Goal: Transaction & Acquisition: Purchase product/service

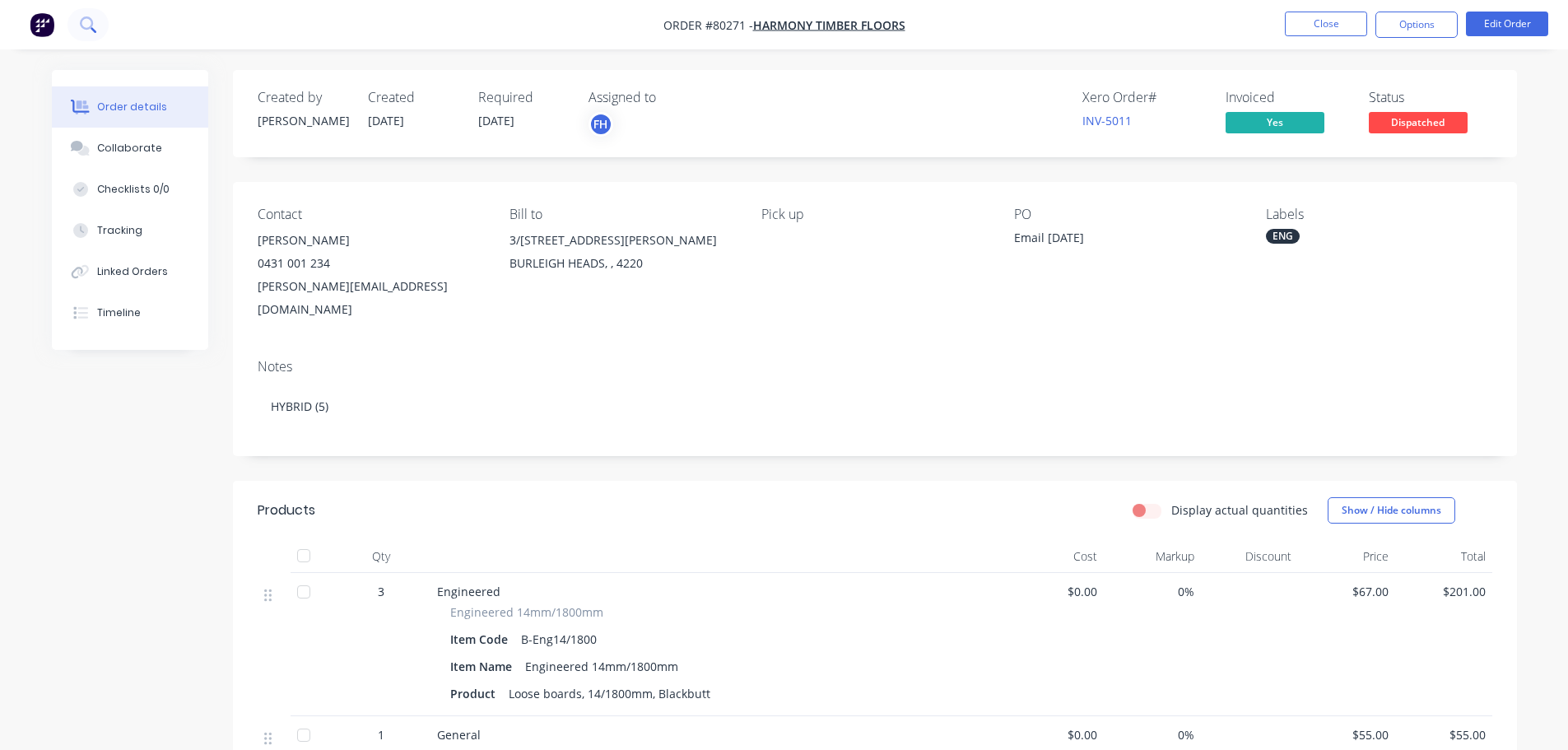
click at [98, 21] on button at bounding box center [88, 25] width 41 height 33
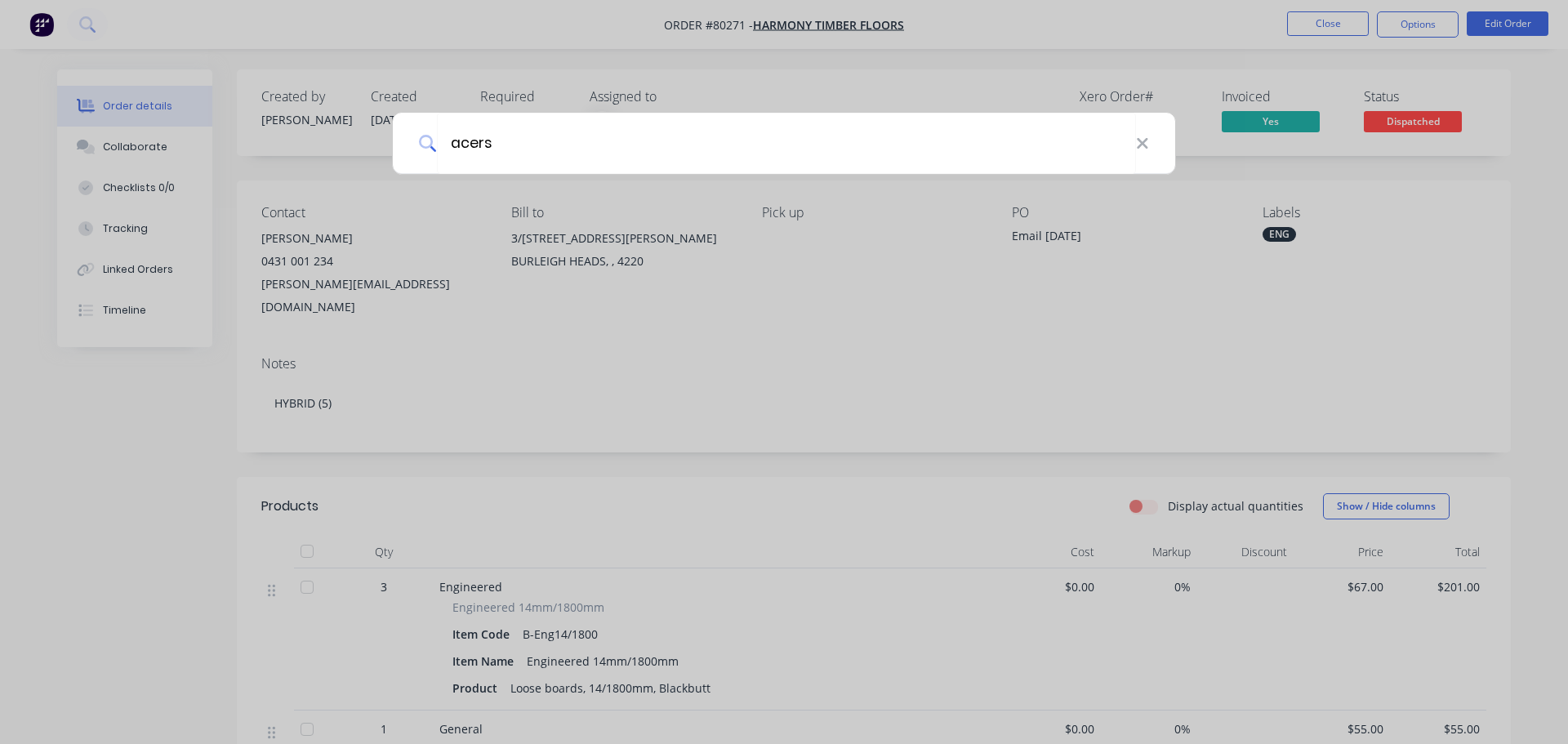
type input "acers"
click at [1147, 142] on icon at bounding box center [1143, 143] width 13 height 18
click at [45, 25] on div at bounding box center [784, 372] width 1568 height 744
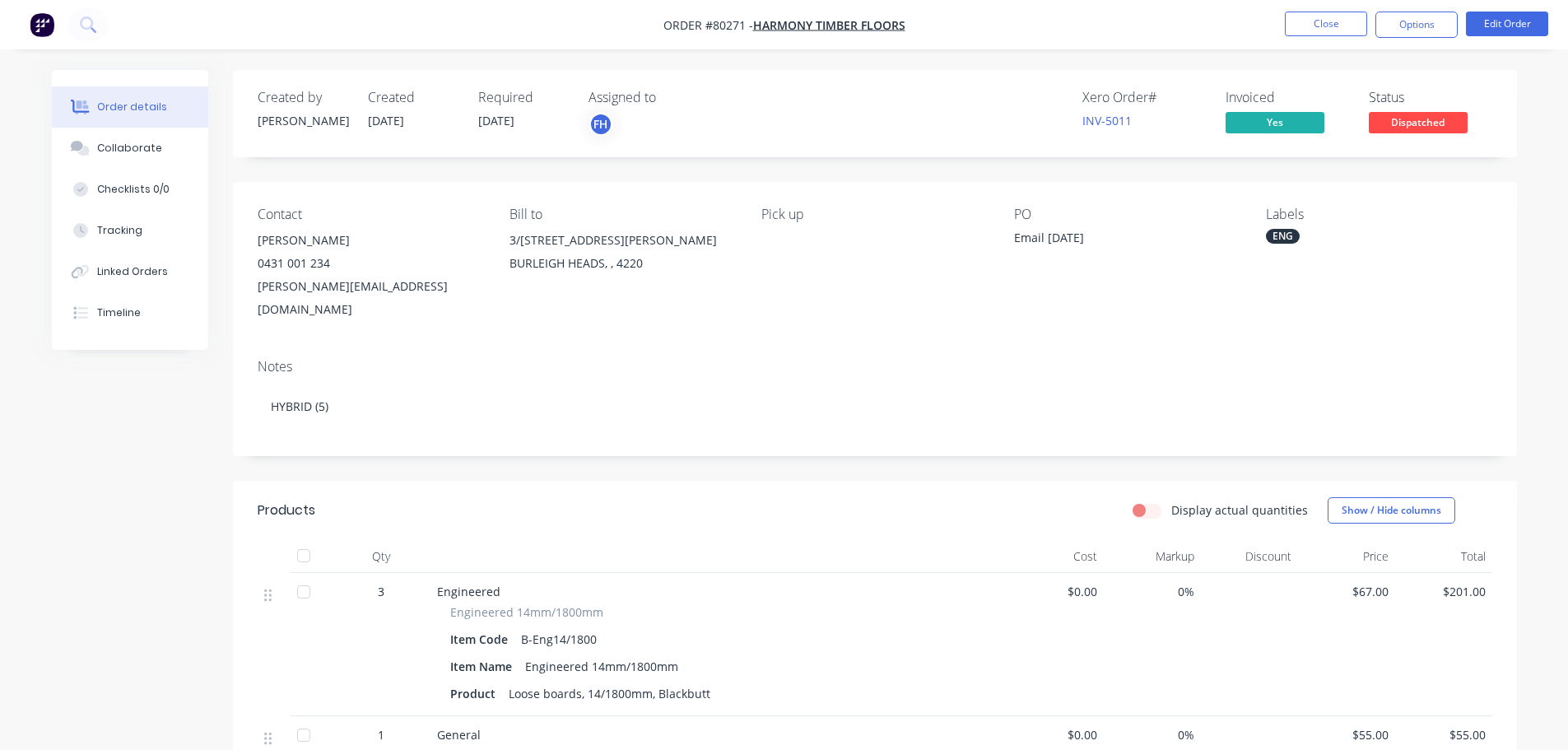
click at [42, 32] on img "button" at bounding box center [42, 25] width 25 height 25
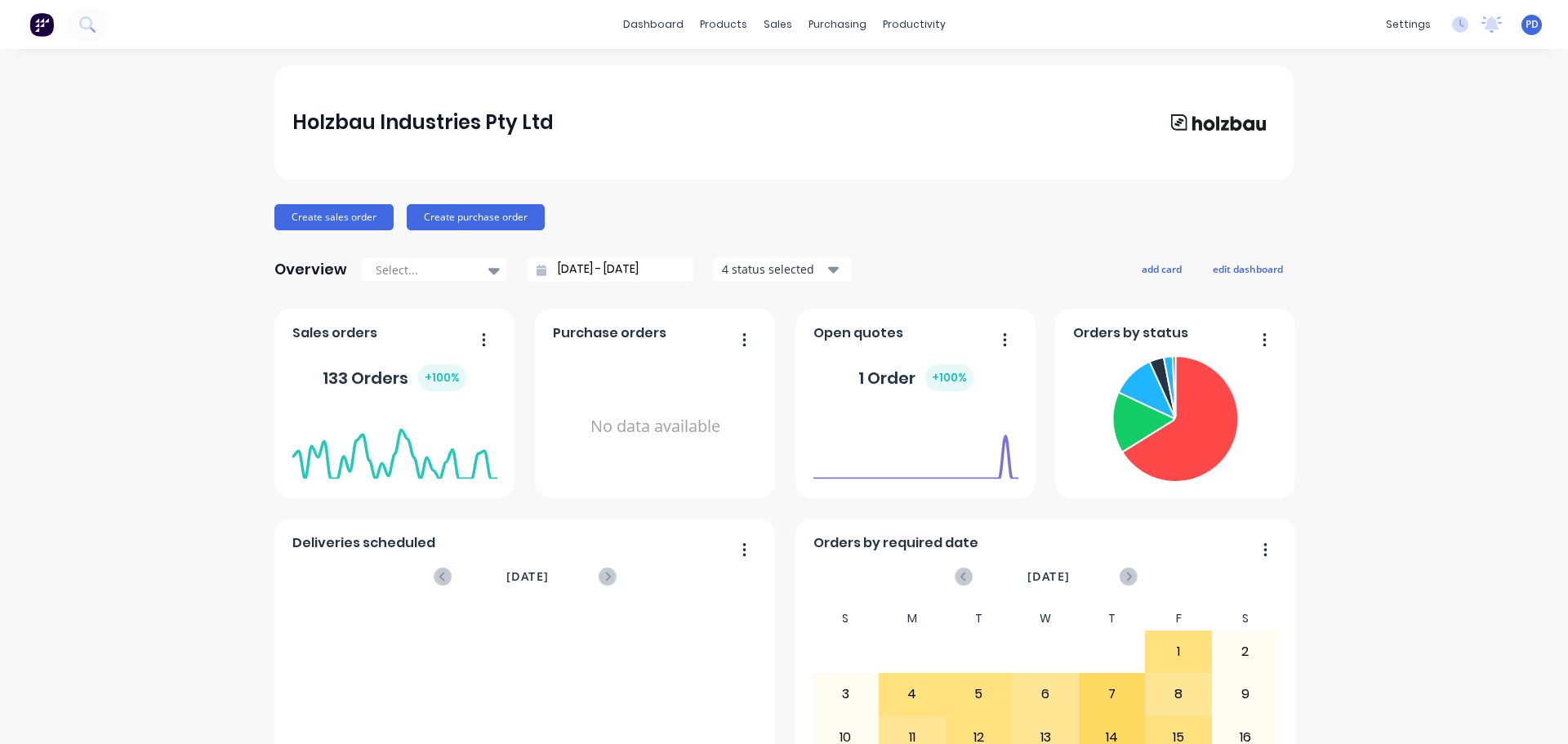
click at [103, 10] on div "dashboard products sales purchasing productivity dashboard products Product Cat…" at bounding box center [784, 24] width 1568 height 49
click at [80, 22] on icon at bounding box center [86, 23] width 13 height 13
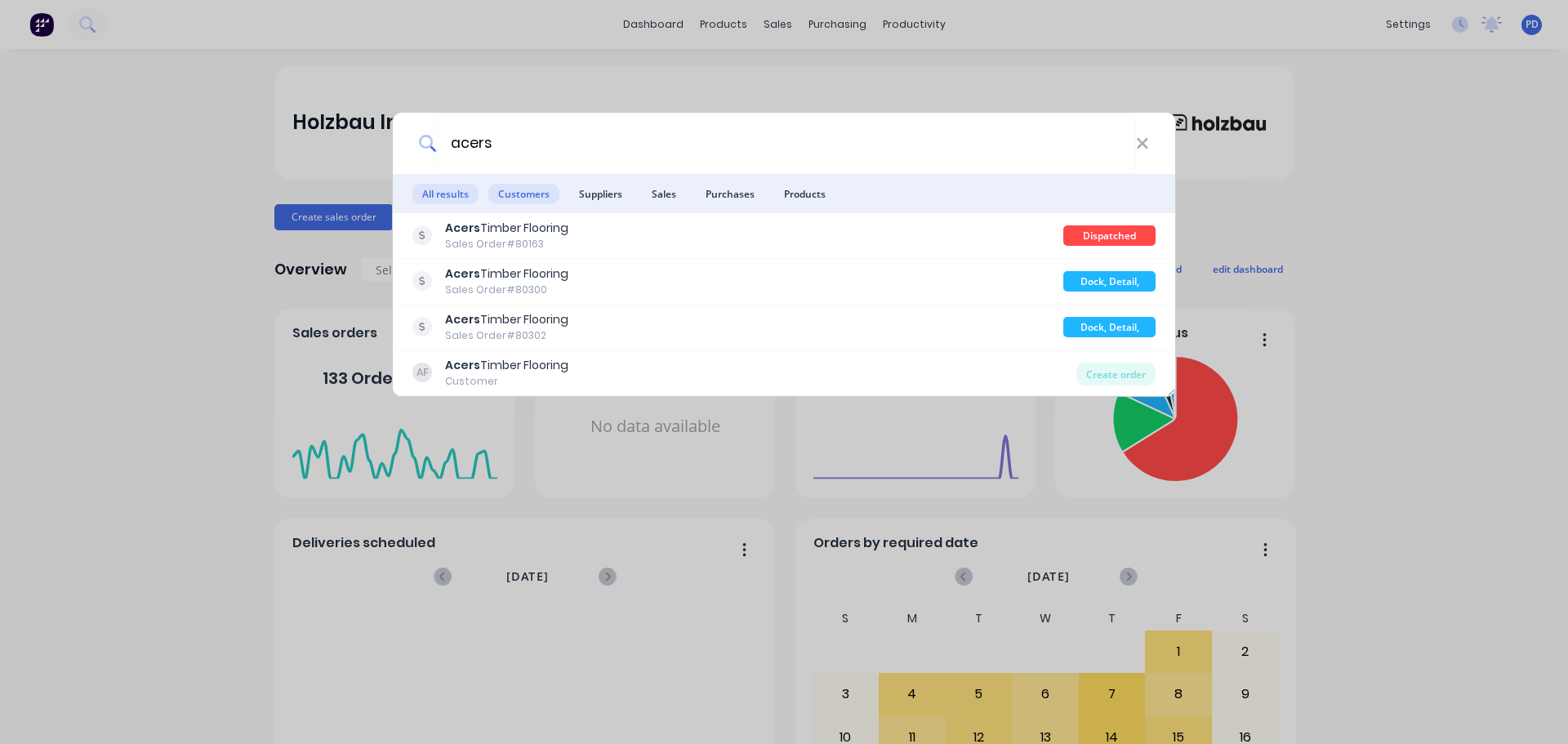
type input "acers"
click at [515, 189] on span "Customers" at bounding box center [523, 193] width 71 height 20
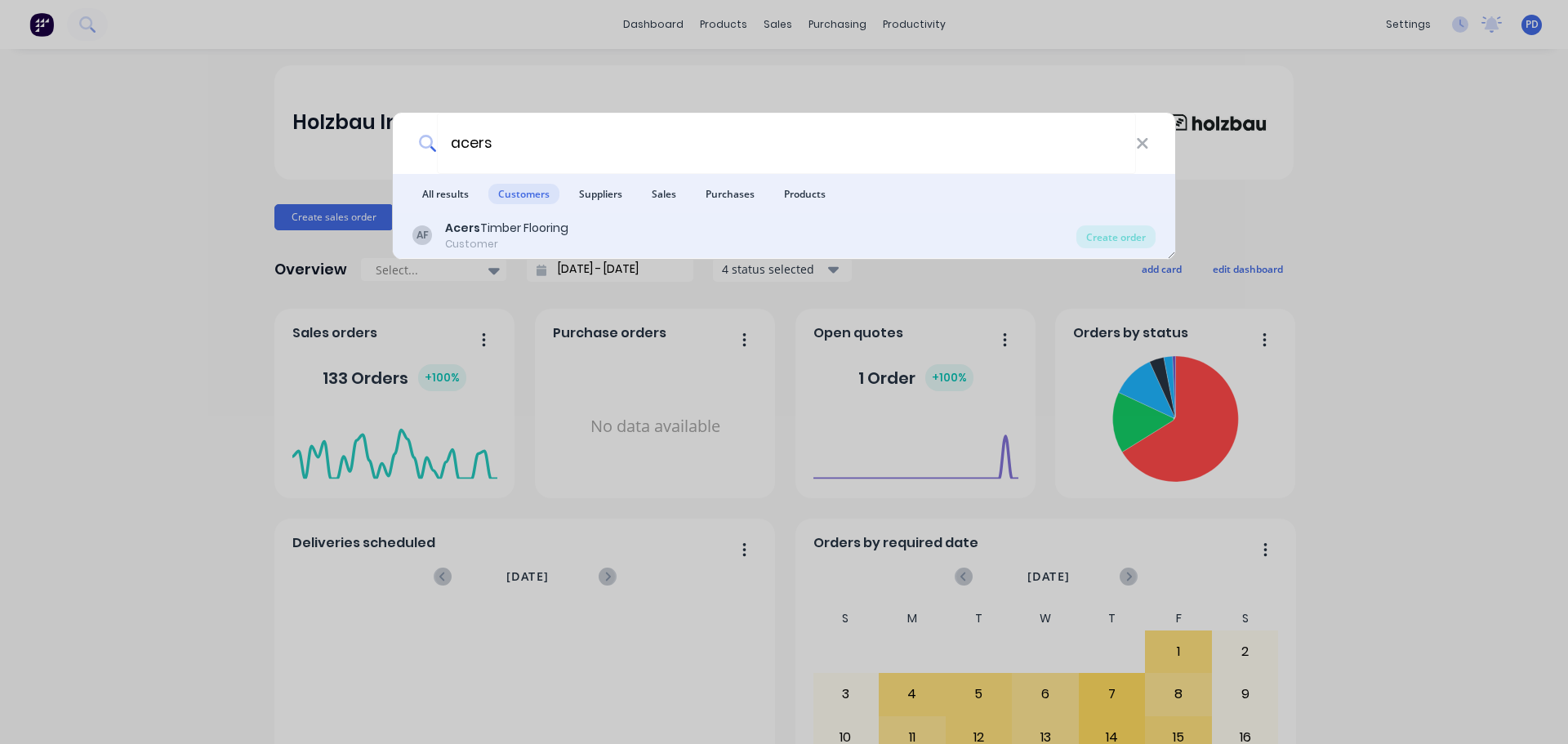
click at [507, 227] on div "Acers Timber Flooring" at bounding box center [506, 228] width 123 height 17
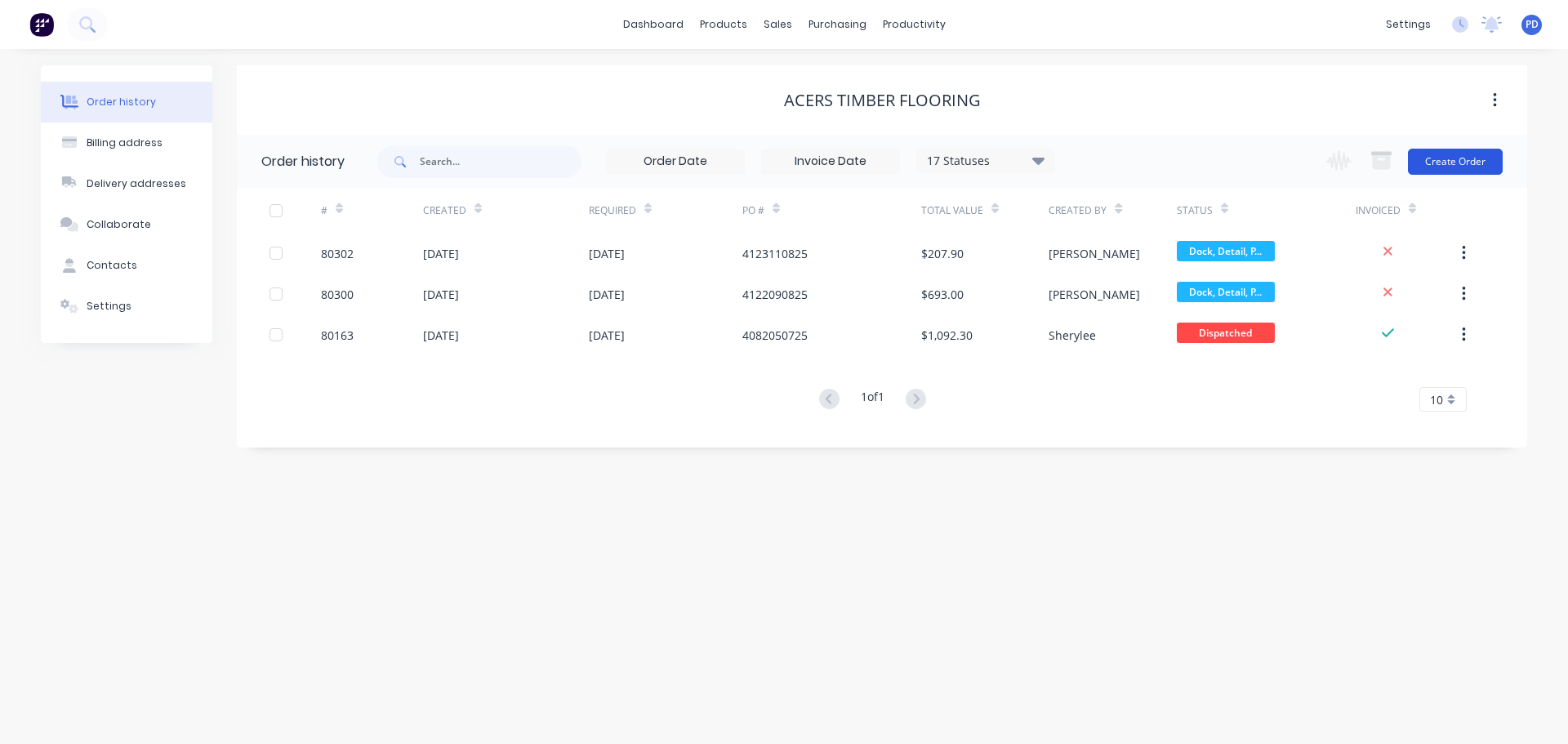
click at [1450, 156] on button "Create Order" at bounding box center [1455, 161] width 95 height 26
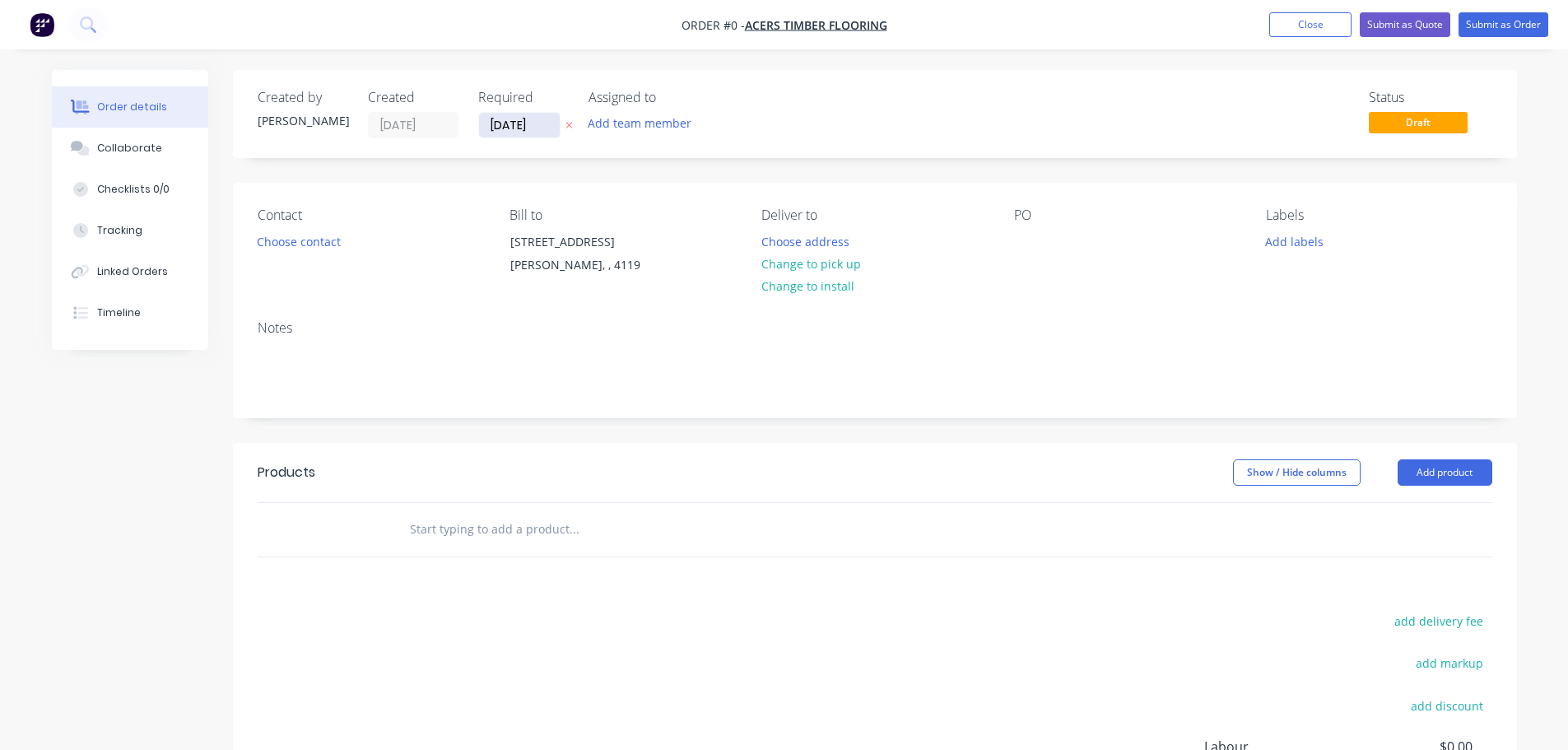
click at [547, 131] on input "[DATE]" at bounding box center [520, 125] width 81 height 25
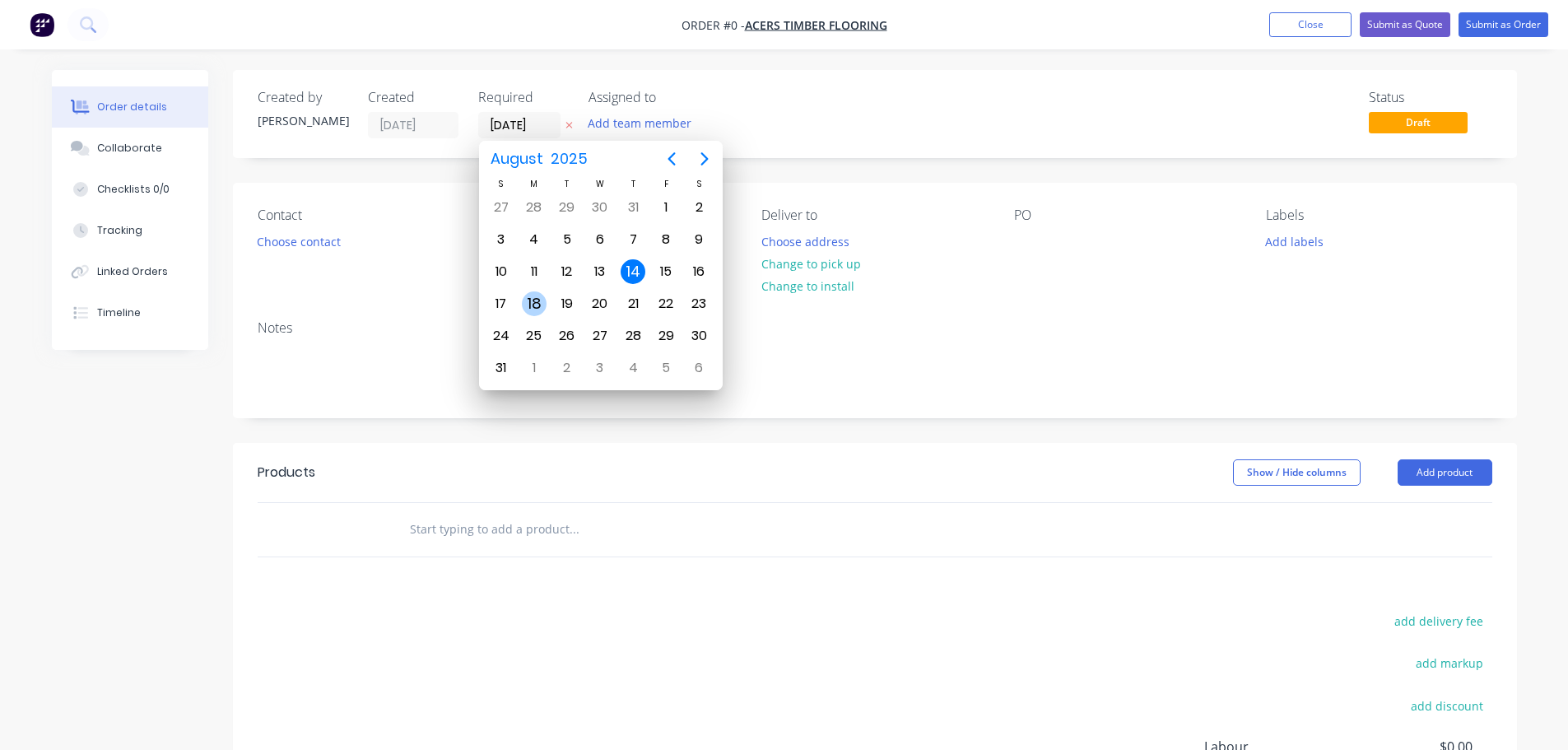
click at [539, 298] on div "18" at bounding box center [534, 304] width 25 height 25
type input "[DATE]"
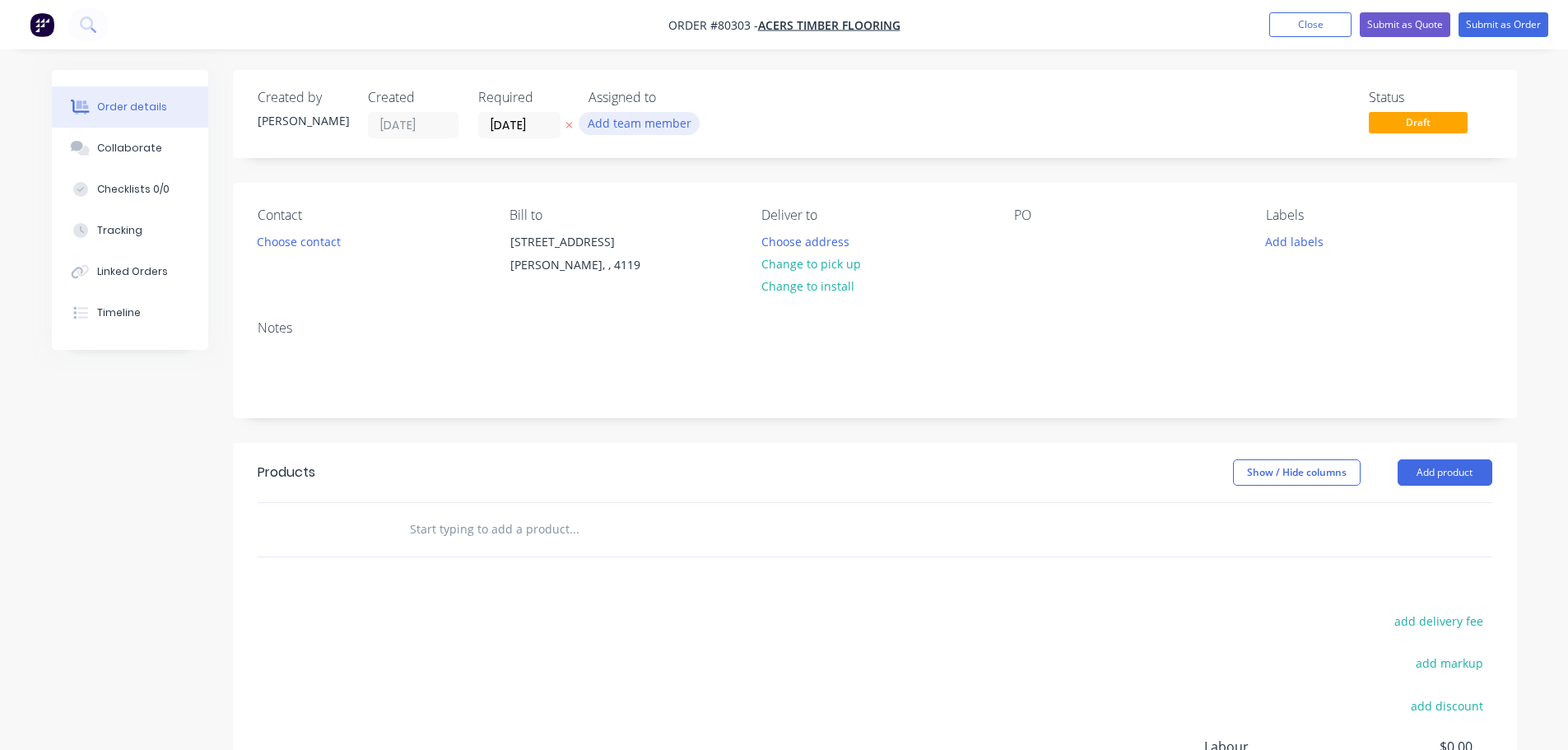
click at [602, 125] on button "Add team member" at bounding box center [639, 122] width 121 height 22
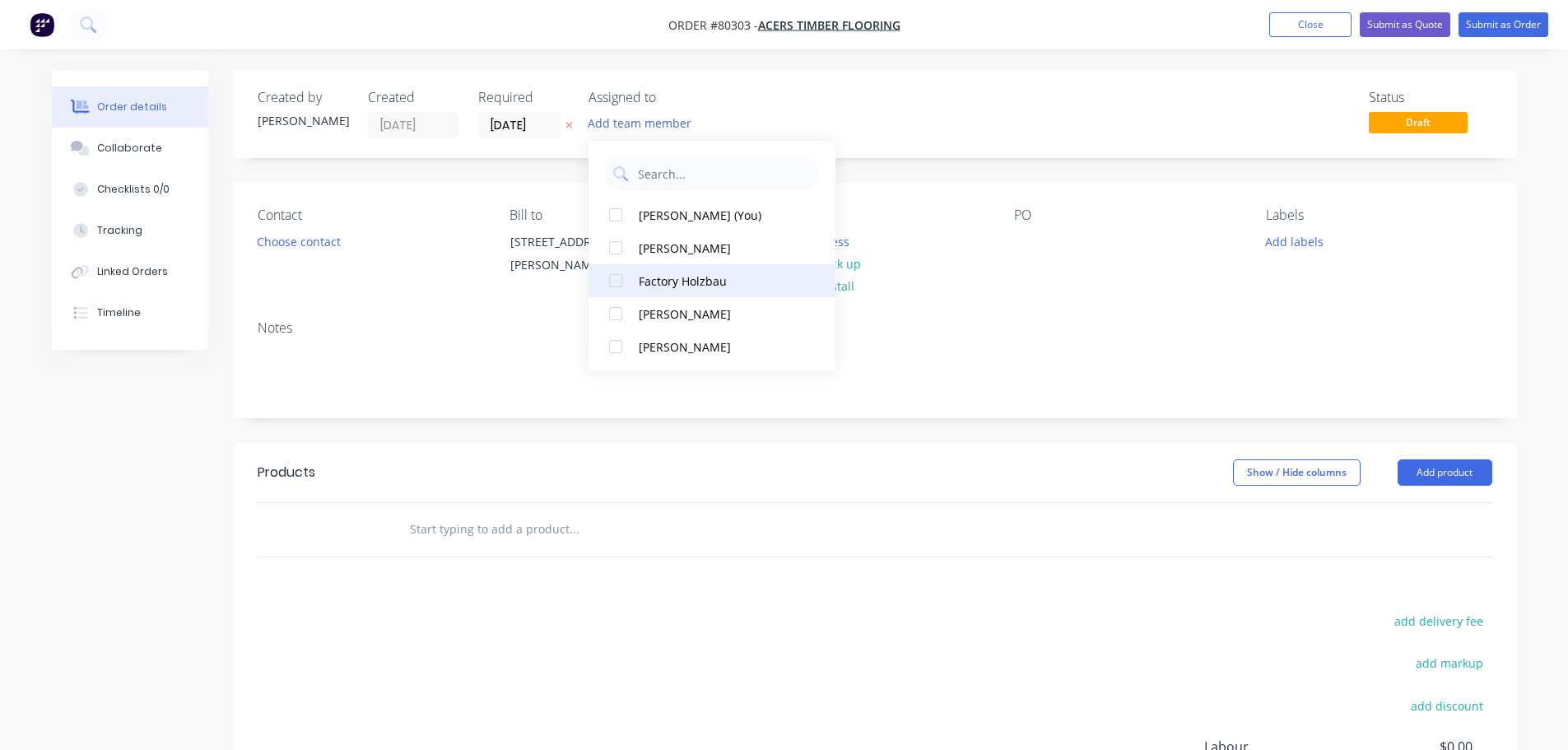
click at [615, 276] on div at bounding box center [616, 281] width 33 height 33
click at [296, 244] on button "Choose contact" at bounding box center [297, 241] width 101 height 22
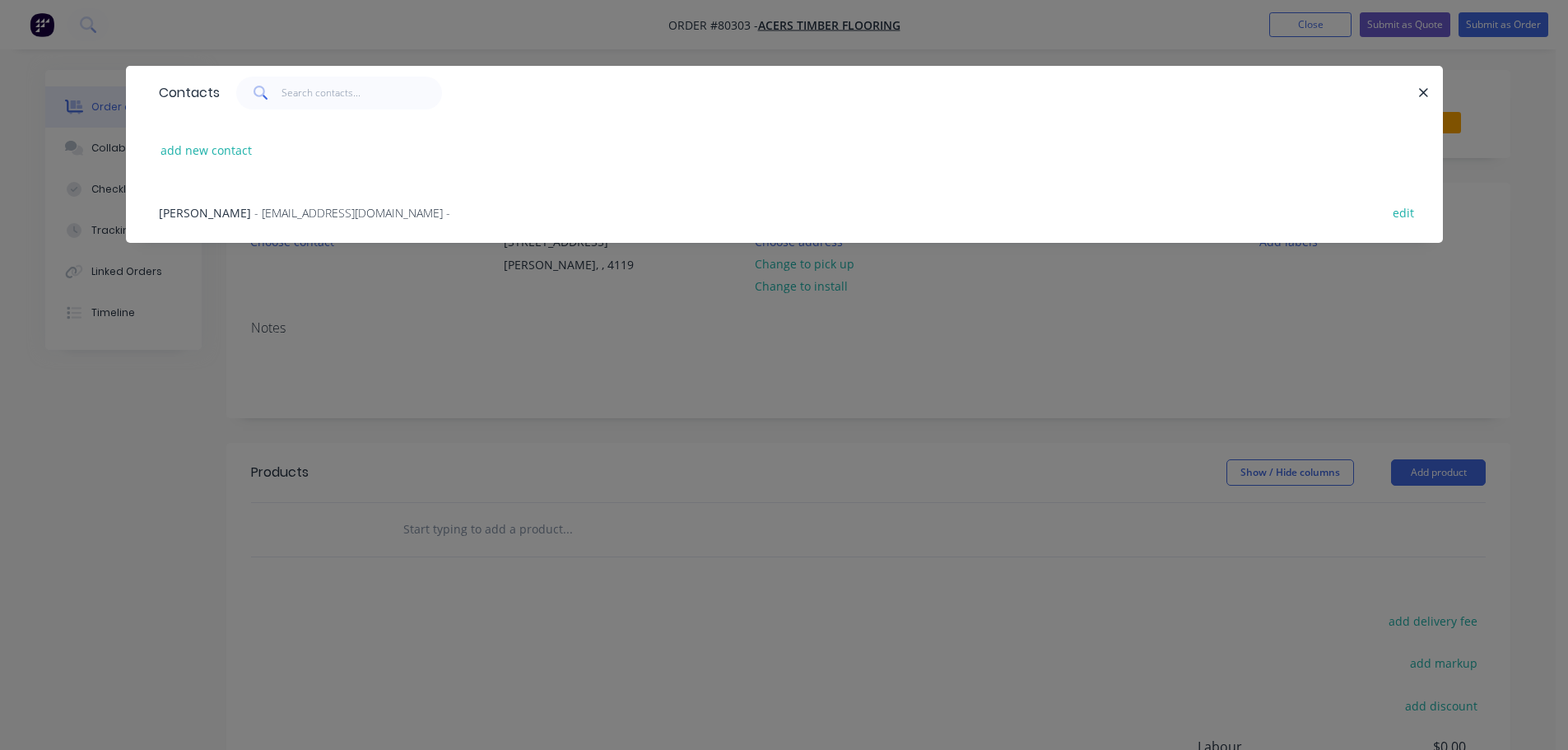
click at [254, 215] on span "- info@acerstimberflooring.com.au -" at bounding box center [352, 213] width 196 height 15
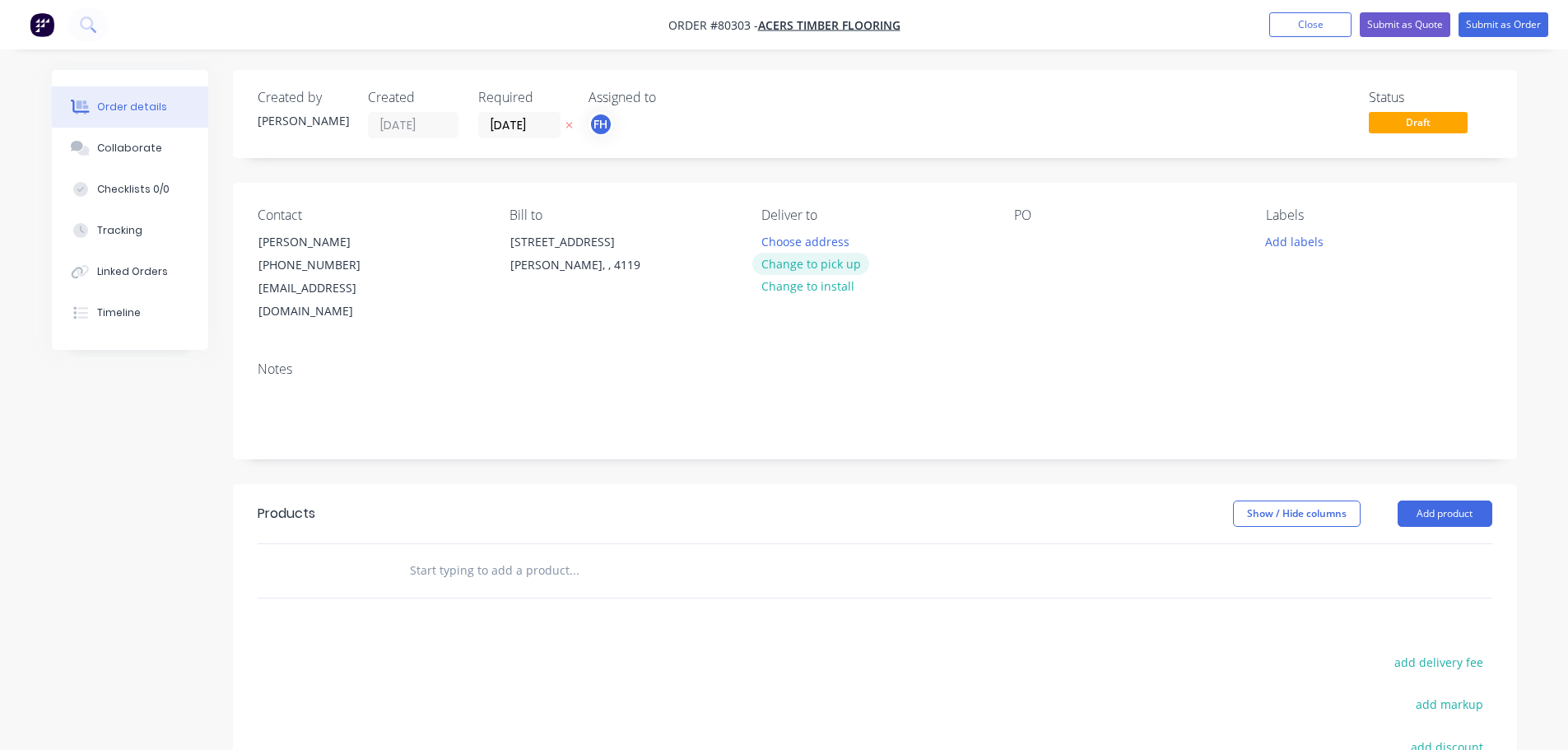
click at [800, 264] on button "Change to pick up" at bounding box center [810, 264] width 116 height 22
click at [1031, 244] on div at bounding box center [1027, 242] width 26 height 24
click at [1292, 234] on button "Add labels" at bounding box center [1295, 241] width 76 height 22
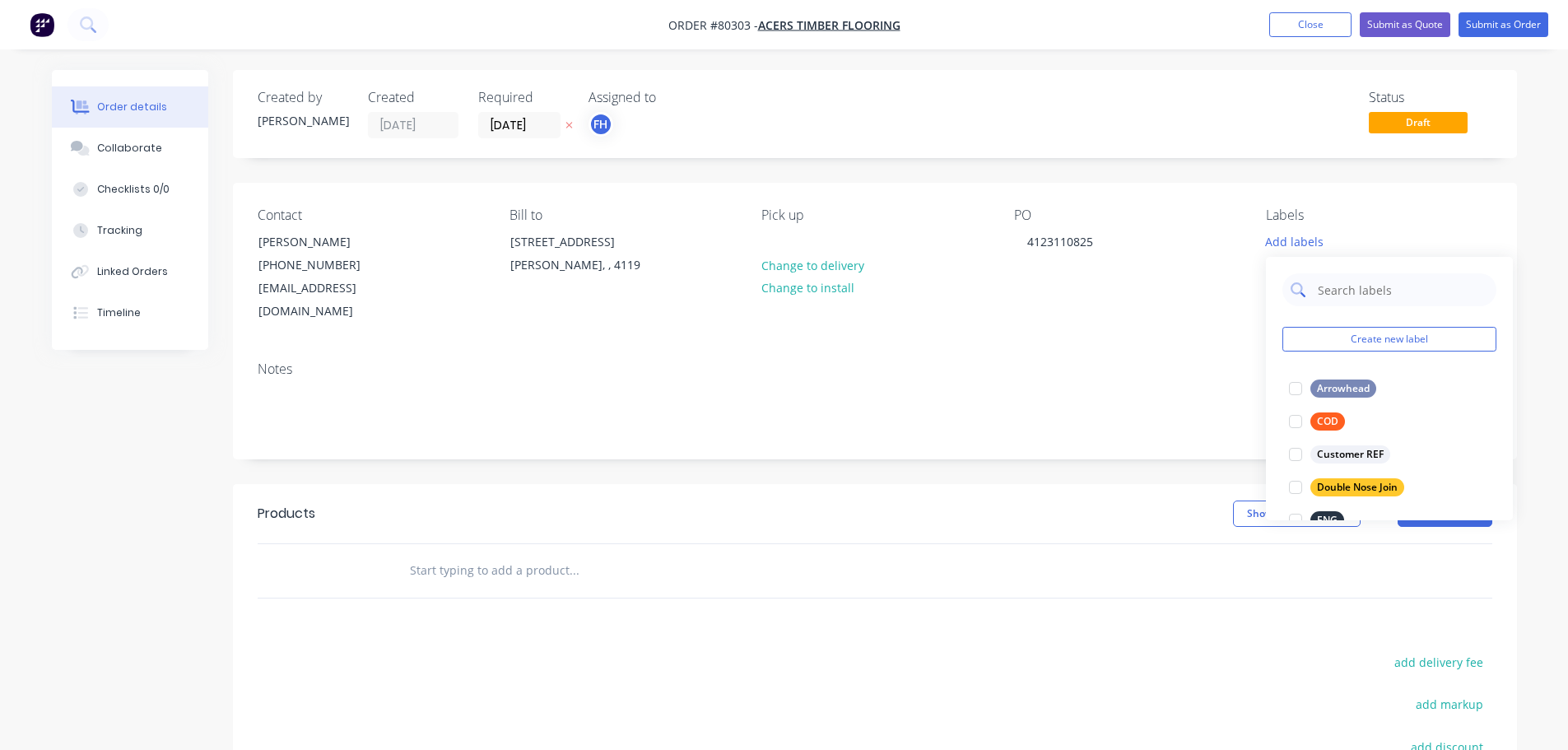
click at [1329, 288] on input "text" at bounding box center [1402, 290] width 172 height 33
type input "lam"
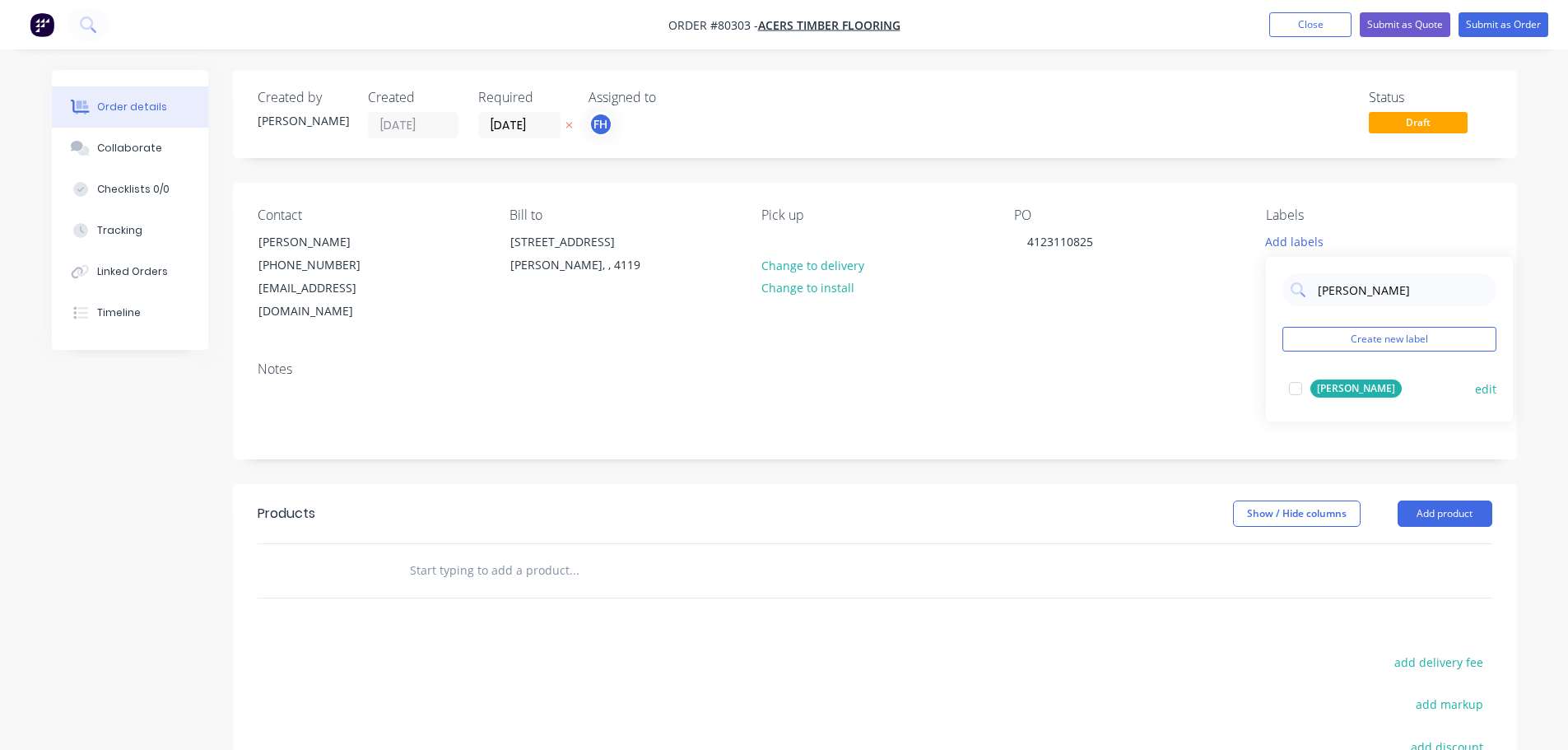
click at [1292, 380] on div at bounding box center [1296, 389] width 33 height 33
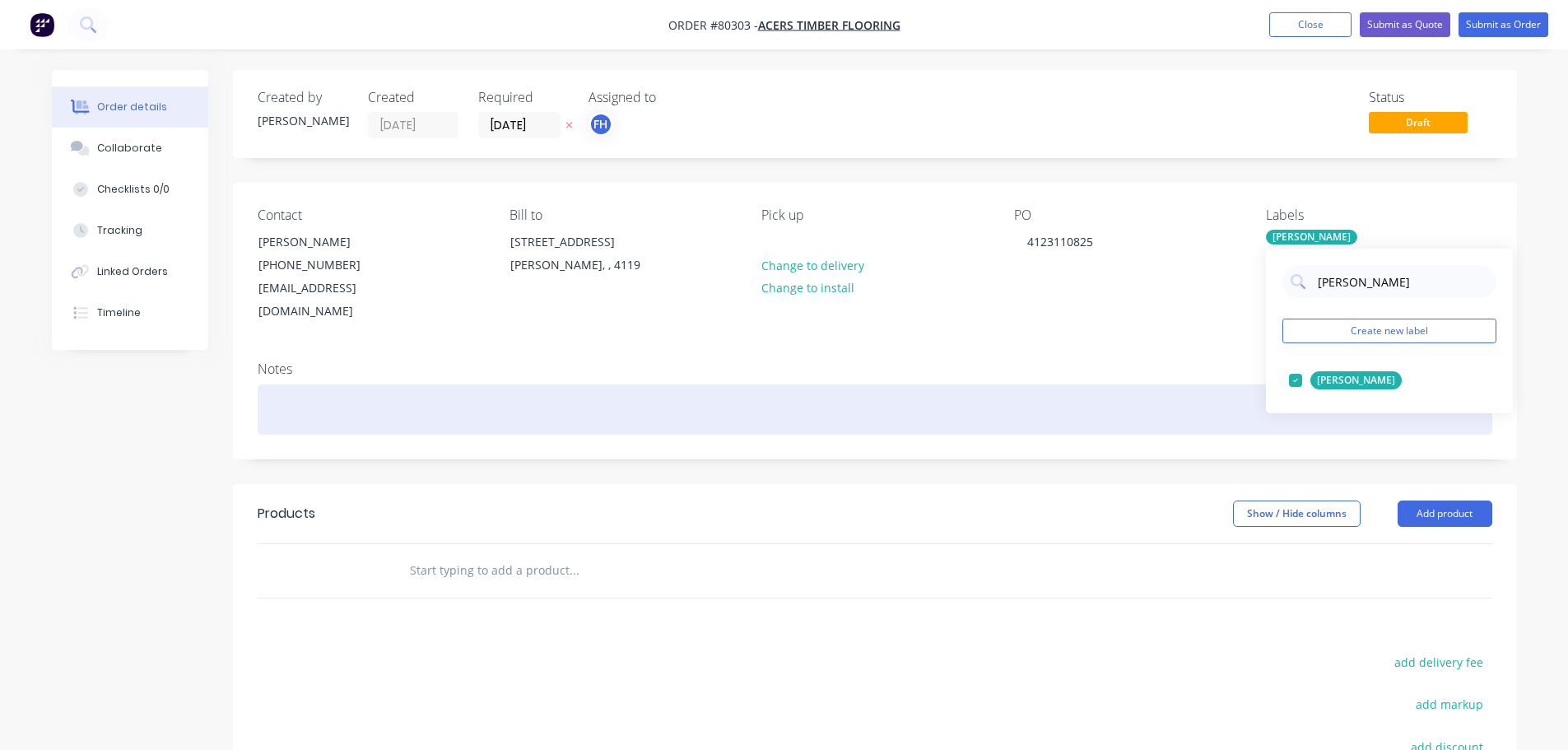
click at [296, 393] on div at bounding box center [875, 409] width 1235 height 50
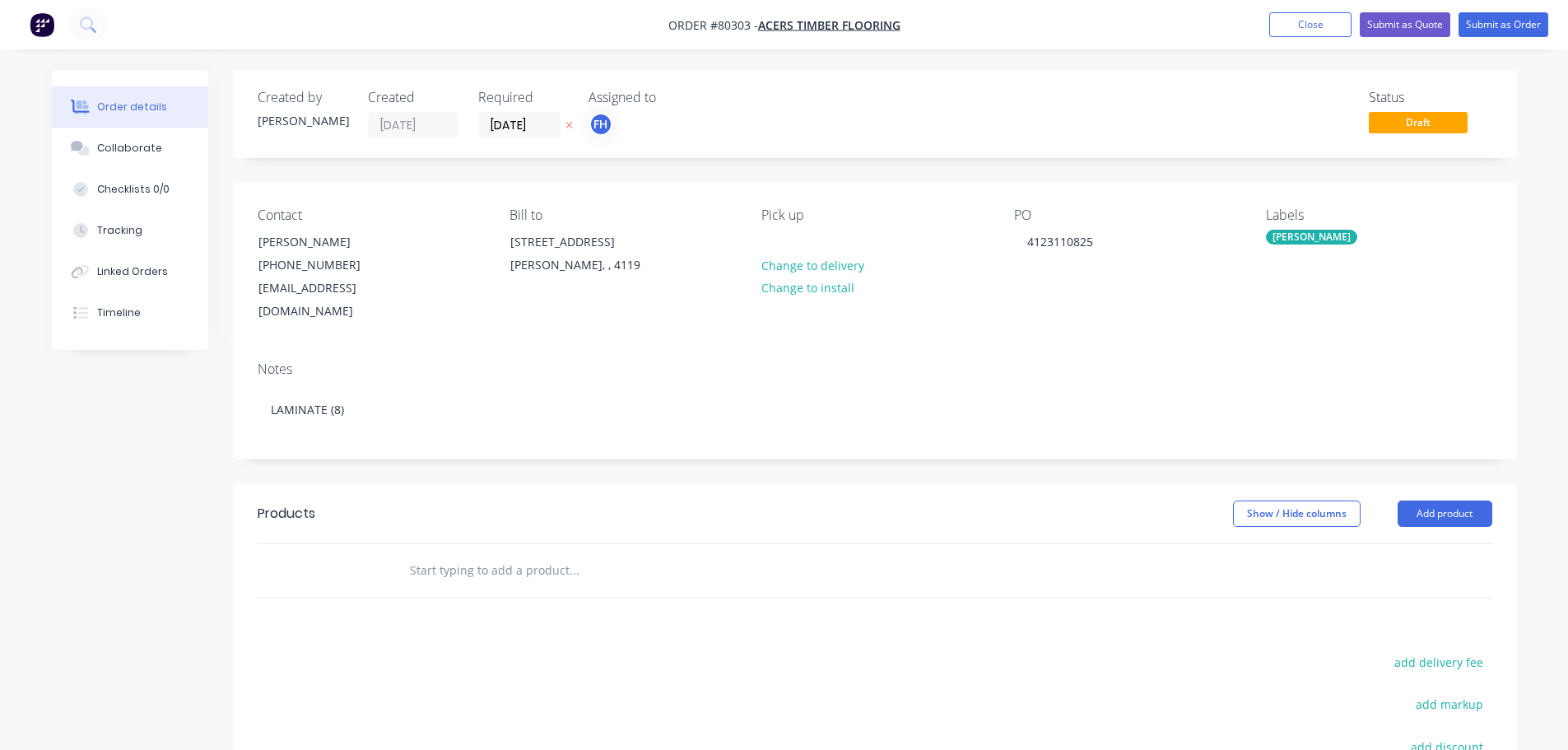
click at [479, 555] on input "text" at bounding box center [574, 571] width 329 height 33
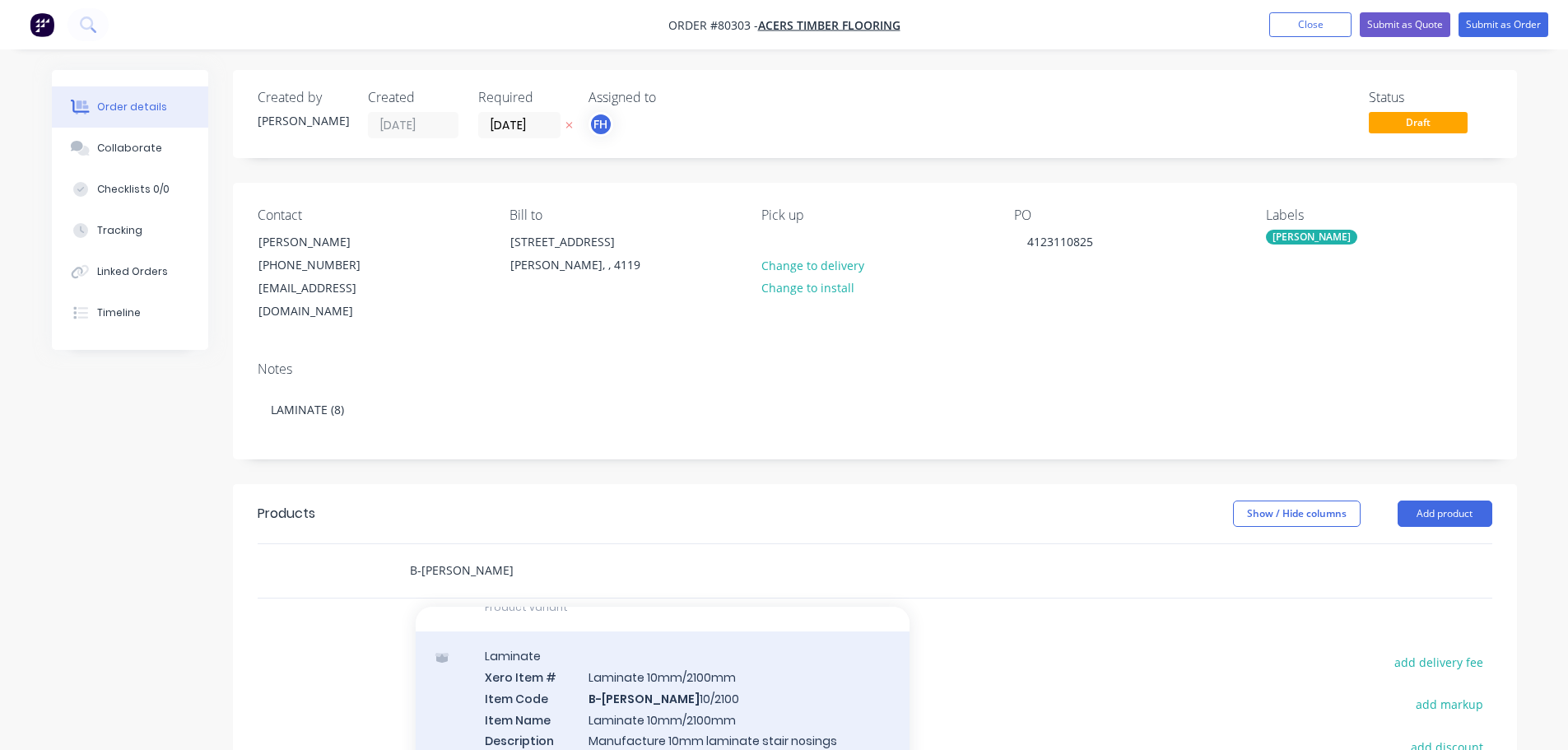
scroll to position [412, 0]
type input "B-LAM"
click at [639, 680] on div "Laminate Xero Item # Laminate 10mm/2100mm Item Code B-Lam 10/2100 Item Name Lam…" at bounding box center [662, 729] width 494 height 193
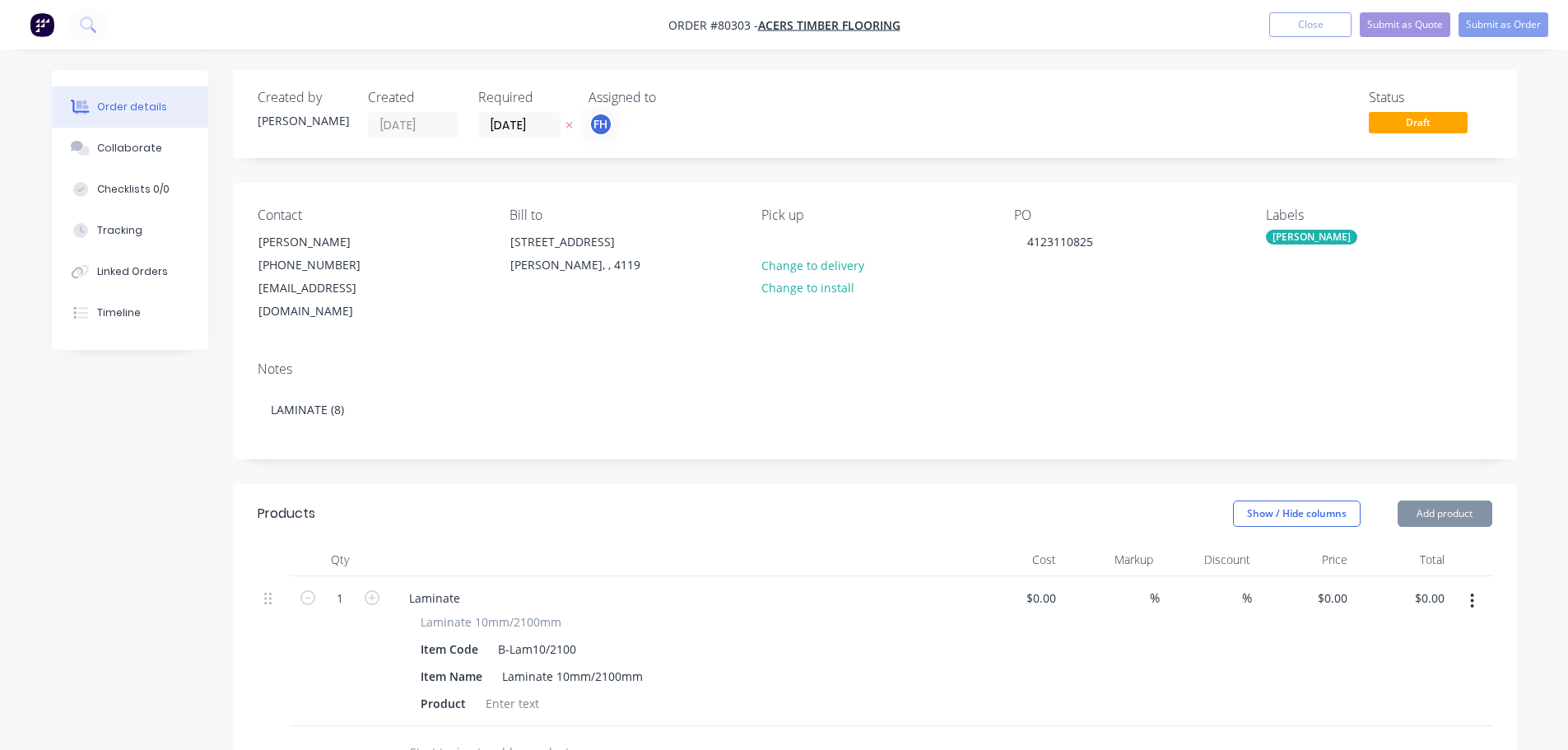
type input "$48.00"
click at [532, 691] on div at bounding box center [512, 703] width 66 height 24
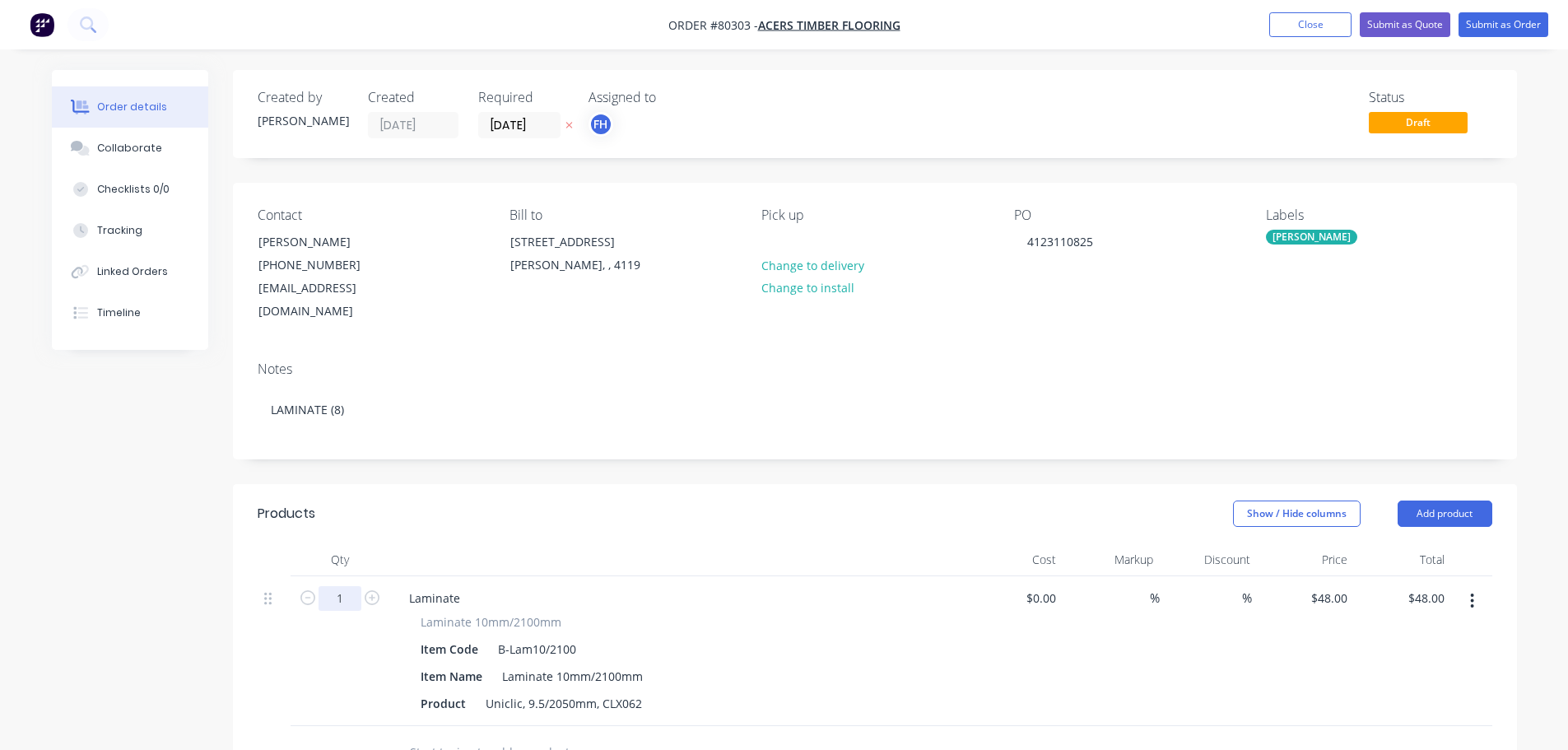
click at [345, 586] on input "1" at bounding box center [340, 599] width 42 height 25
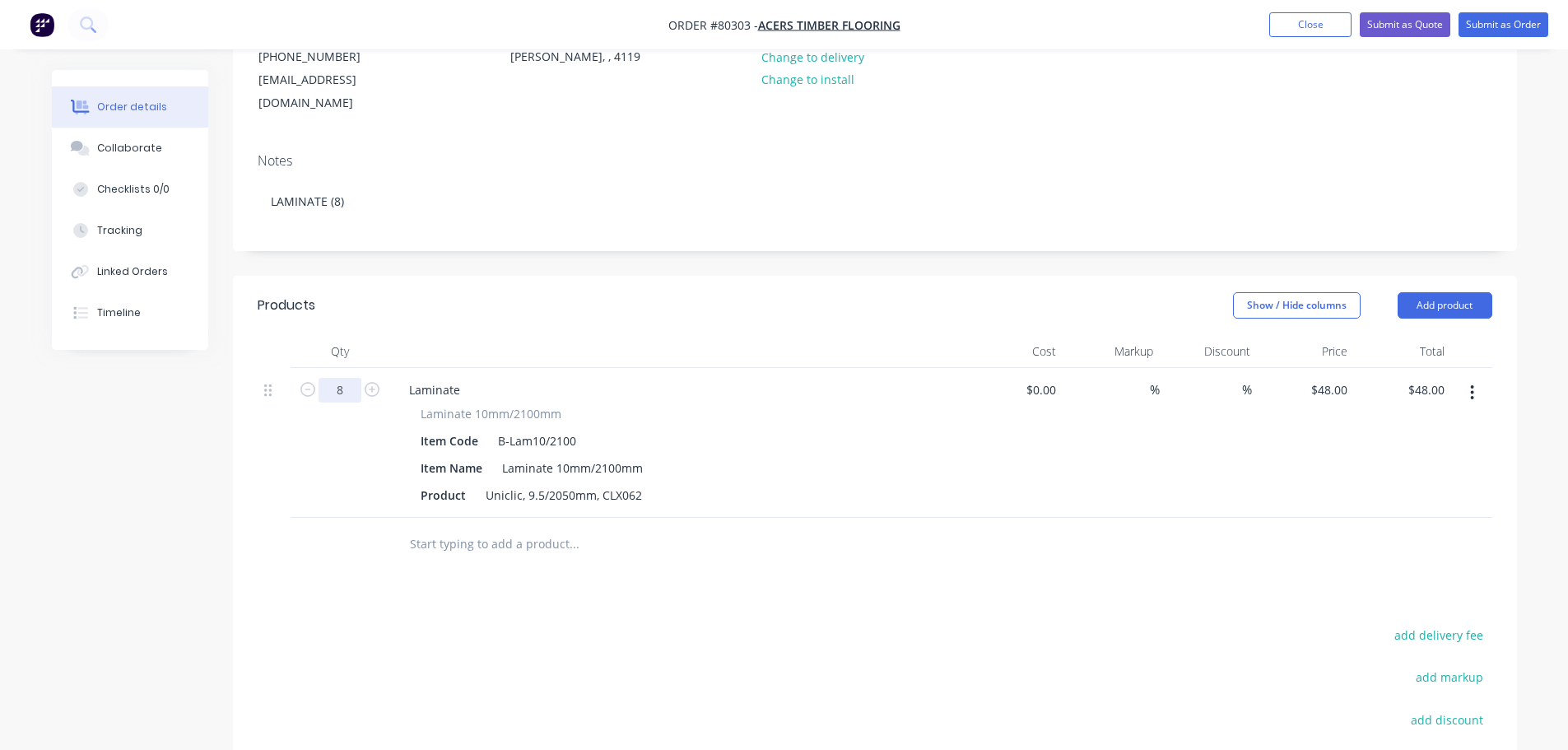
scroll to position [247, 0]
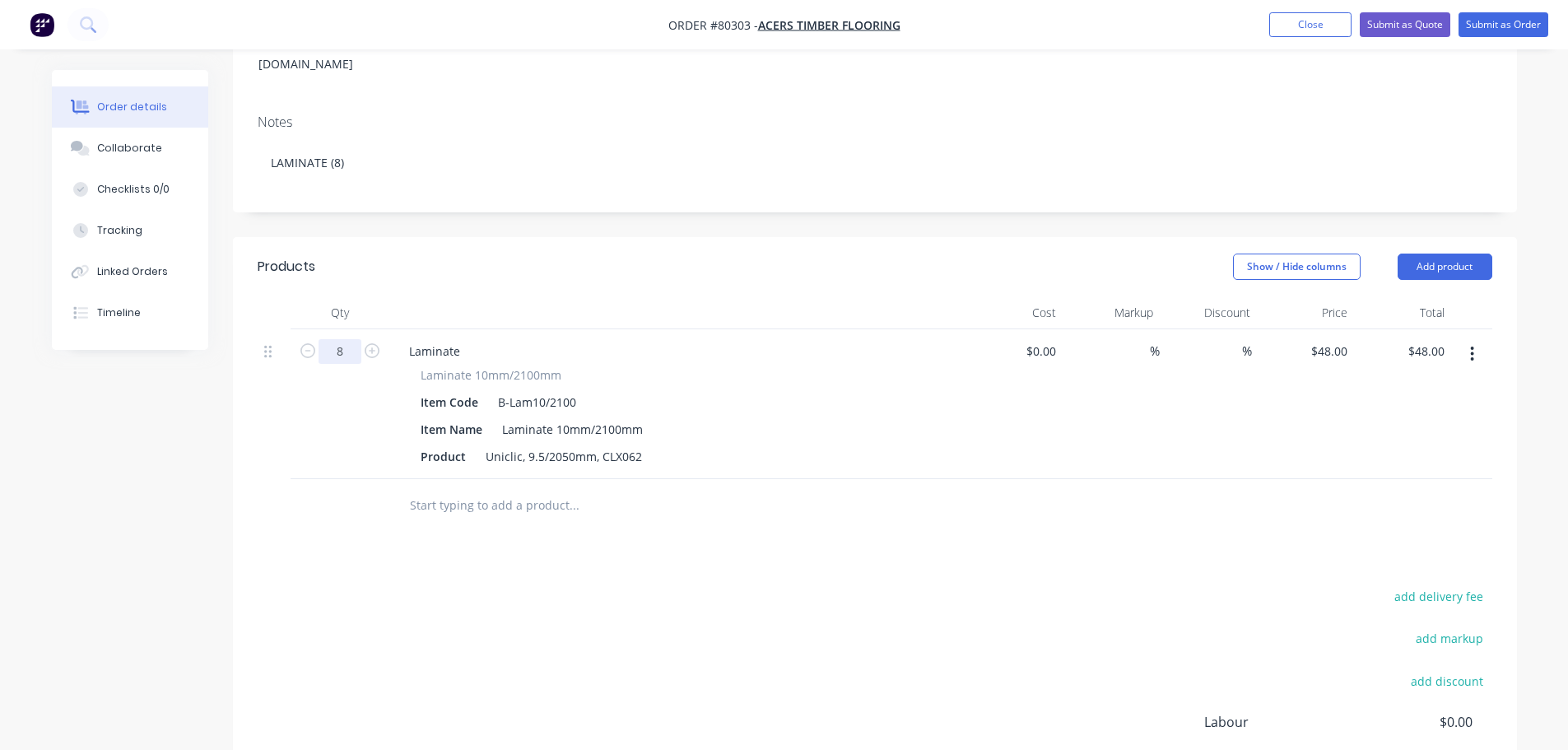
type input "8"
type input "$384.00"
click at [485, 489] on input "text" at bounding box center [574, 505] width 329 height 33
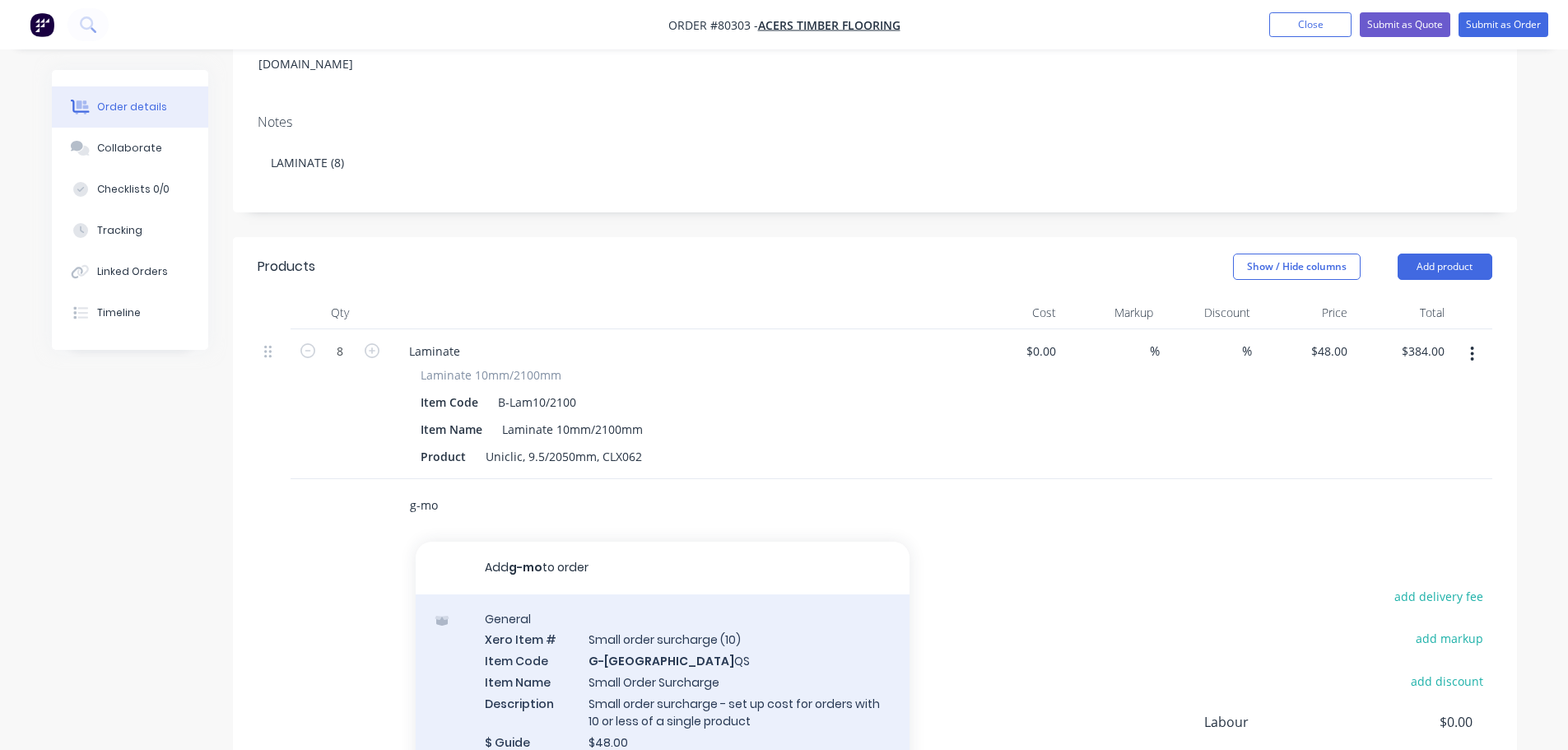
type input "g-mo"
click at [644, 670] on div "General Xero Item # Small order surcharge (10) Item Code G-MO QS Item Name Smal…" at bounding box center [662, 691] width 494 height 193
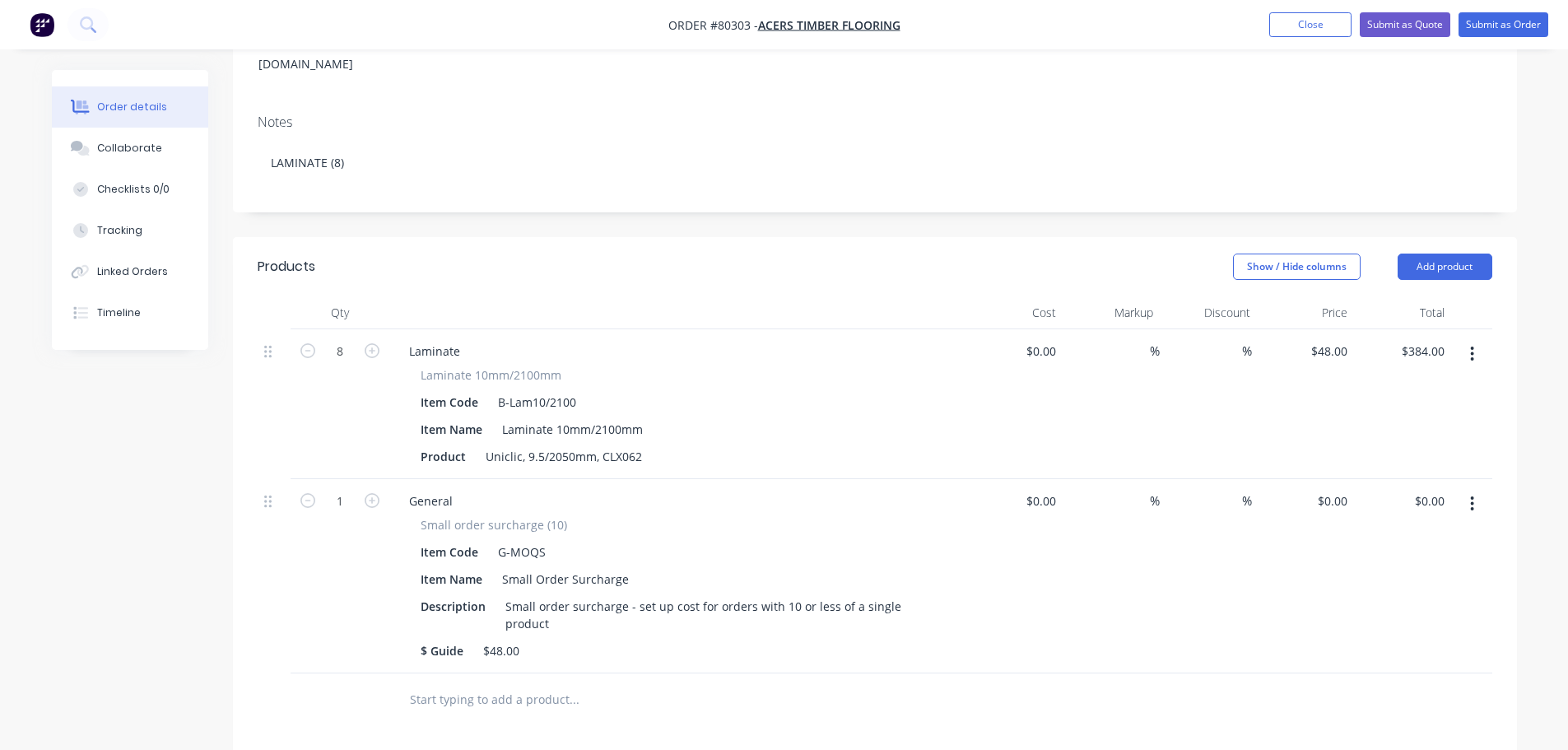
click at [1129, 510] on div "%" at bounding box center [1111, 577] width 97 height 194
click at [1307, 479] on div "$0.00 $0.00" at bounding box center [1305, 577] width 97 height 194
click at [1347, 489] on div "0 0" at bounding box center [1345, 501] width 19 height 24
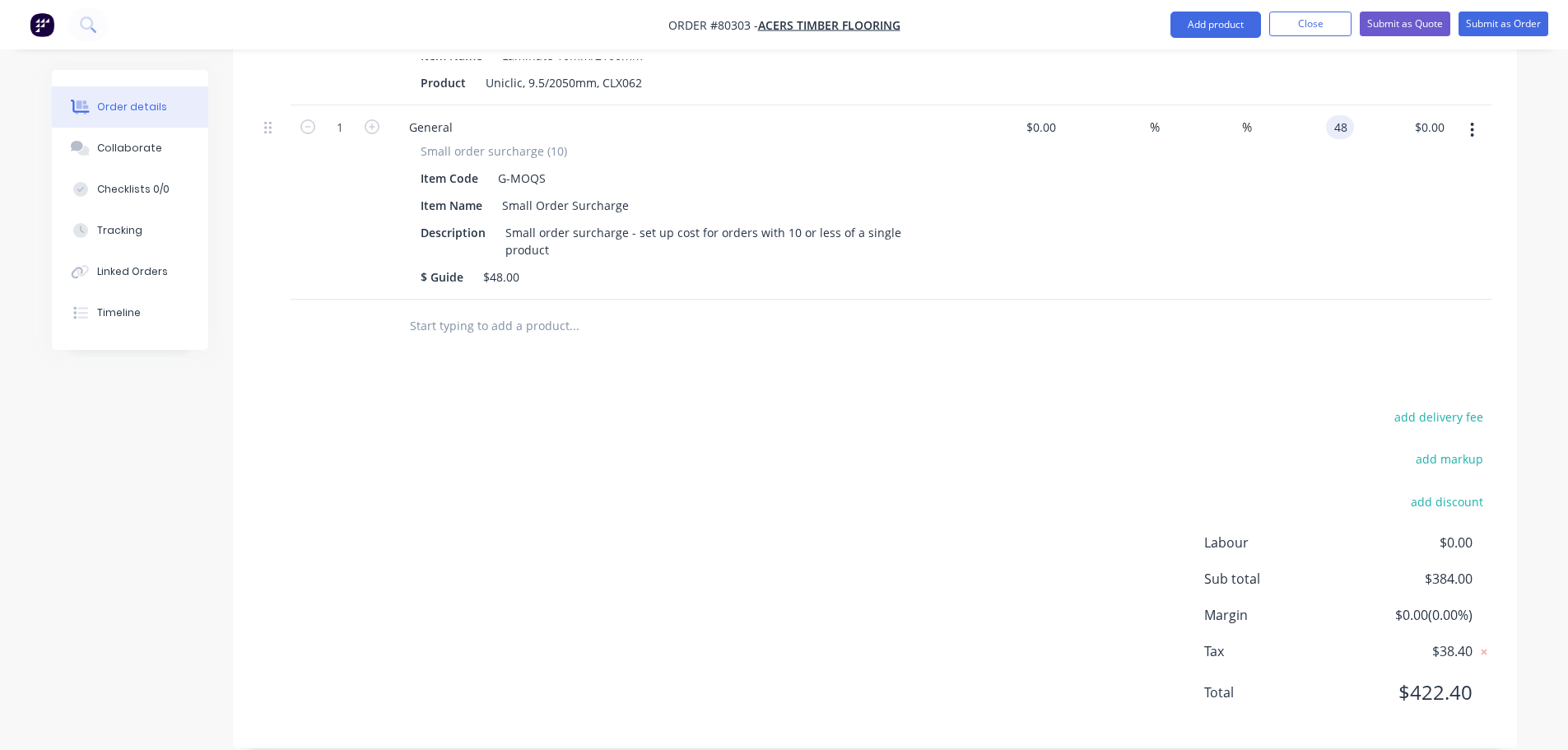
scroll to position [374, 0]
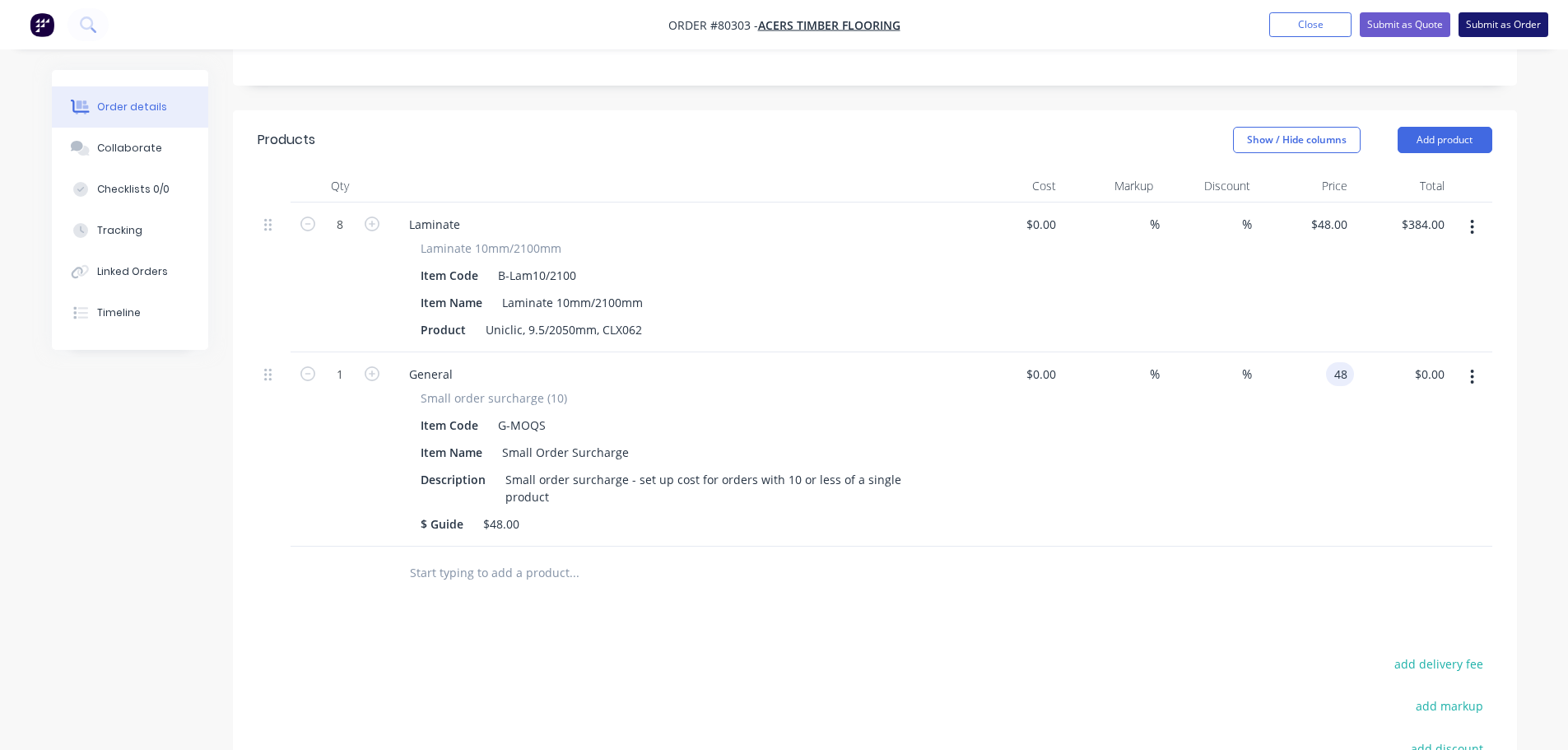
click at [1488, 28] on button "Submit as Order" at bounding box center [1504, 25] width 90 height 25
type input "$48.00"
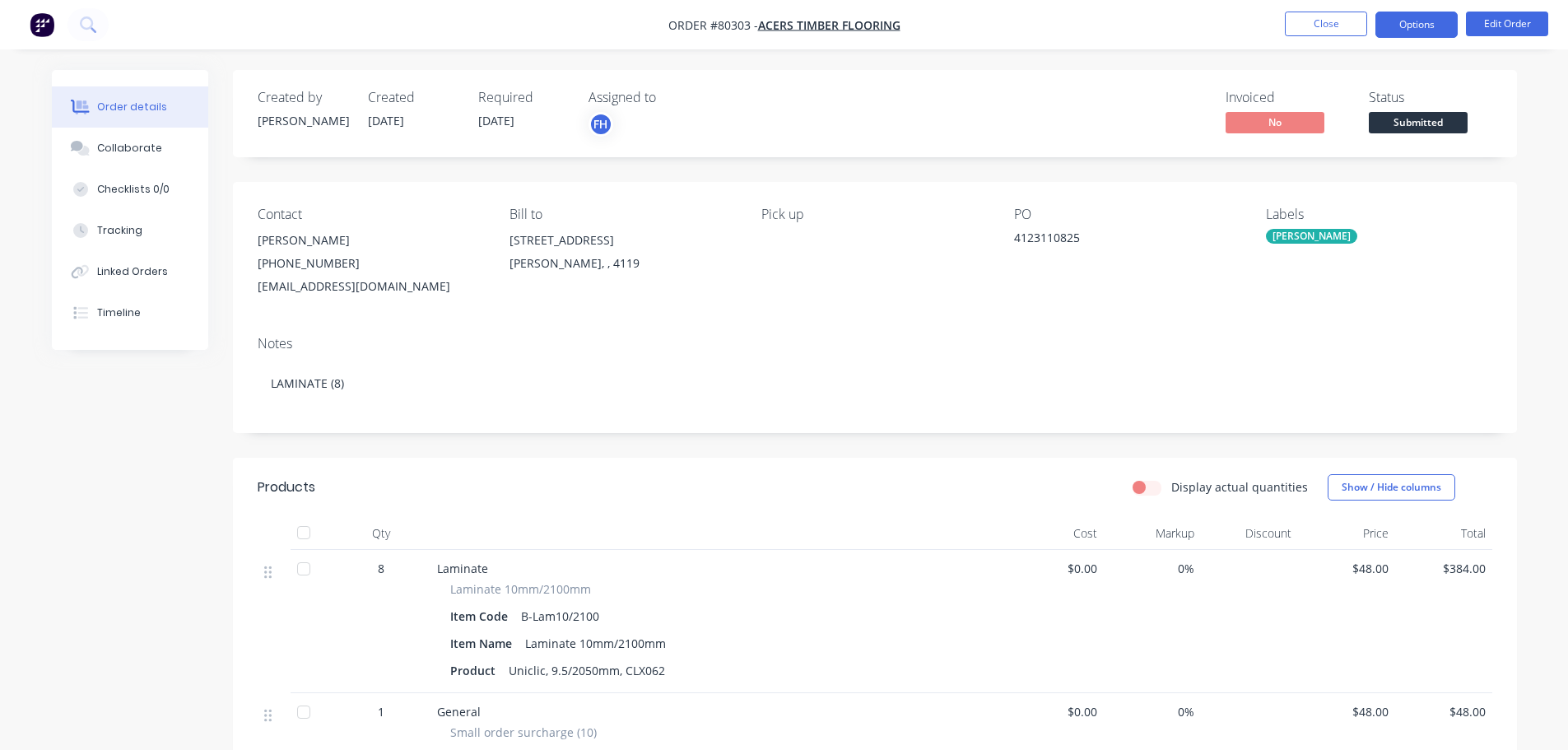
click at [1424, 34] on button "Options" at bounding box center [1417, 24] width 83 height 26
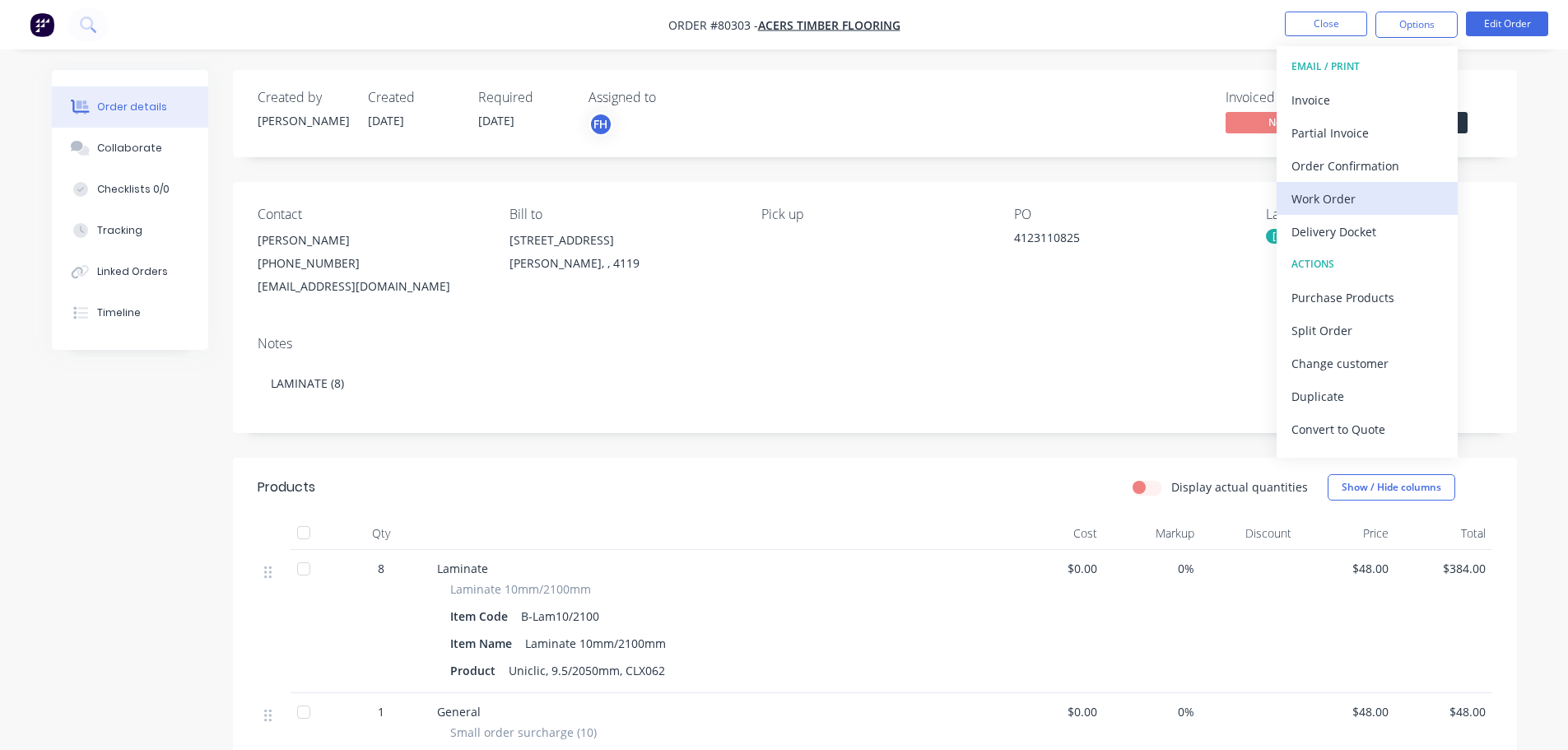
click at [1333, 207] on div "Work Order" at bounding box center [1367, 198] width 151 height 24
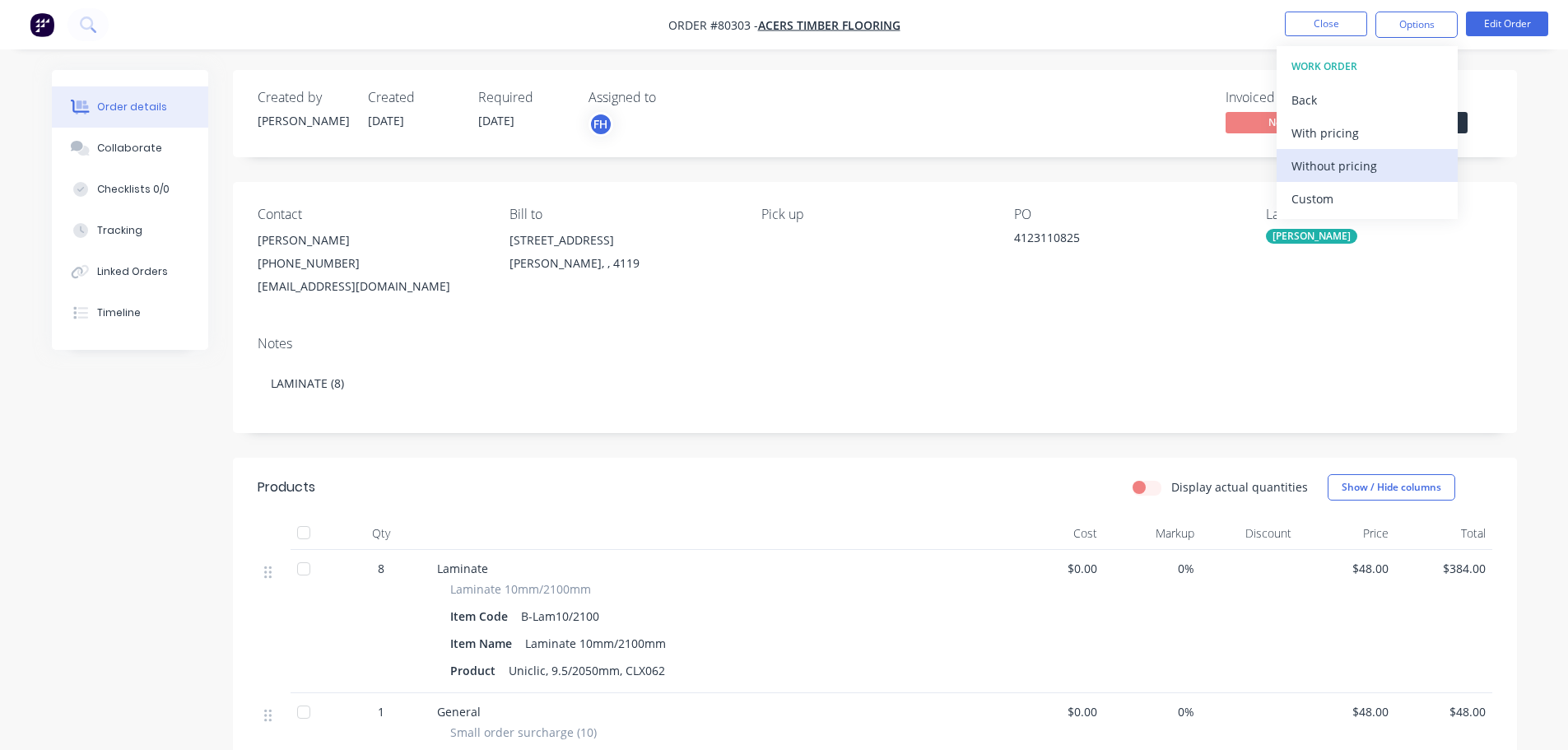
click at [1340, 168] on div "Without pricing" at bounding box center [1367, 166] width 151 height 24
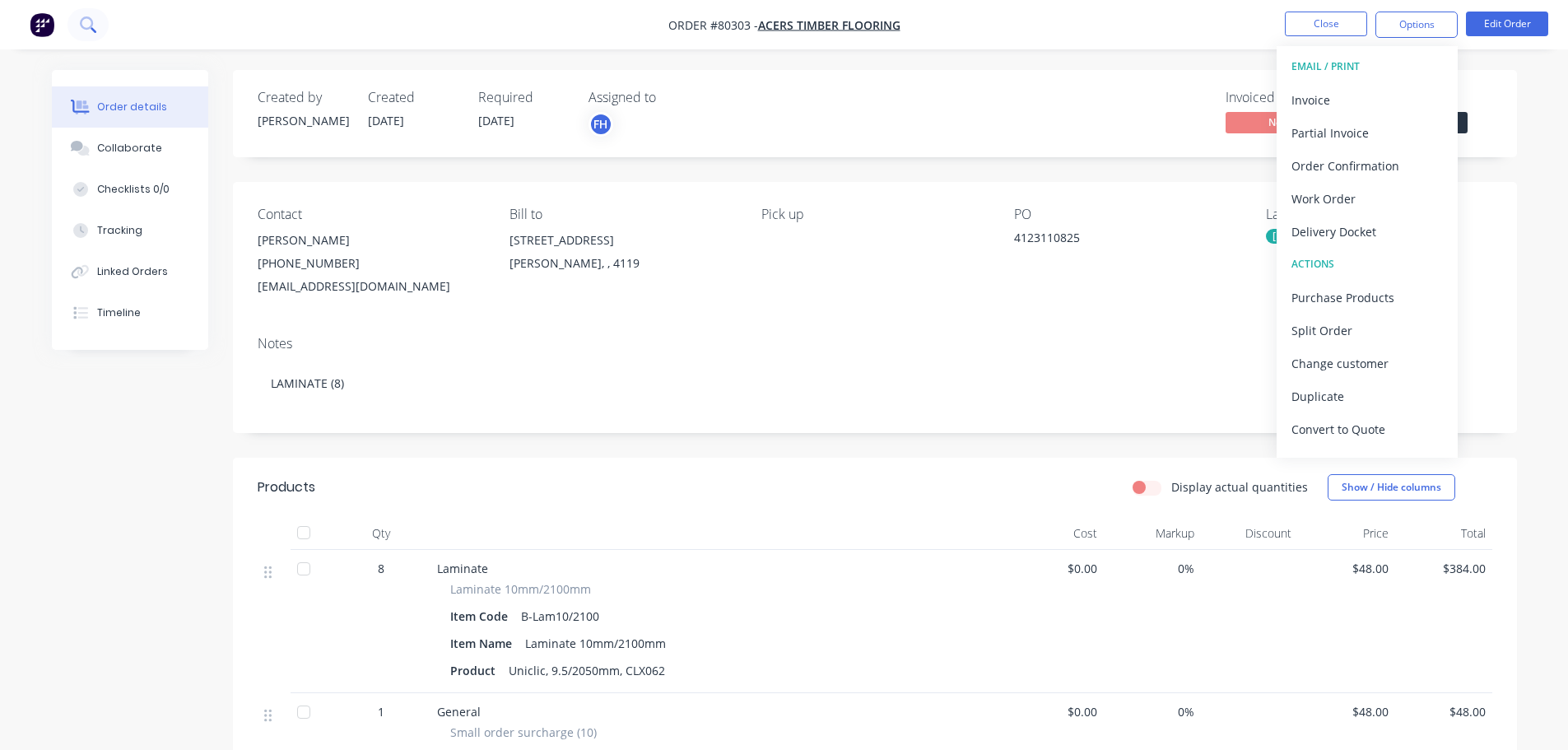
click at [89, 20] on icon at bounding box center [88, 24] width 15 height 15
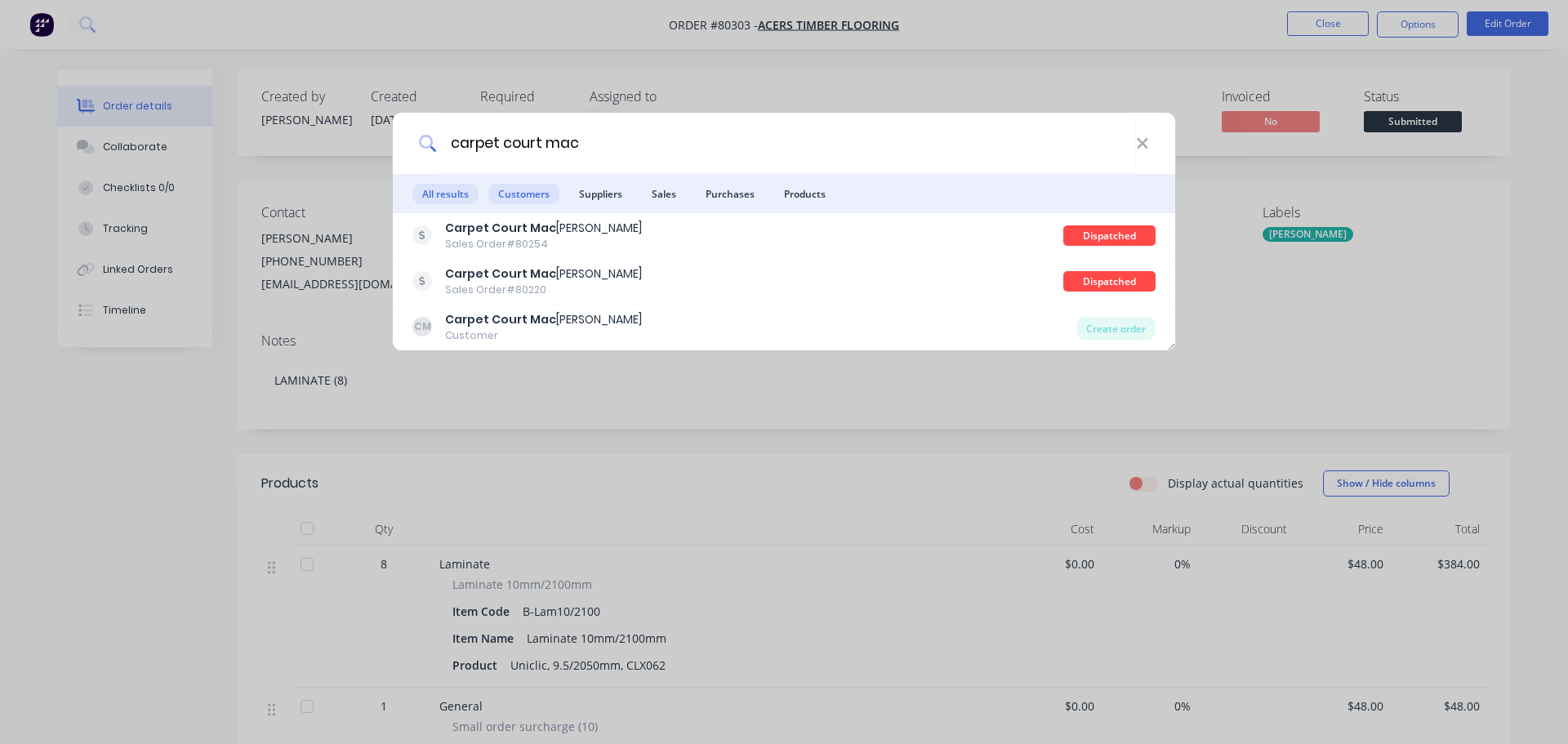
type input "carpet court mac"
click at [530, 201] on span "Customers" at bounding box center [523, 193] width 71 height 20
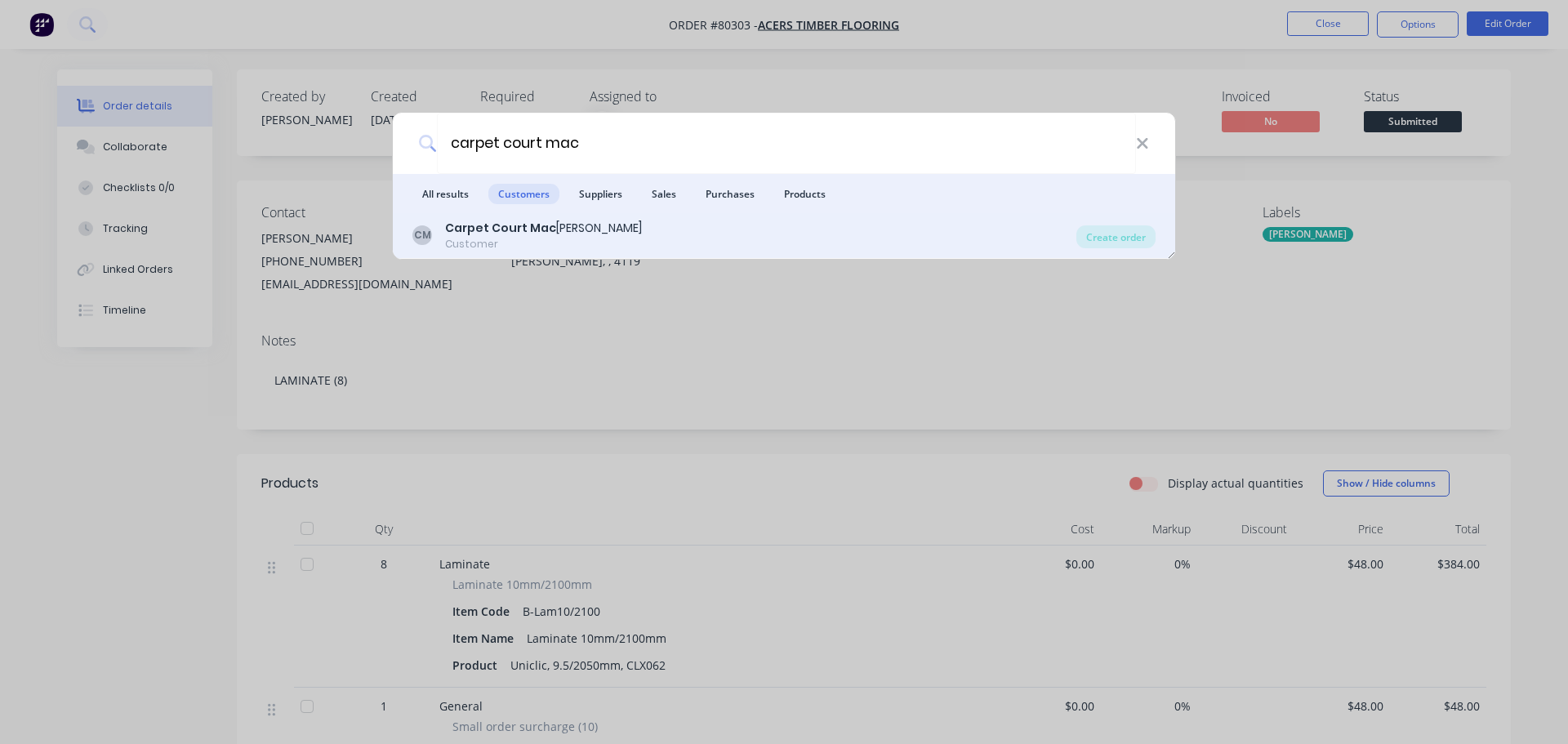
click at [532, 246] on div "Customer" at bounding box center [543, 244] width 197 height 14
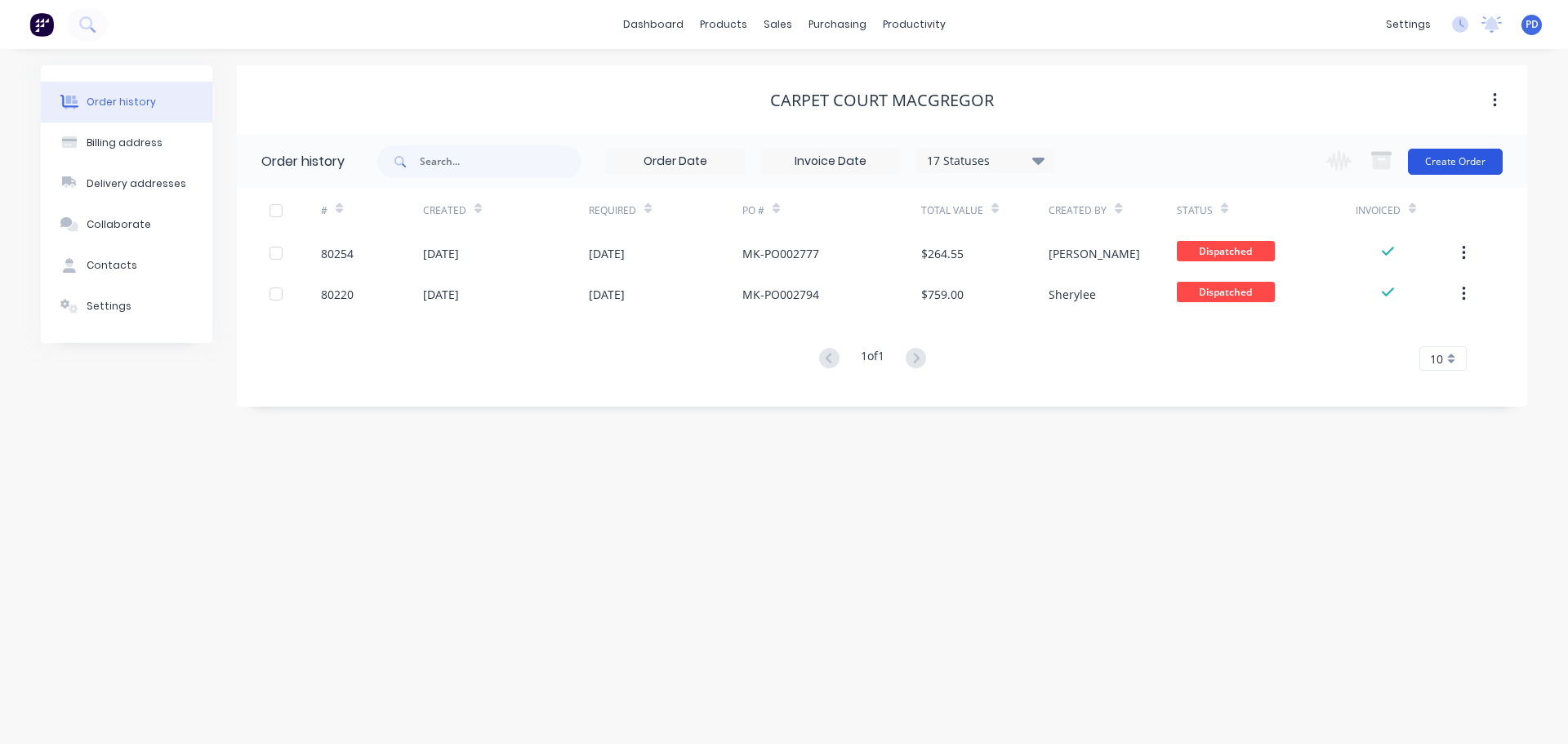
click at [1477, 162] on button "Create Order" at bounding box center [1455, 161] width 95 height 26
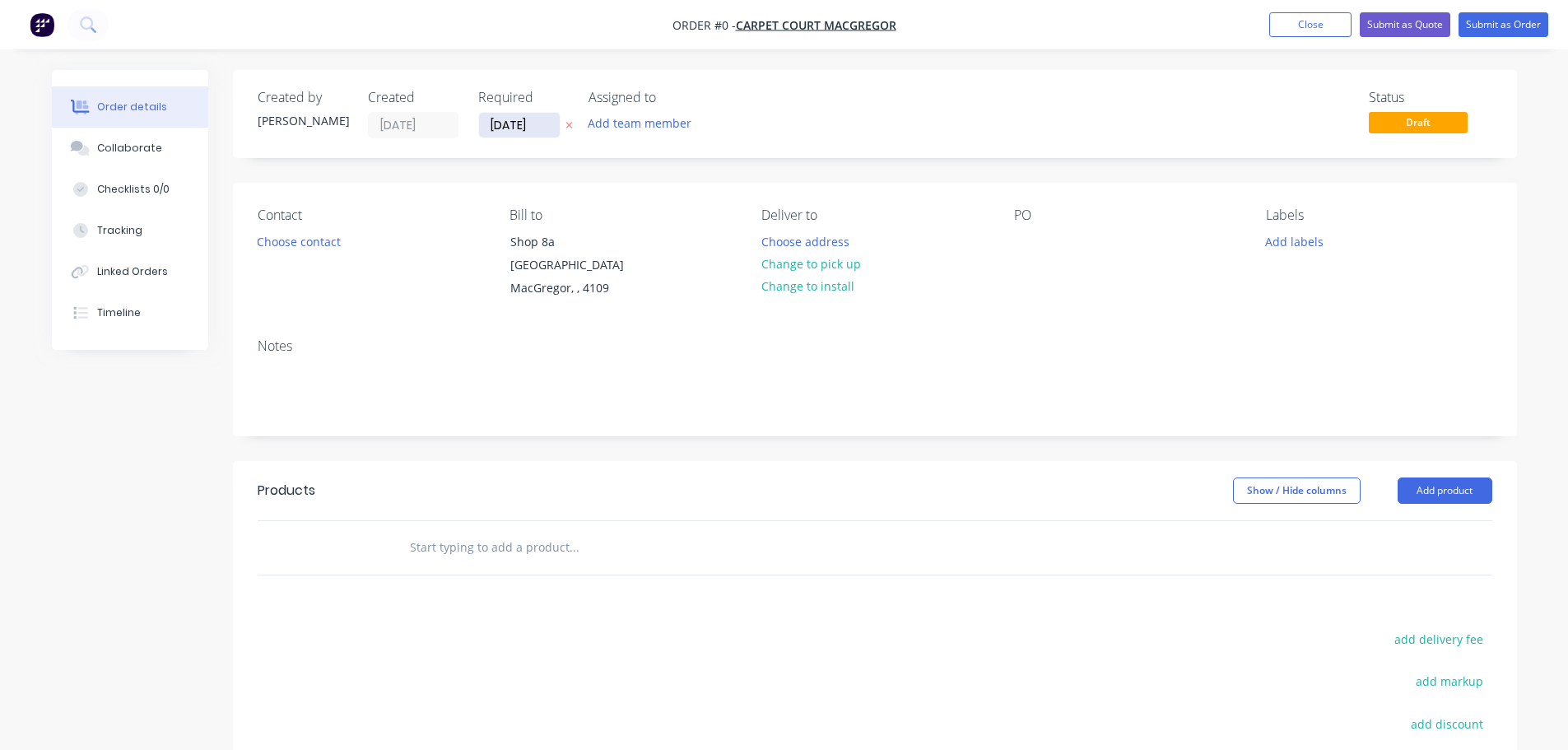
click at [548, 120] on input "[DATE]" at bounding box center [520, 125] width 81 height 25
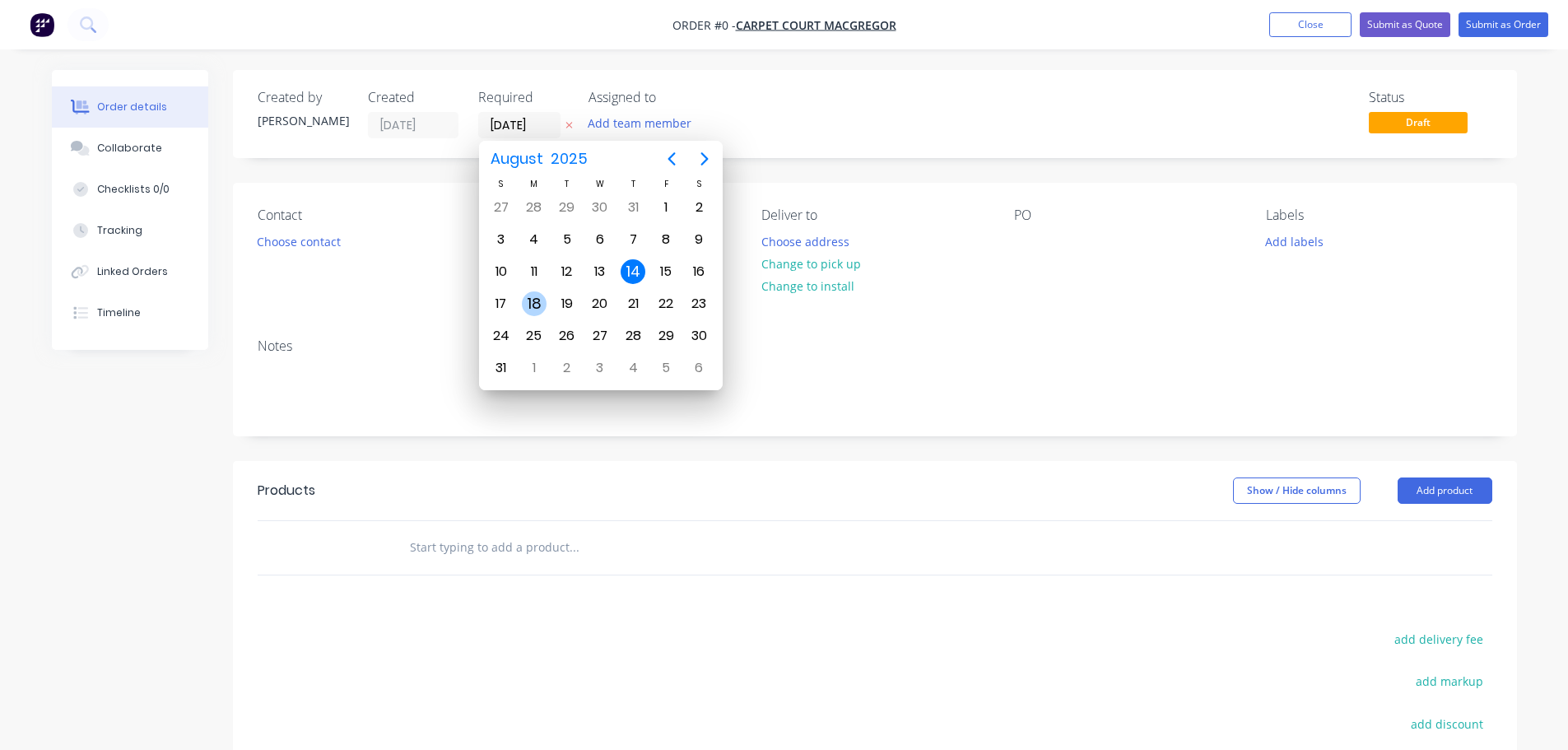
click at [534, 301] on div "18" at bounding box center [534, 304] width 25 height 25
type input "[DATE]"
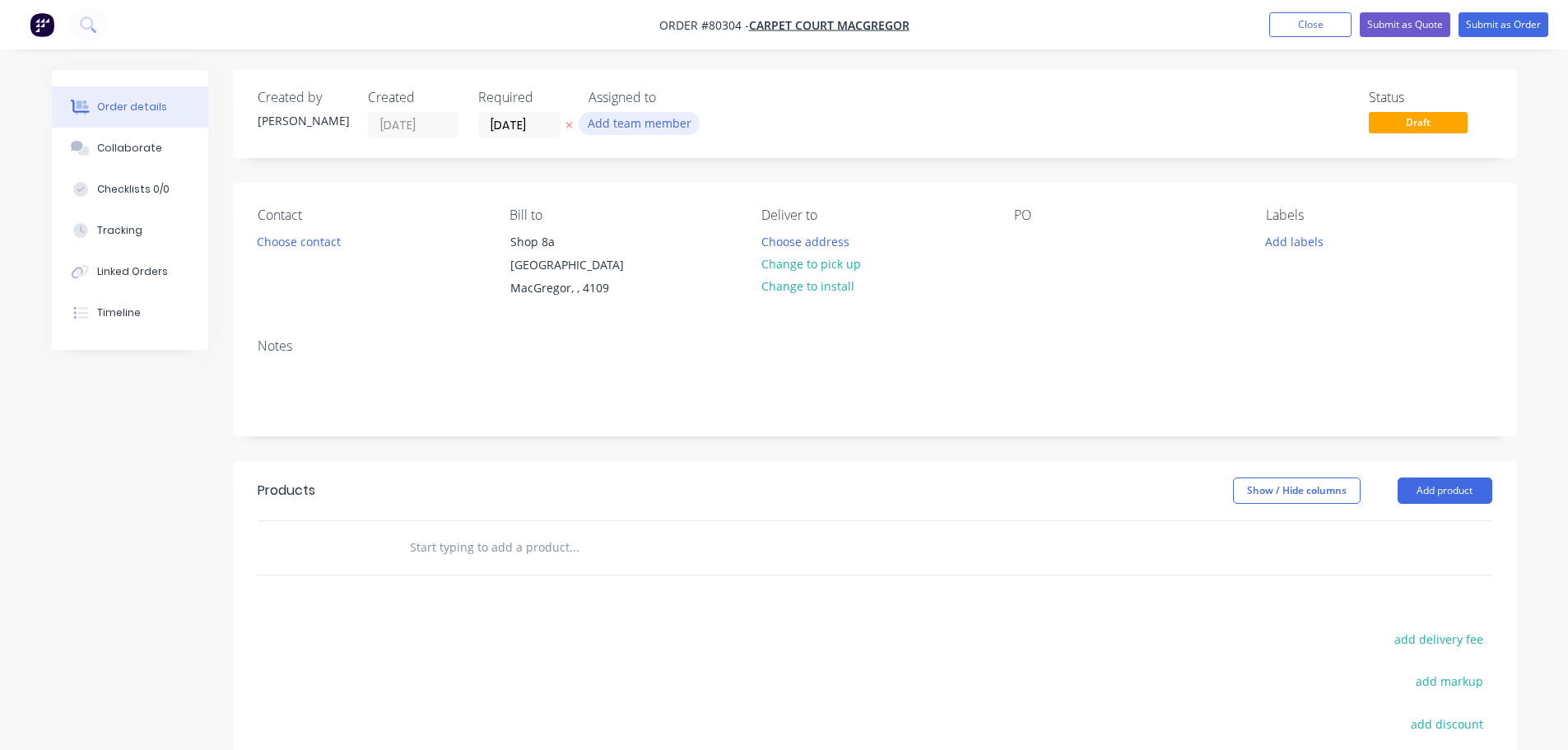
click at [636, 129] on button "Add team member" at bounding box center [639, 122] width 121 height 22
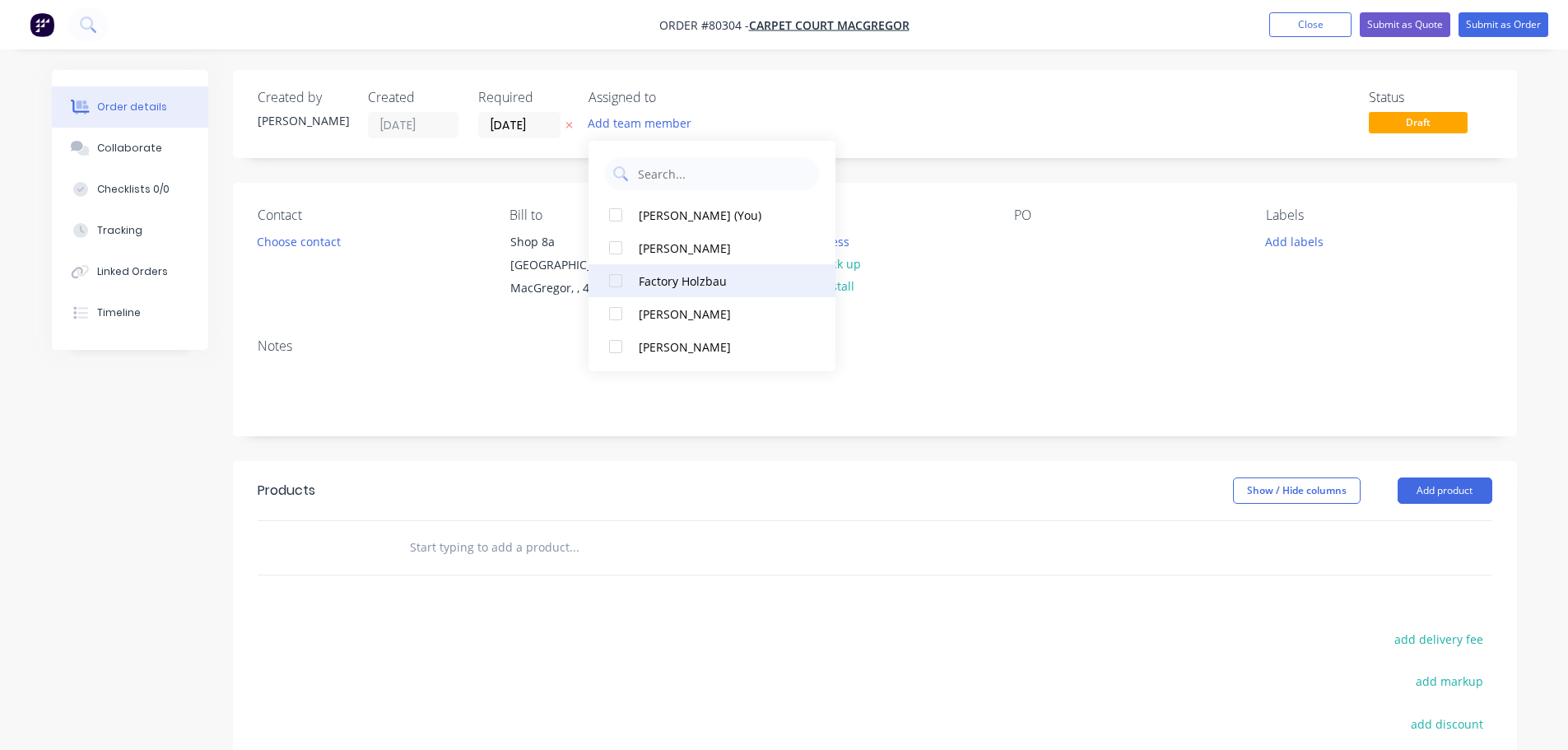
click at [612, 281] on div at bounding box center [616, 281] width 33 height 33
click at [275, 249] on button "Choose contact" at bounding box center [297, 241] width 101 height 22
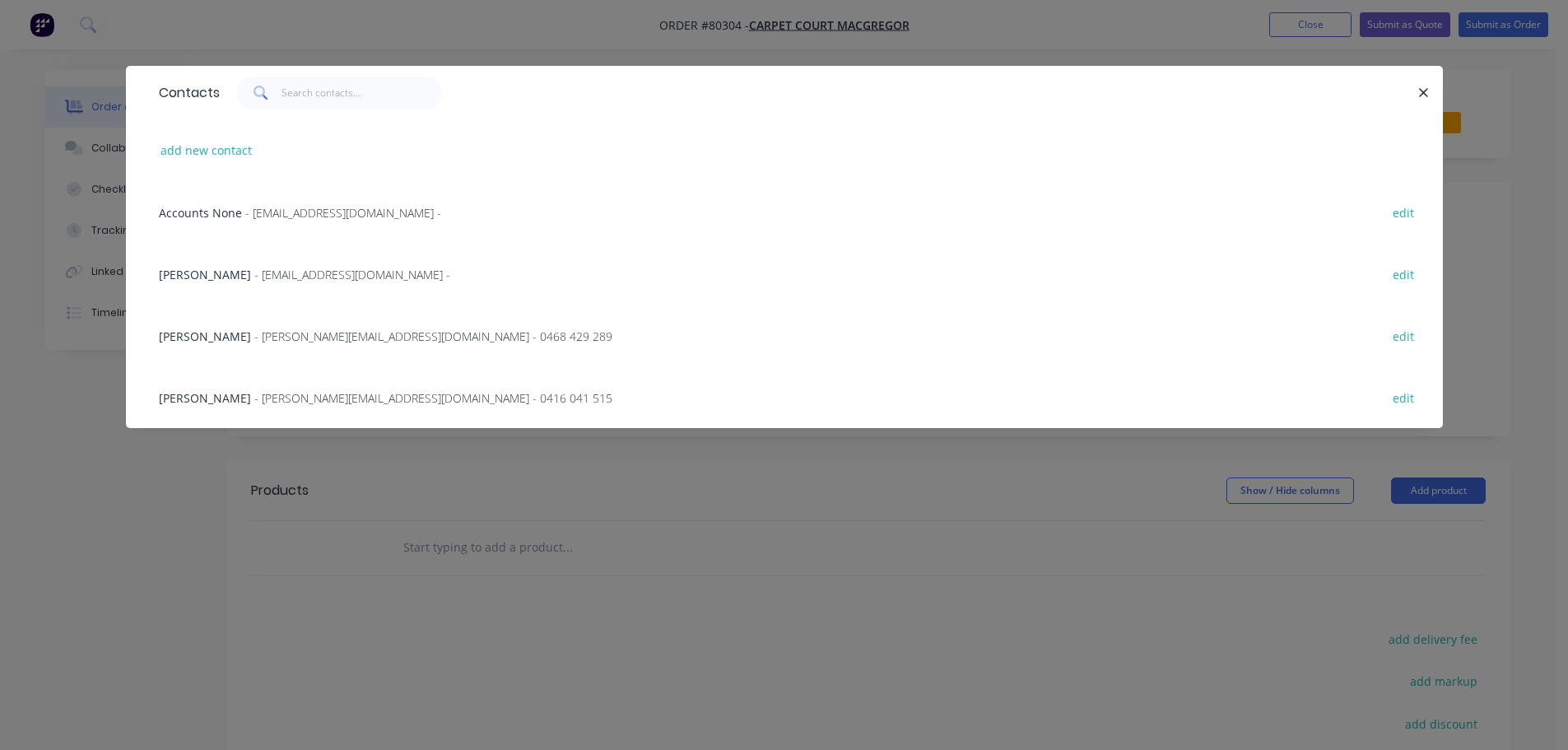
click at [323, 399] on span "- michael@underwoodcarpetcourt.com.au - 0416 041 515" at bounding box center [433, 398] width 358 height 15
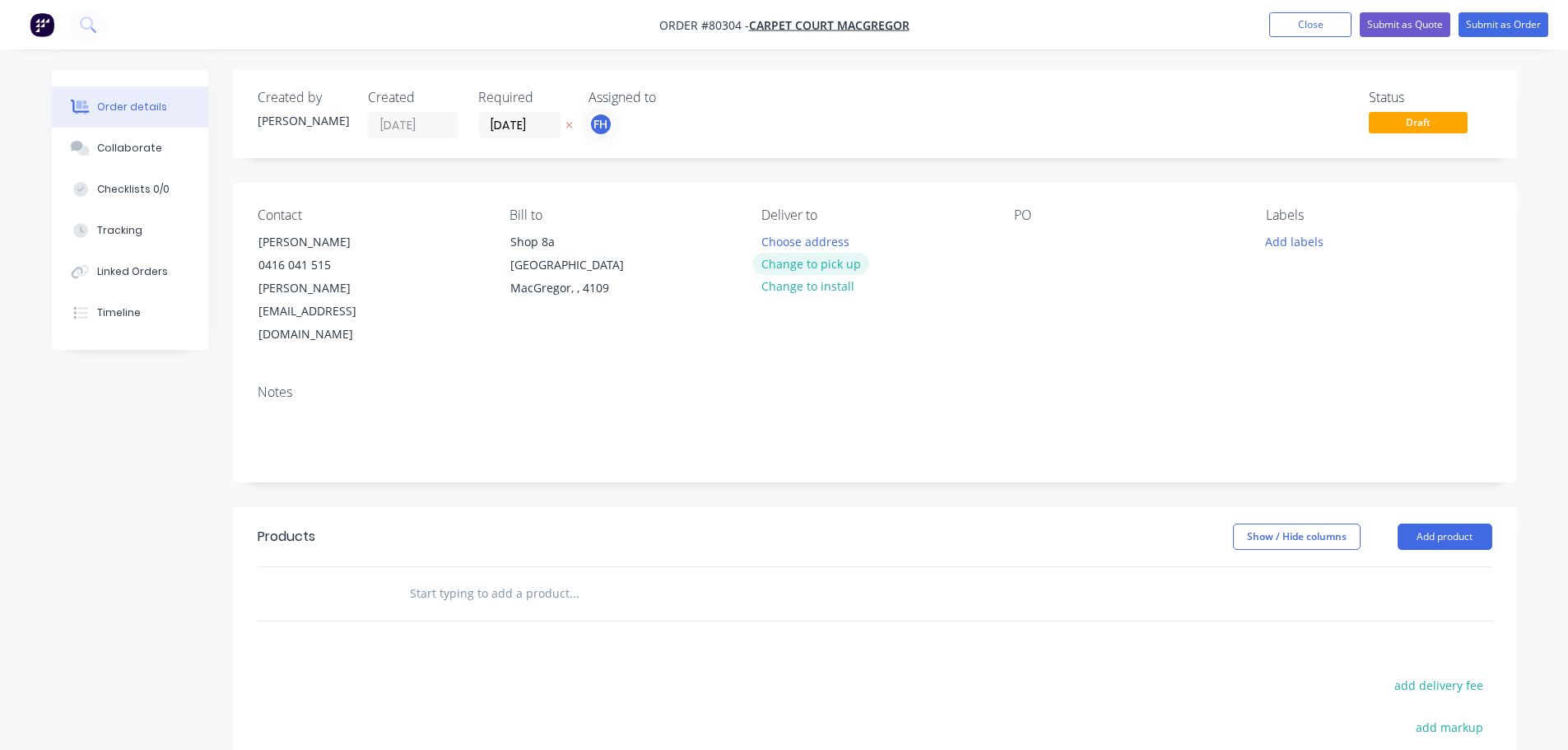
click at [789, 272] on button "Change to pick up" at bounding box center [810, 264] width 116 height 22
click at [1021, 238] on div at bounding box center [1027, 242] width 26 height 24
click at [1060, 241] on div "AK-PO004310" at bounding box center [1065, 242] width 100 height 24
click at [1285, 240] on button "Add labels" at bounding box center [1295, 241] width 76 height 22
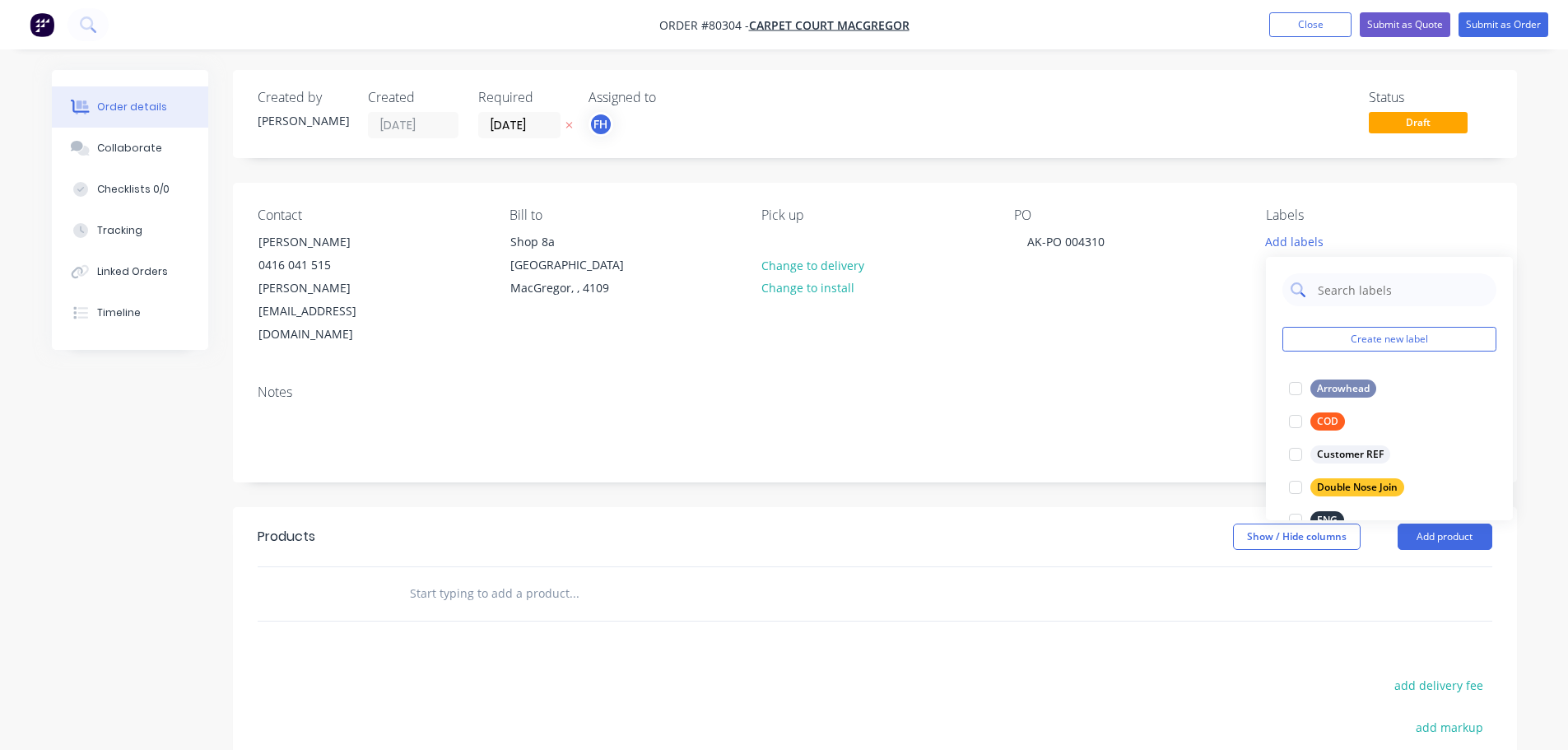
click at [1329, 293] on input "text" at bounding box center [1402, 290] width 172 height 33
type input "lvt"
click at [1295, 390] on div at bounding box center [1296, 389] width 33 height 33
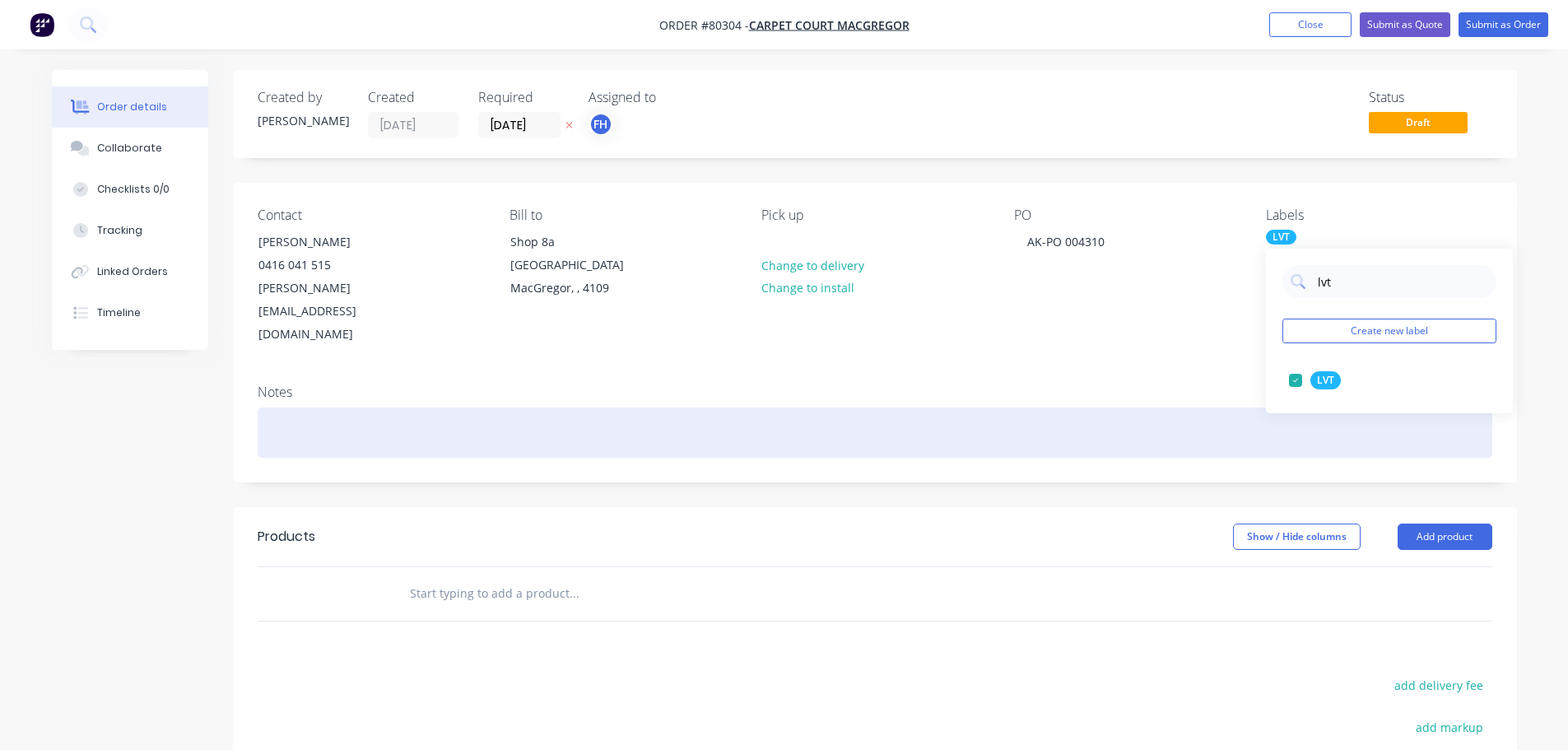
click at [373, 407] on div at bounding box center [875, 432] width 1235 height 50
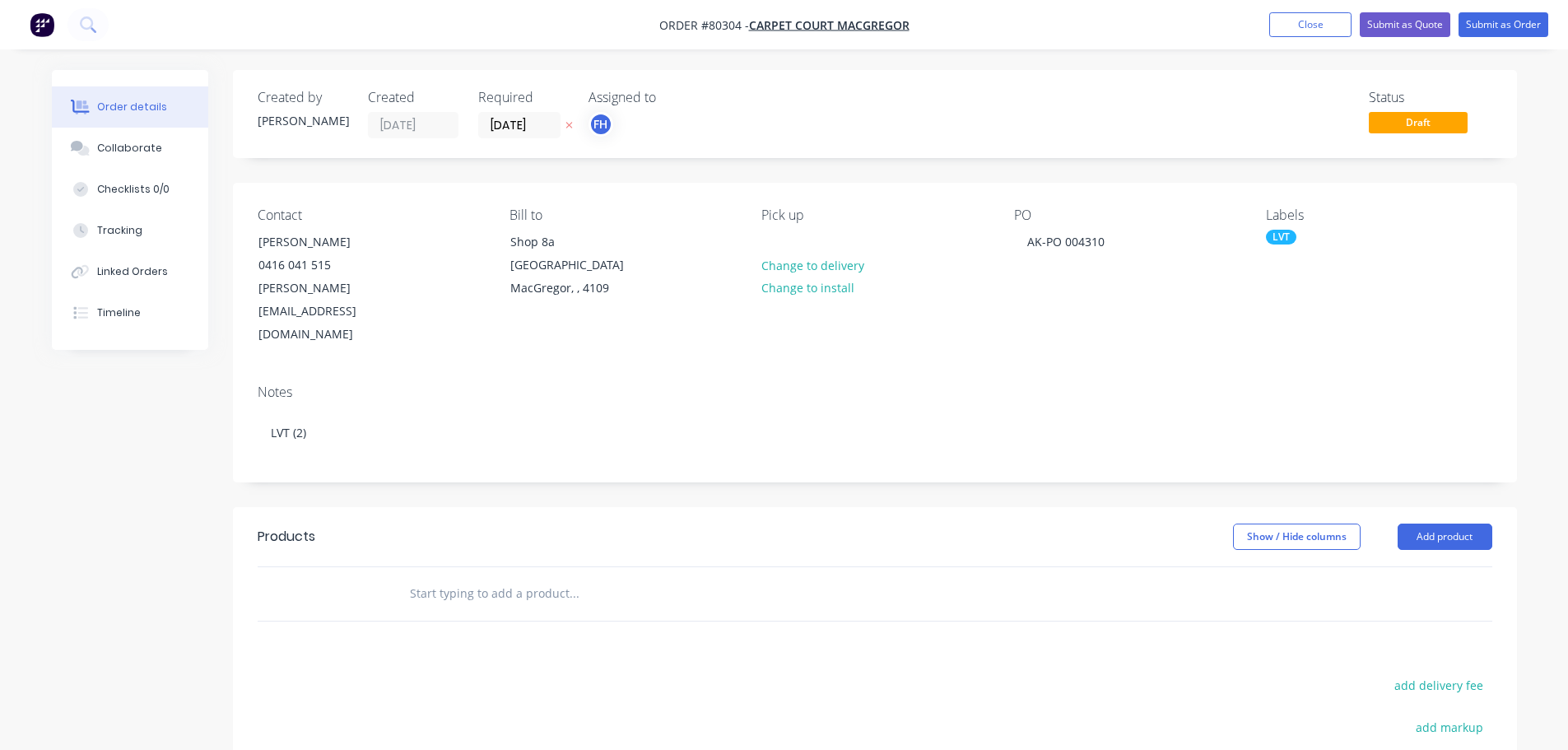
click at [464, 578] on input "text" at bounding box center [574, 594] width 329 height 33
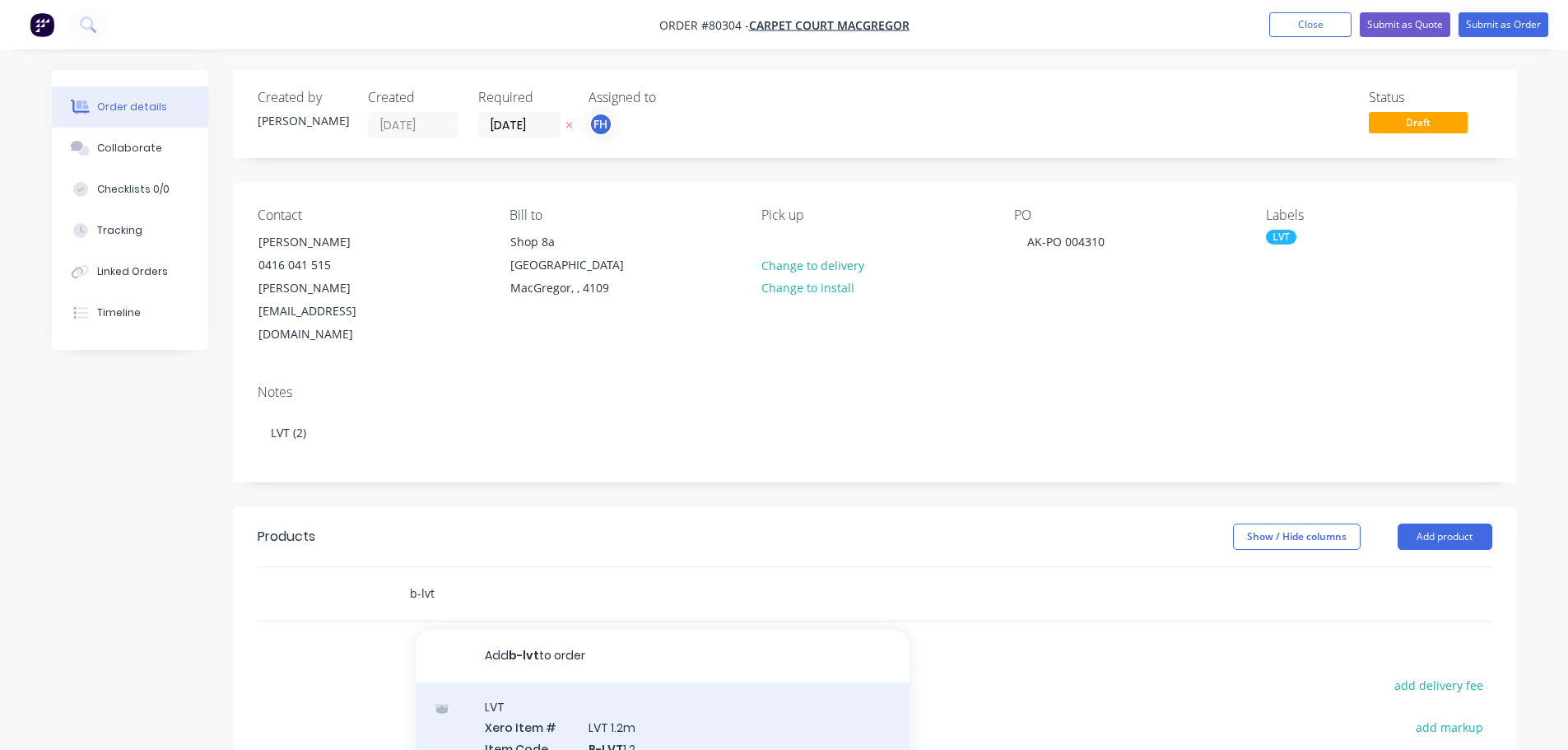
type input "b-lvt"
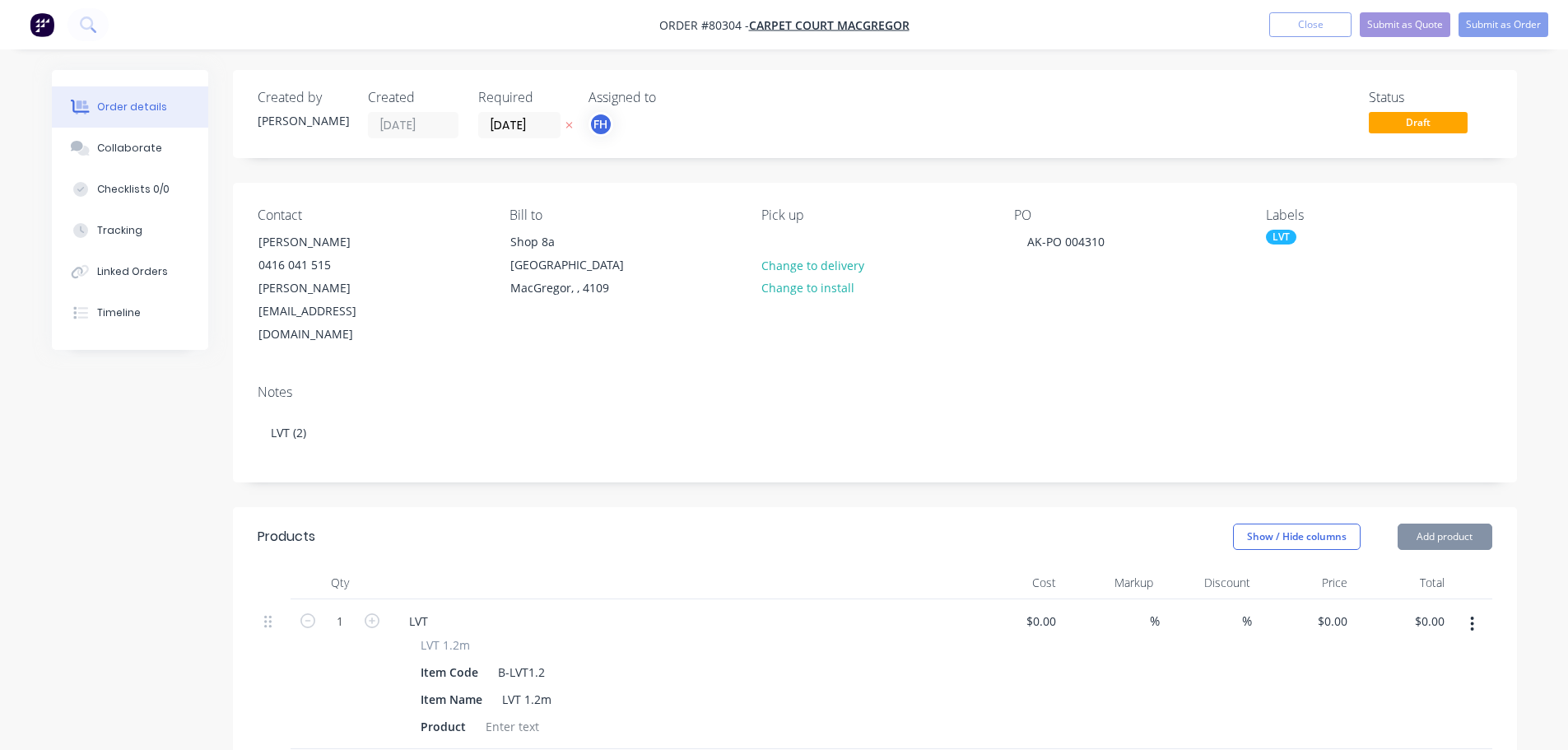
type input "$42.00"
click at [526, 714] on div at bounding box center [512, 726] width 66 height 24
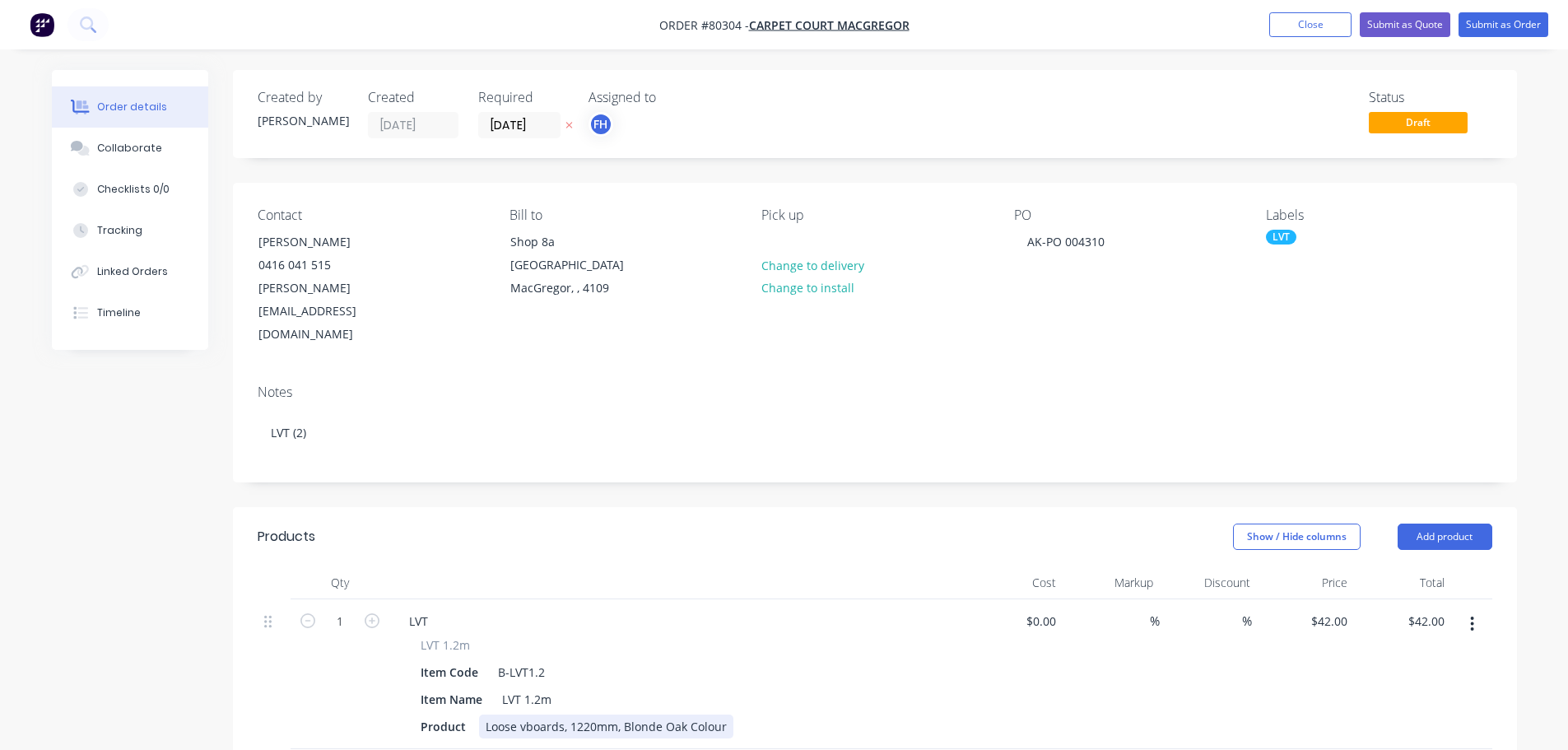
click at [526, 714] on div "Loose vboards, 1220mm, Blonde Oak Colour" at bounding box center [606, 726] width 254 height 24
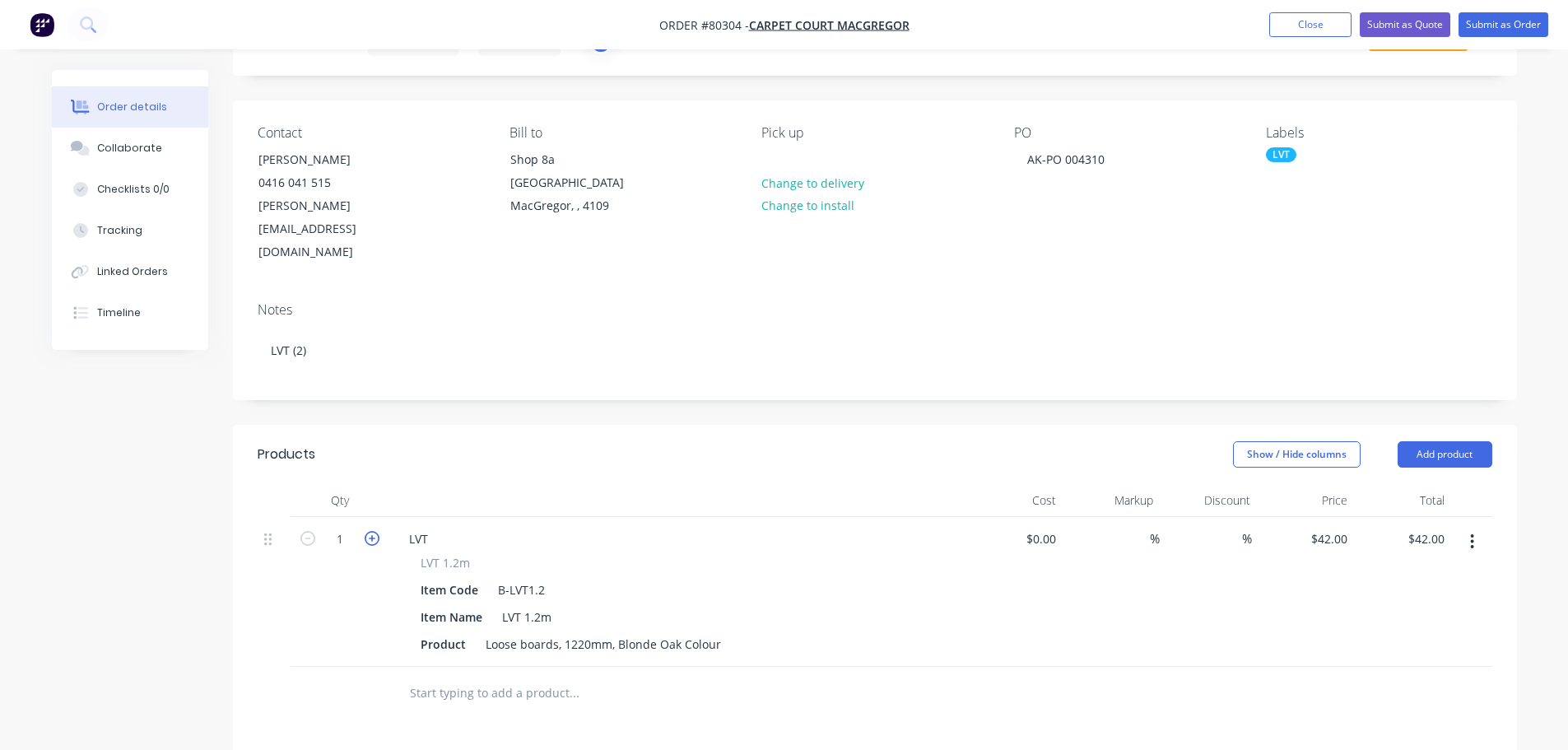
click at [371, 531] on icon "button" at bounding box center [372, 538] width 14 height 14
type input "2"
type input "$84.00"
click at [472, 677] on input "text" at bounding box center [574, 693] width 329 height 33
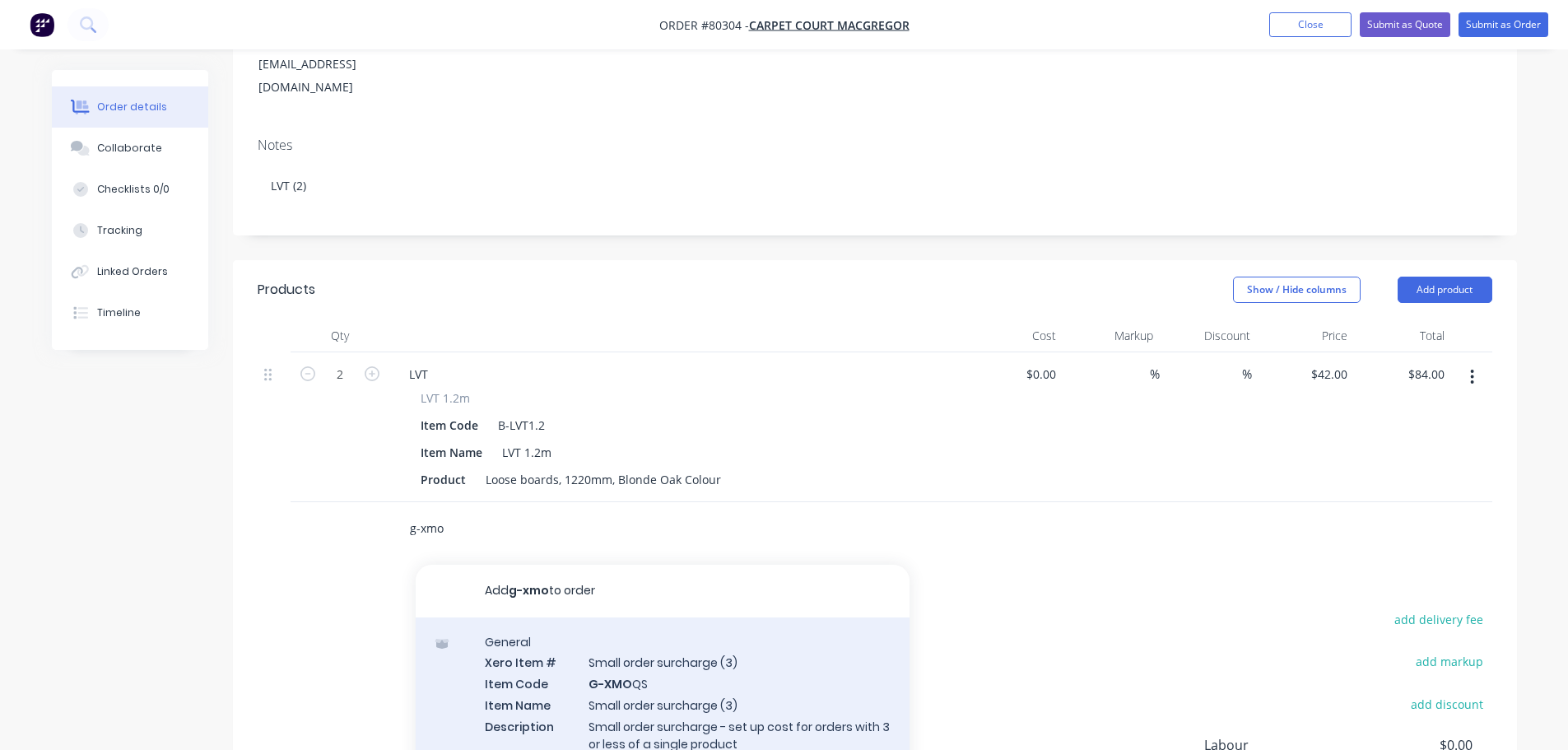
type input "g-xmo"
click at [554, 635] on div "General Xero Item # Small order surcharge (3) Item Code G-XMO QS Item Name Smal…" at bounding box center [662, 714] width 494 height 193
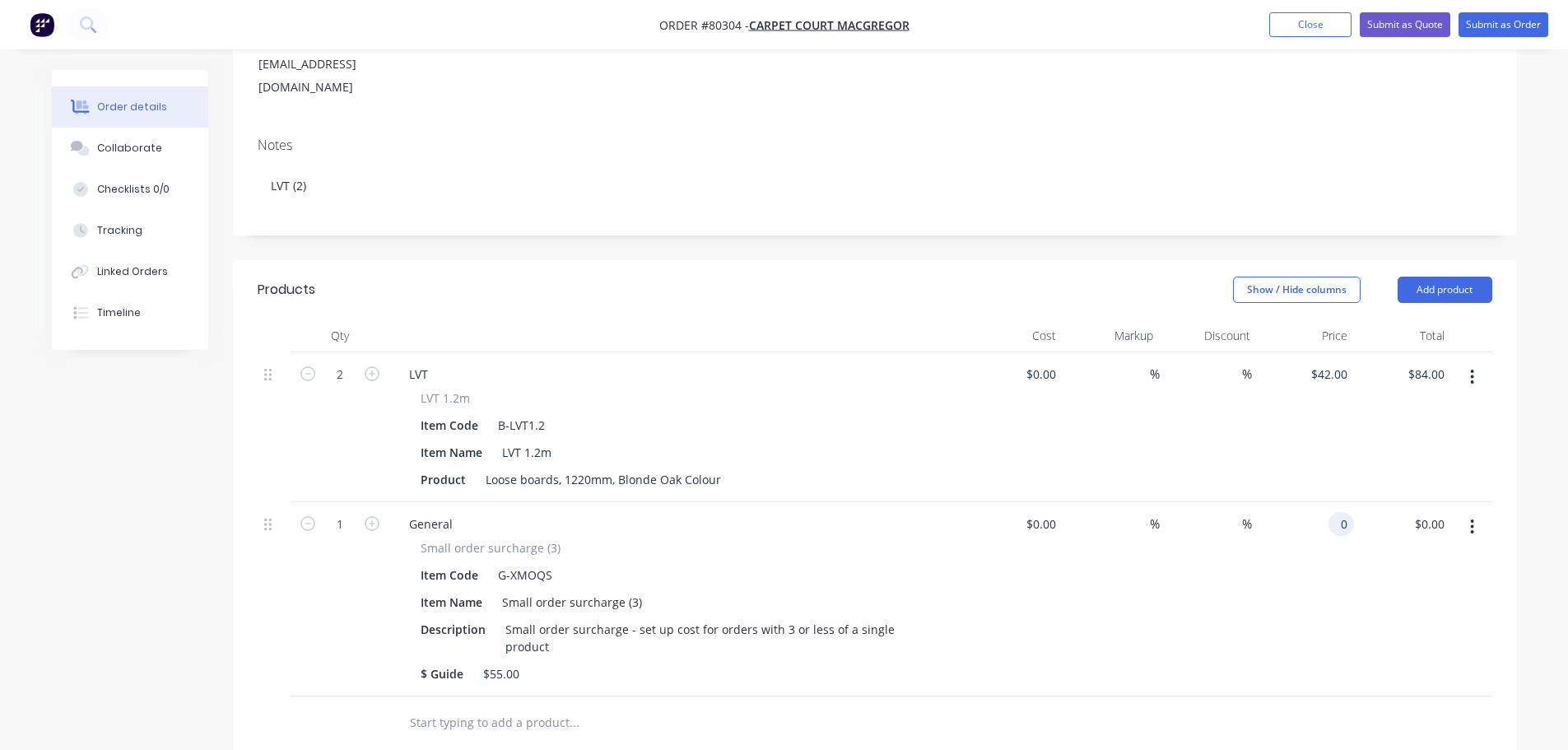
click at [1324, 503] on div "0 0" at bounding box center [1305, 600] width 97 height 194
type input "$55.00"
click at [1505, 20] on button "Submit as Order" at bounding box center [1504, 25] width 90 height 25
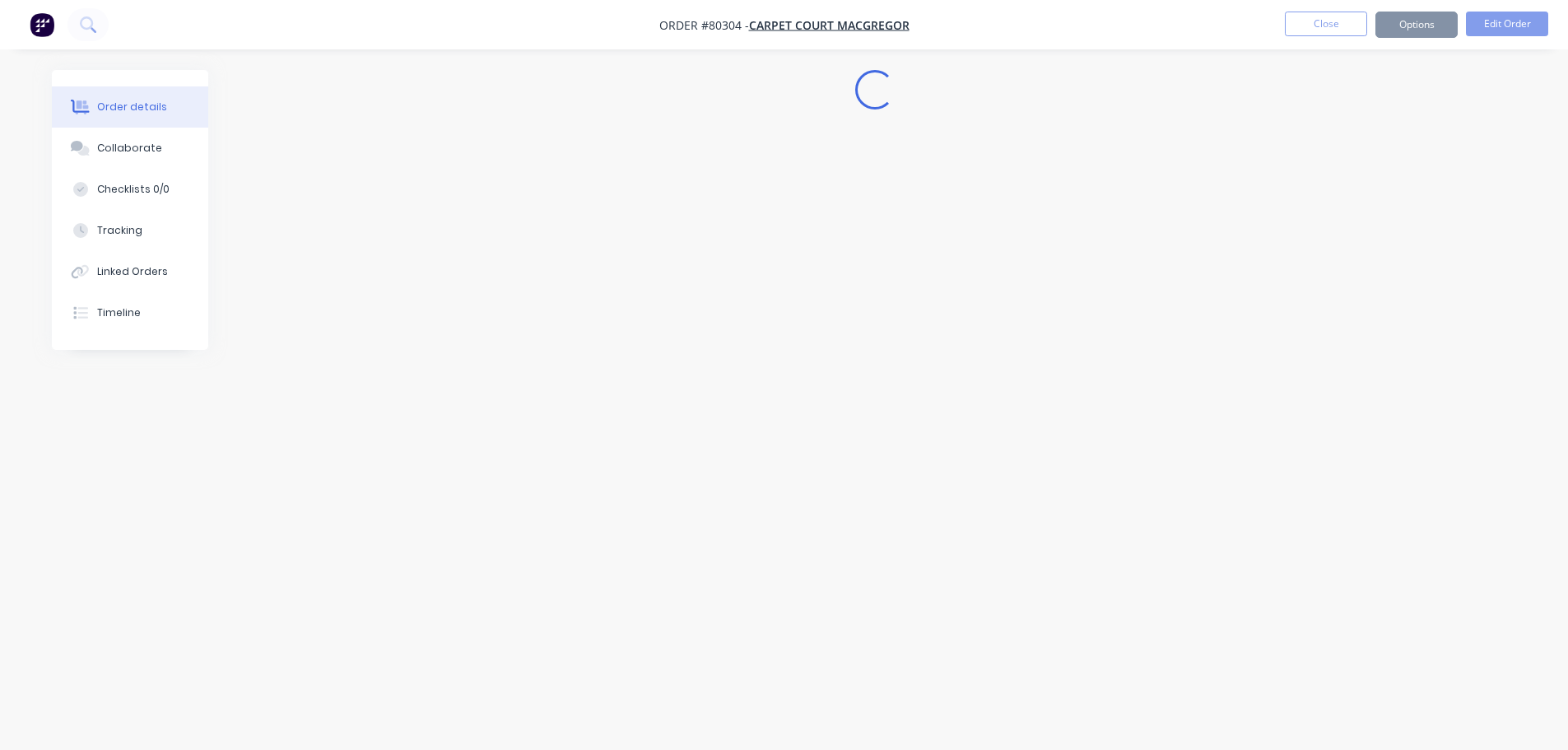
scroll to position [0, 0]
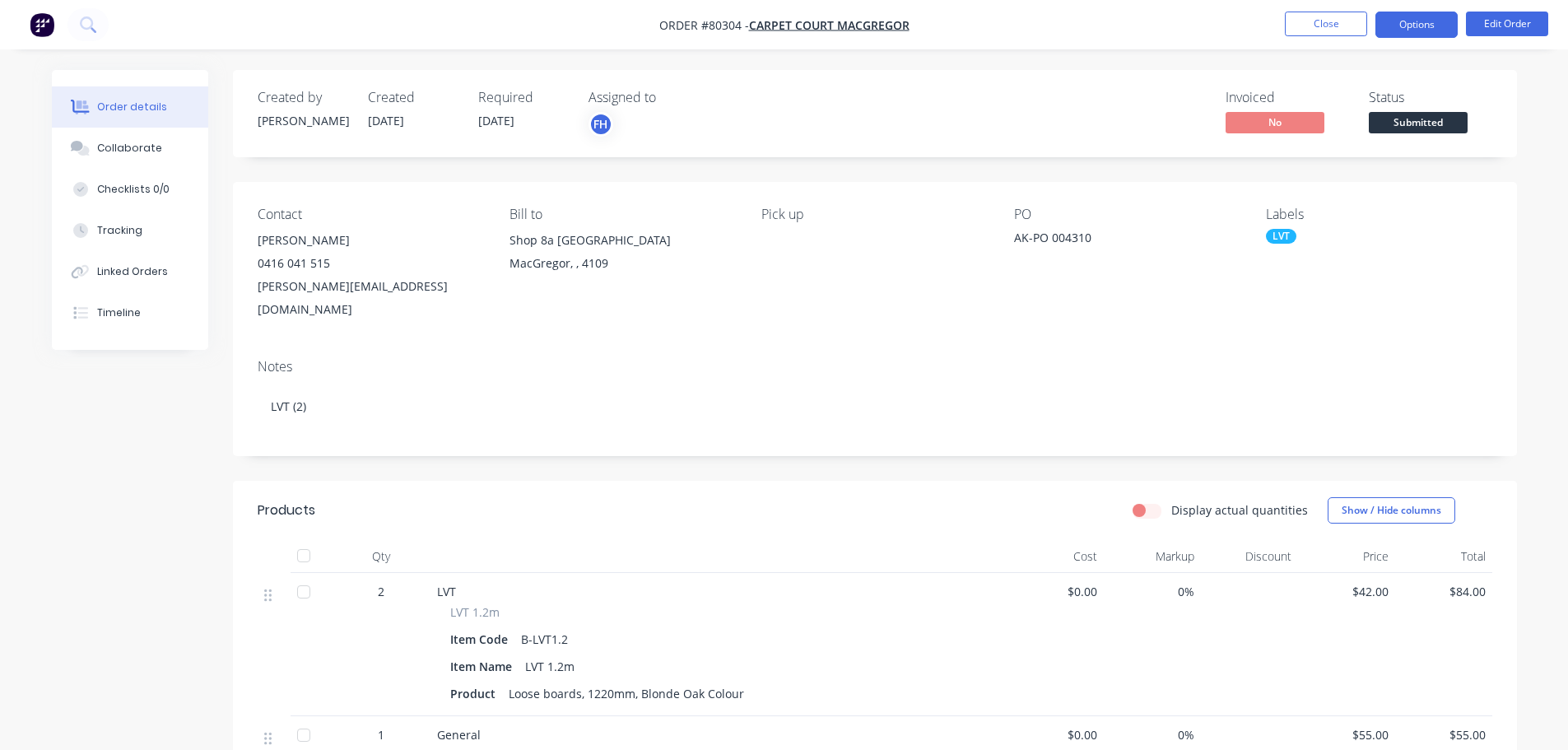
click at [1398, 32] on button "Options" at bounding box center [1417, 24] width 83 height 26
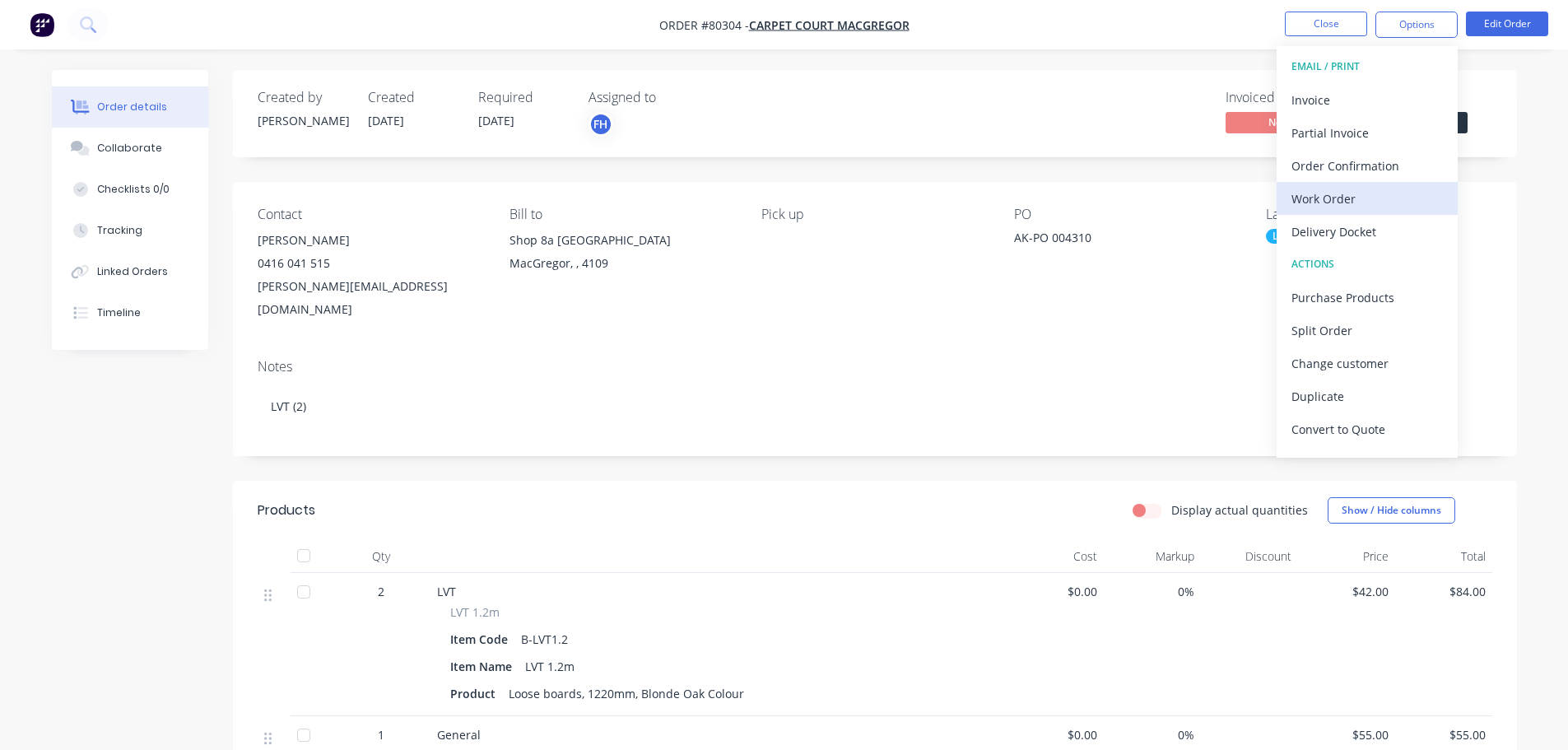
click at [1296, 206] on div "Work Order" at bounding box center [1367, 198] width 151 height 24
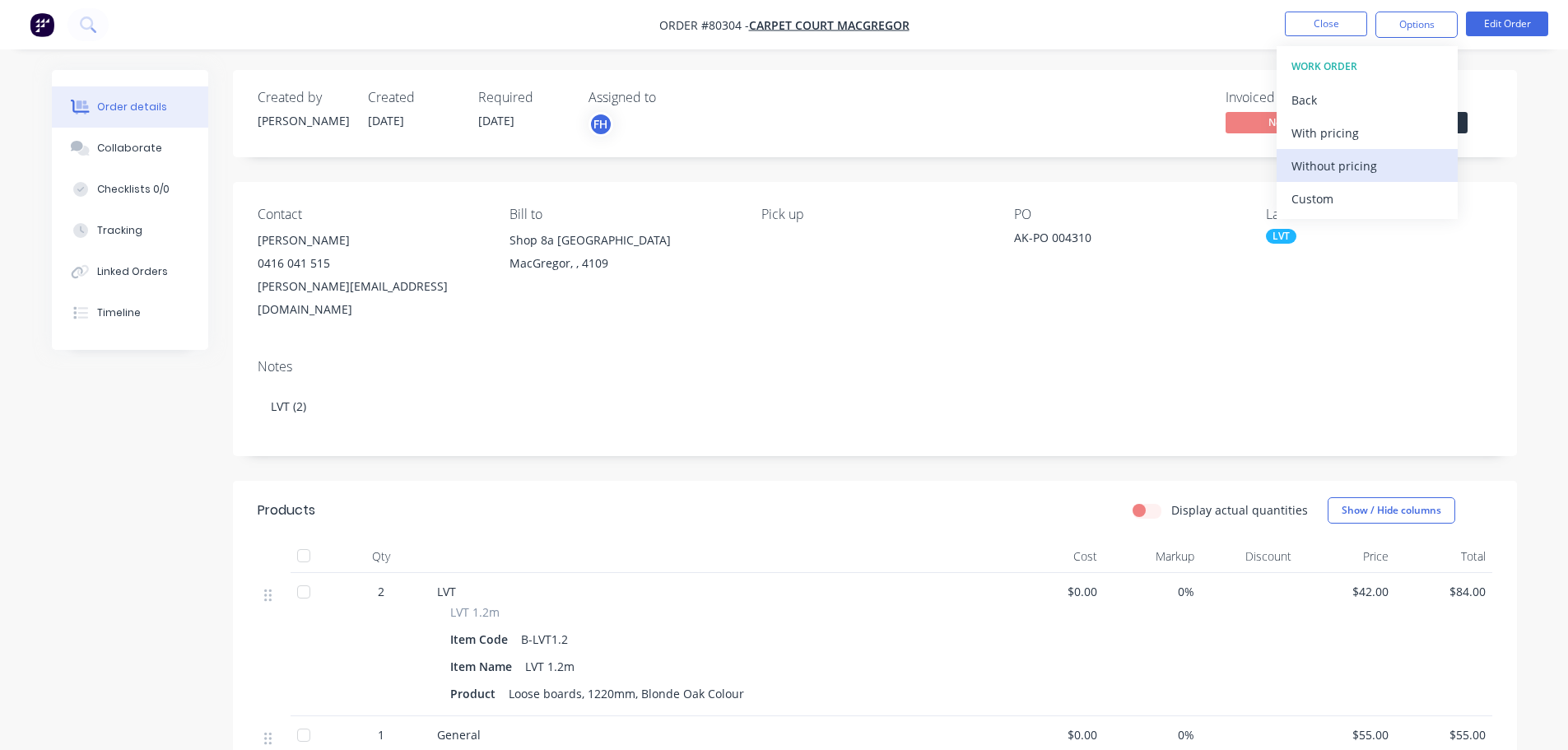
click at [1300, 169] on div "Without pricing" at bounding box center [1367, 166] width 151 height 24
click at [86, 16] on icon at bounding box center [88, 24] width 15 height 15
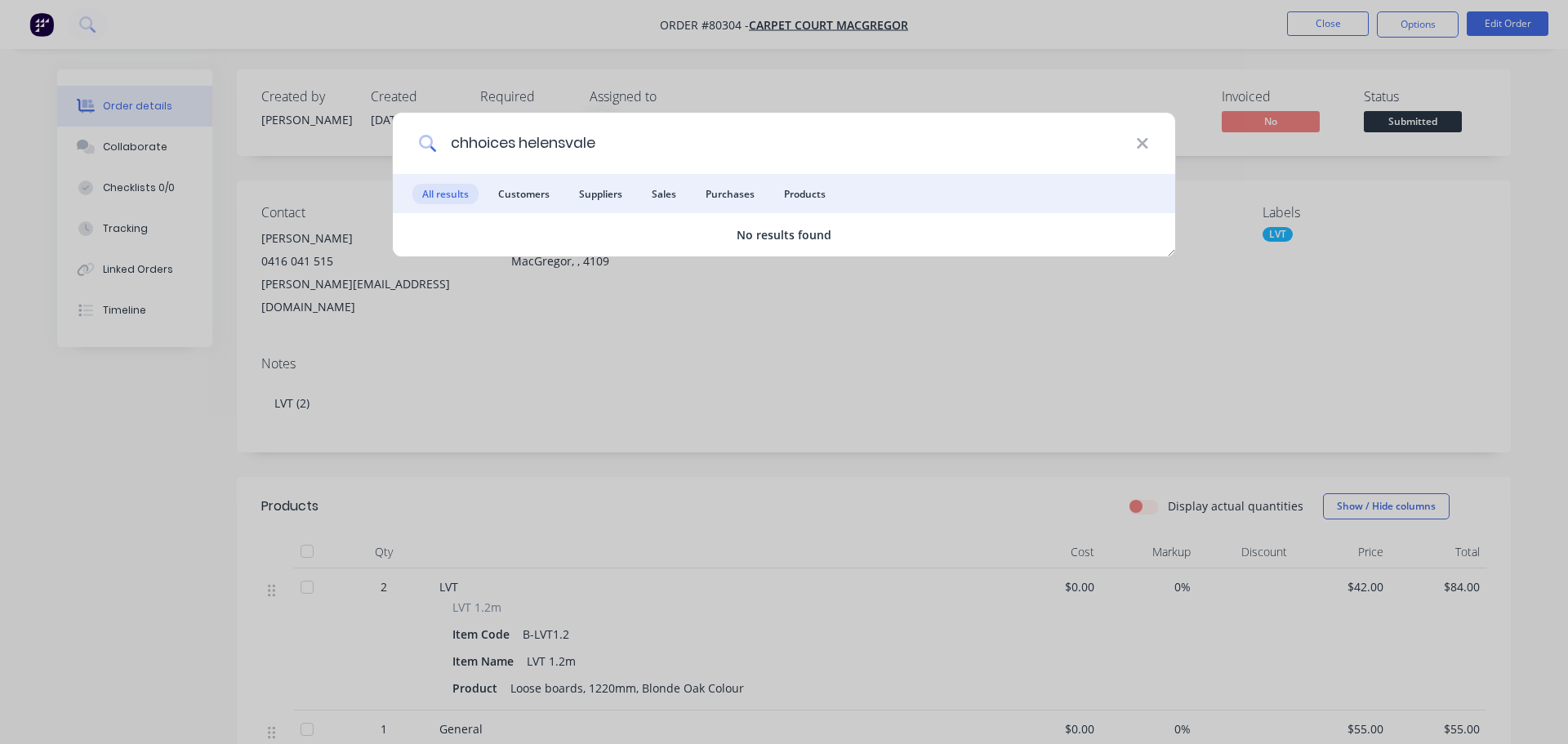
click at [476, 143] on input "chhoices helensvale" at bounding box center [787, 143] width 699 height 61
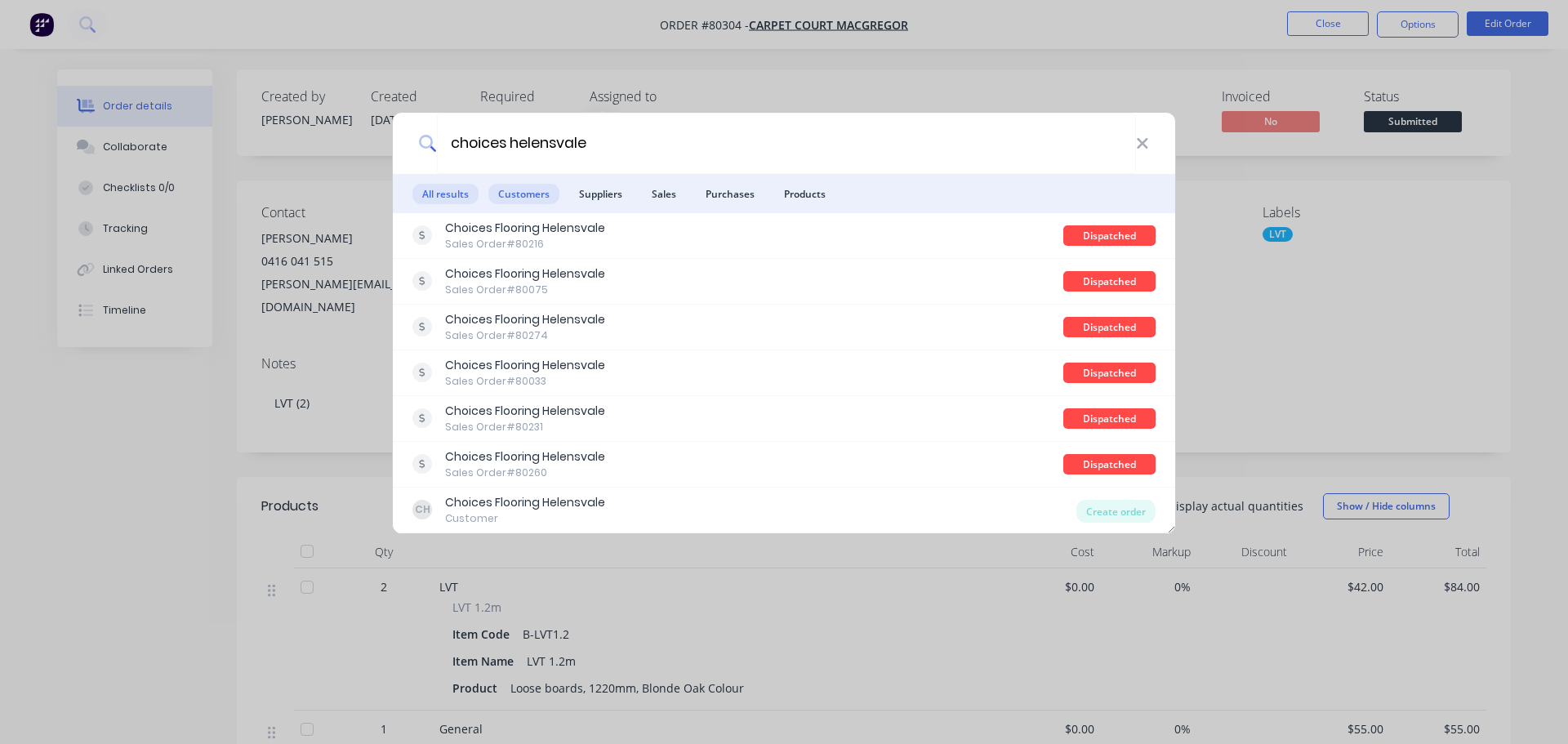
type input "choices helensvale"
click at [517, 190] on span "Customers" at bounding box center [523, 193] width 71 height 20
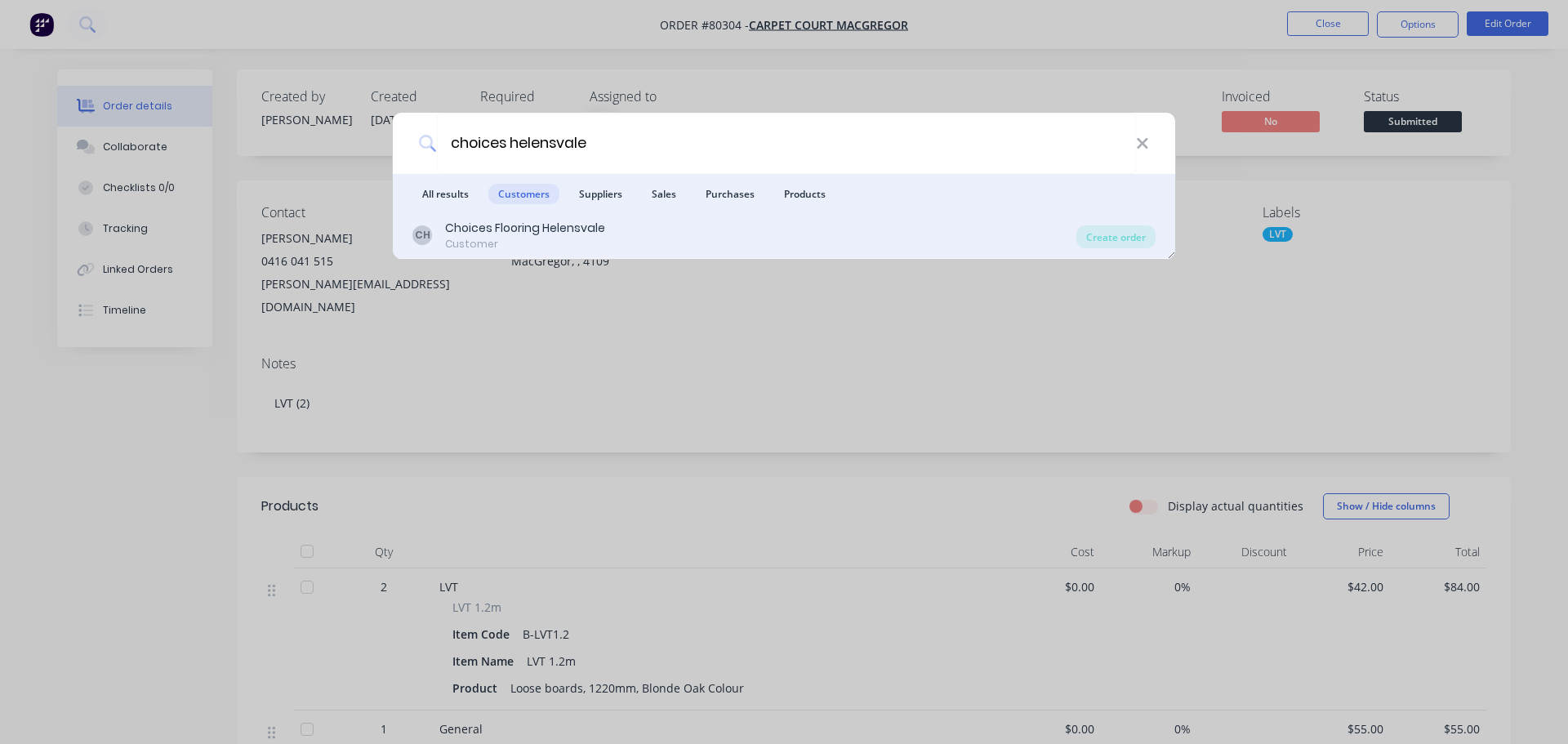
click at [506, 224] on div "Choices Flooring Helensvale" at bounding box center [525, 228] width 160 height 17
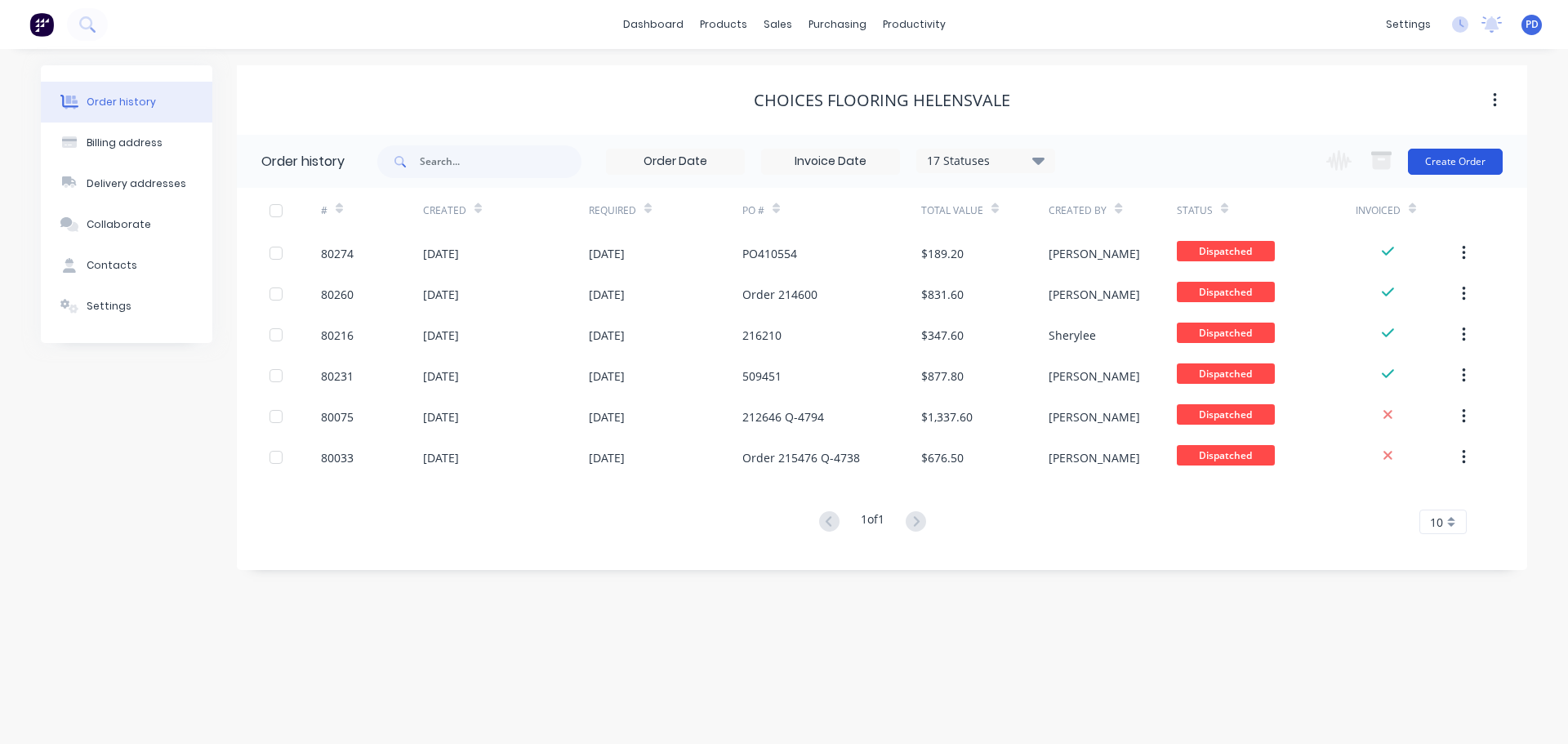
click at [1437, 159] on button "Create Order" at bounding box center [1455, 161] width 95 height 26
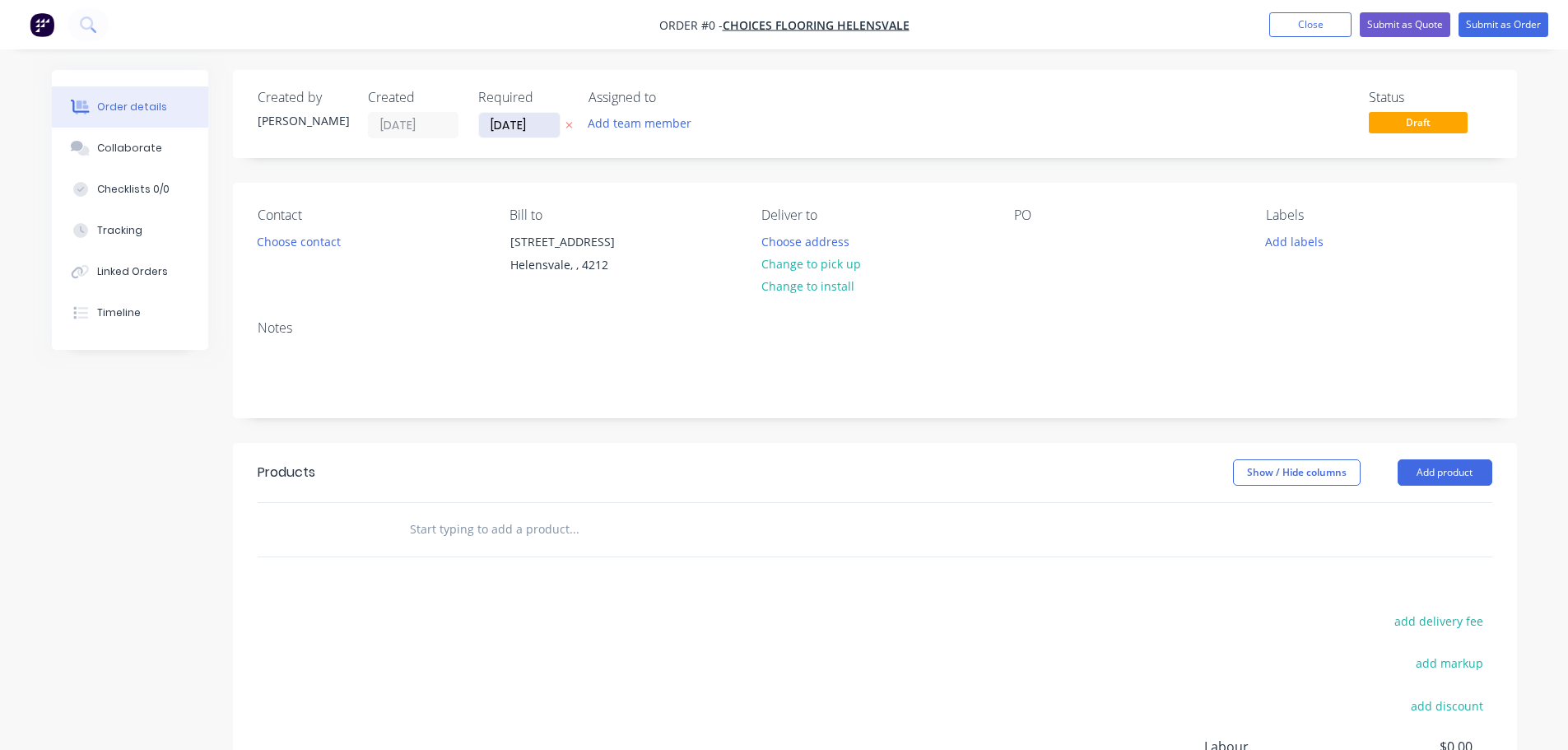
click at [542, 126] on input "[DATE]" at bounding box center [520, 125] width 81 height 25
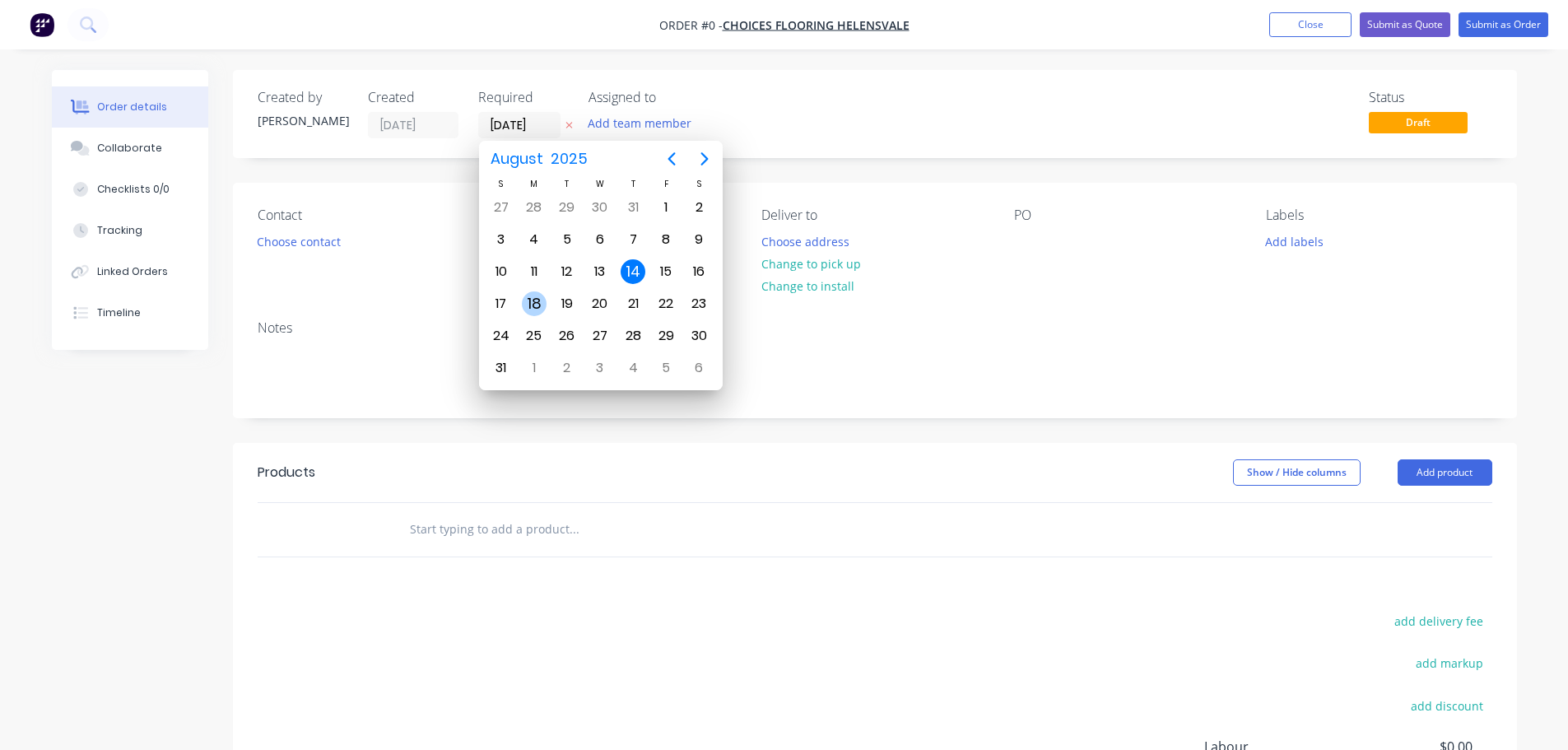
click at [526, 300] on div "18" at bounding box center [534, 304] width 25 height 25
type input "[DATE]"
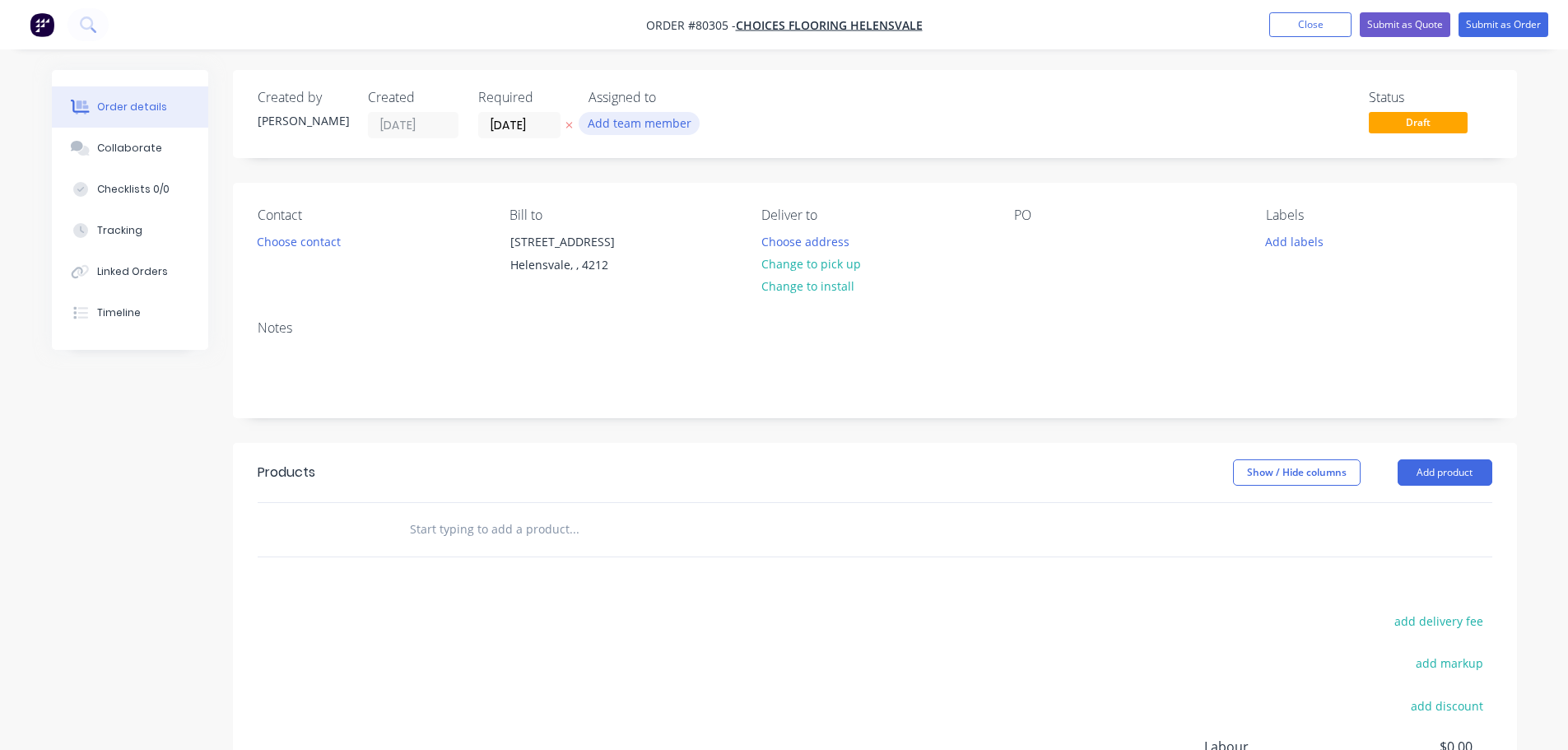
click at [604, 120] on button "Add team member" at bounding box center [639, 122] width 121 height 22
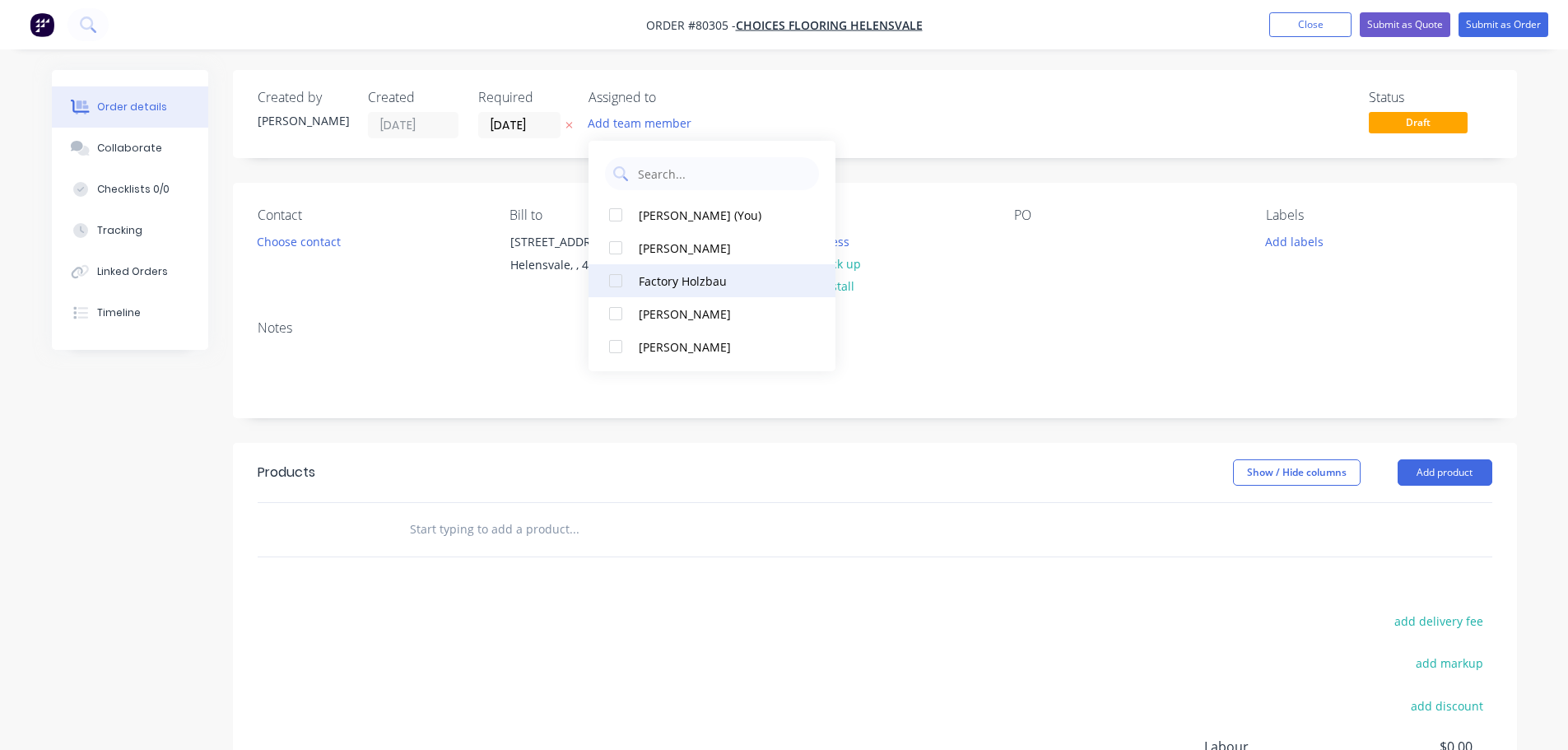
click at [613, 281] on div at bounding box center [616, 281] width 33 height 33
click at [275, 247] on button "Choose contact" at bounding box center [297, 241] width 101 height 22
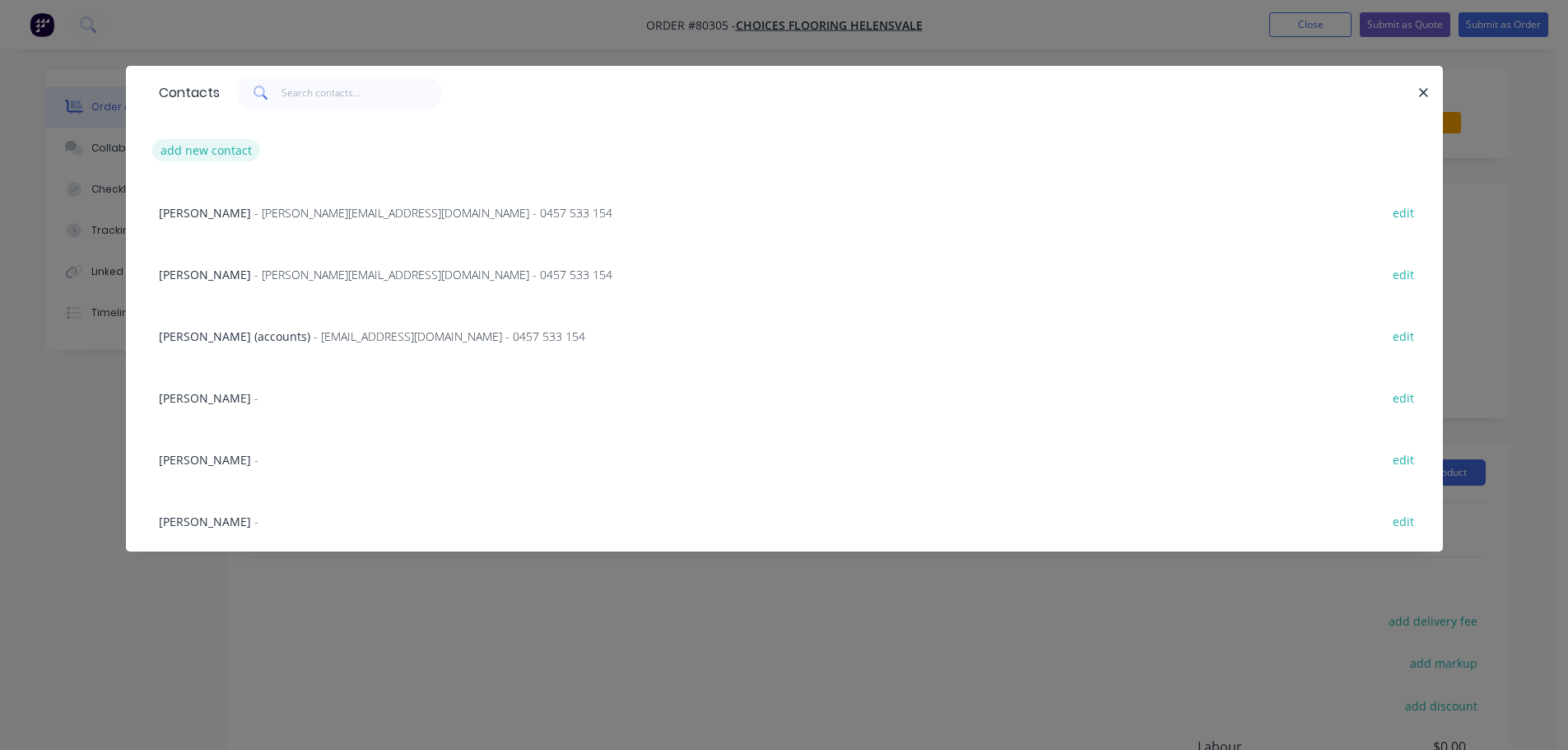
click at [192, 151] on button "add new contact" at bounding box center [206, 150] width 109 height 22
select select "AU"
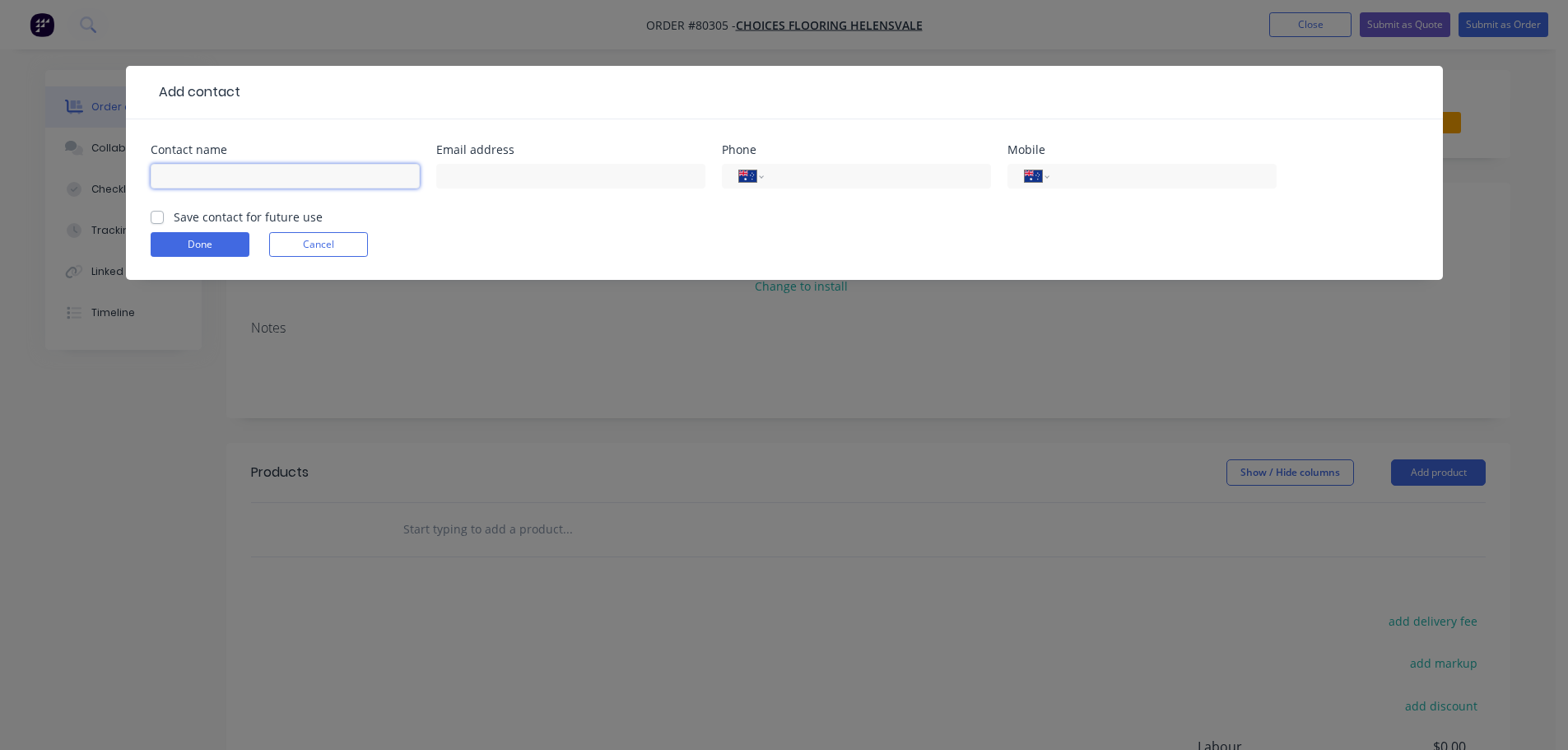
click at [182, 166] on input "text" at bounding box center [286, 176] width 270 height 25
type input "[PERSON_NAME]"
click at [504, 175] on input "text" at bounding box center [571, 176] width 270 height 25
type input "[EMAIL_ADDRESS][DOMAIN_NAME]"
click at [809, 179] on input "tel" at bounding box center [874, 177] width 197 height 19
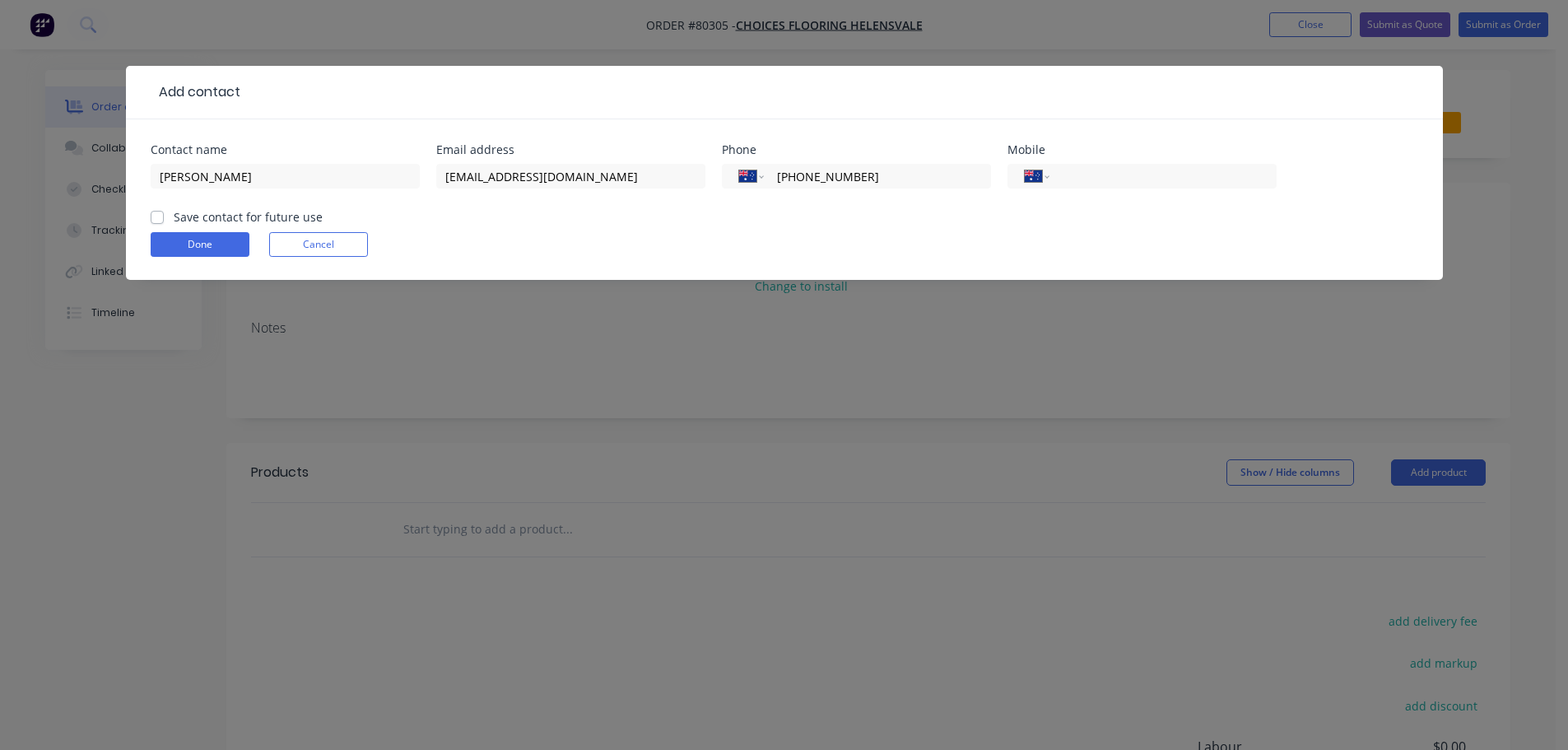
type input "[PHONE_NUMBER]"
click at [173, 214] on label "Save contact for future use" at bounding box center [247, 217] width 149 height 17
click at [153, 214] on input "Save contact for future use" at bounding box center [158, 216] width 13 height 15
checkbox input "true"
click at [185, 246] on button "Done" at bounding box center [200, 245] width 99 height 25
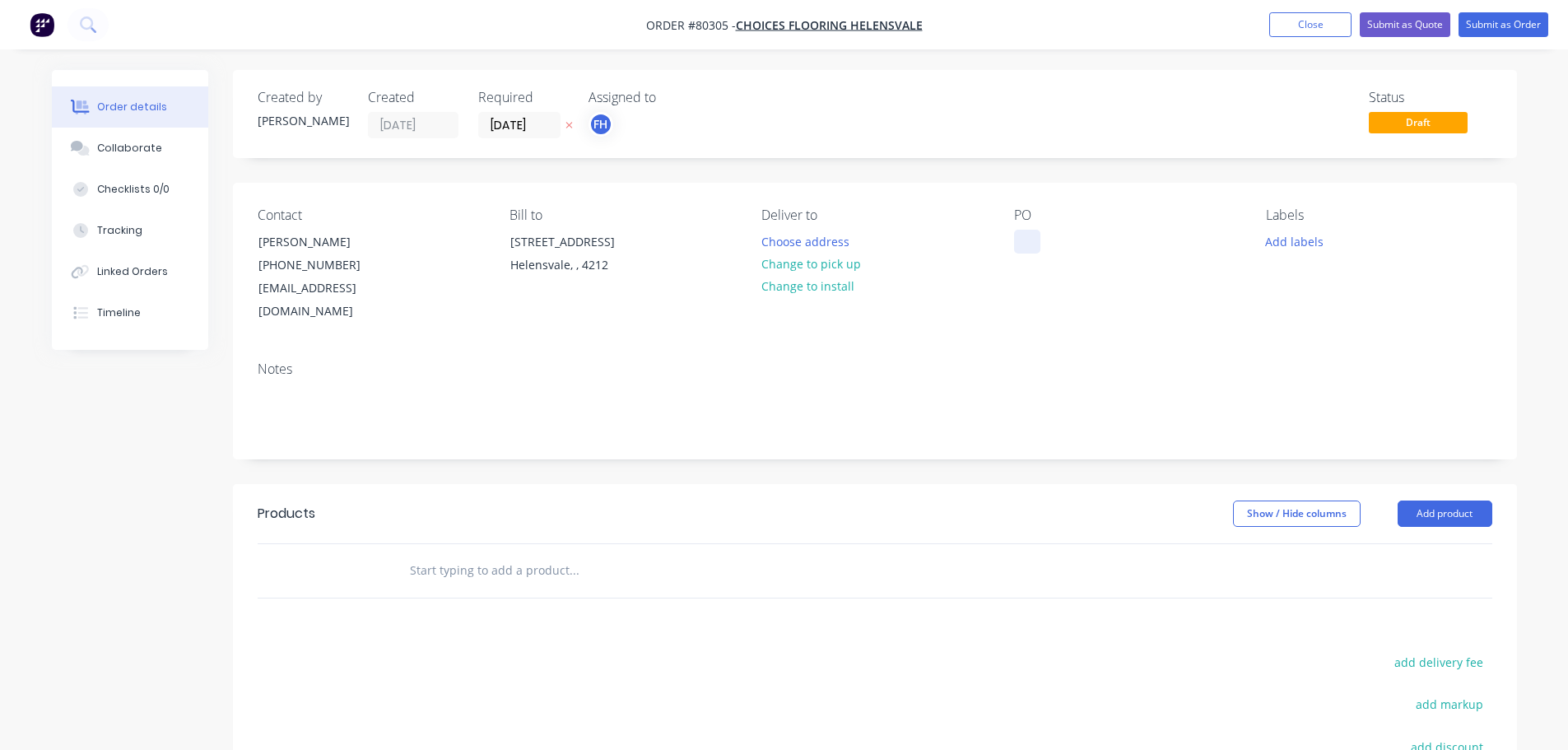
click at [1037, 243] on div at bounding box center [1027, 242] width 26 height 24
click at [1283, 236] on button "Add labels" at bounding box center [1295, 241] width 76 height 22
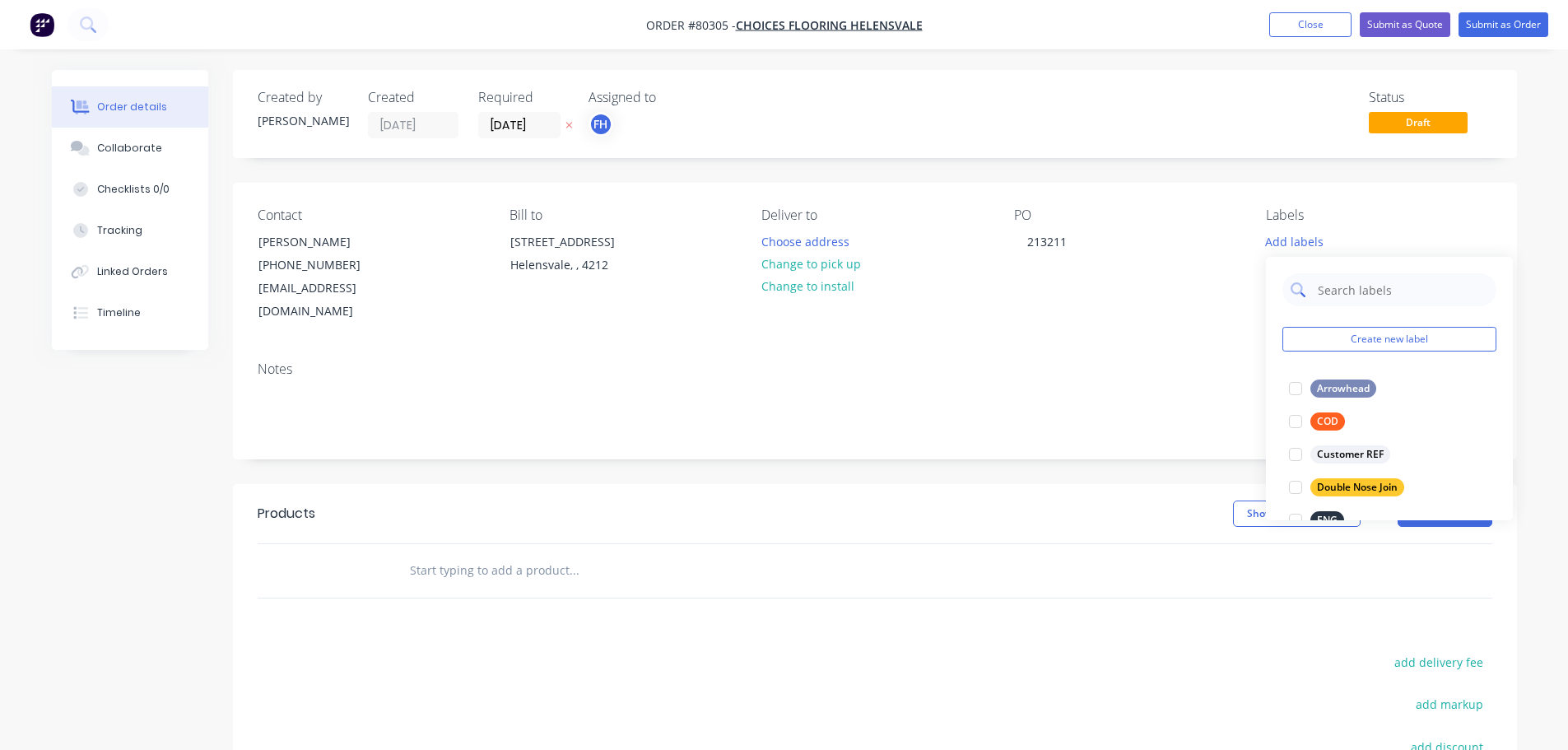
click at [1338, 292] on input "text" at bounding box center [1402, 290] width 172 height 33
type input "lam"
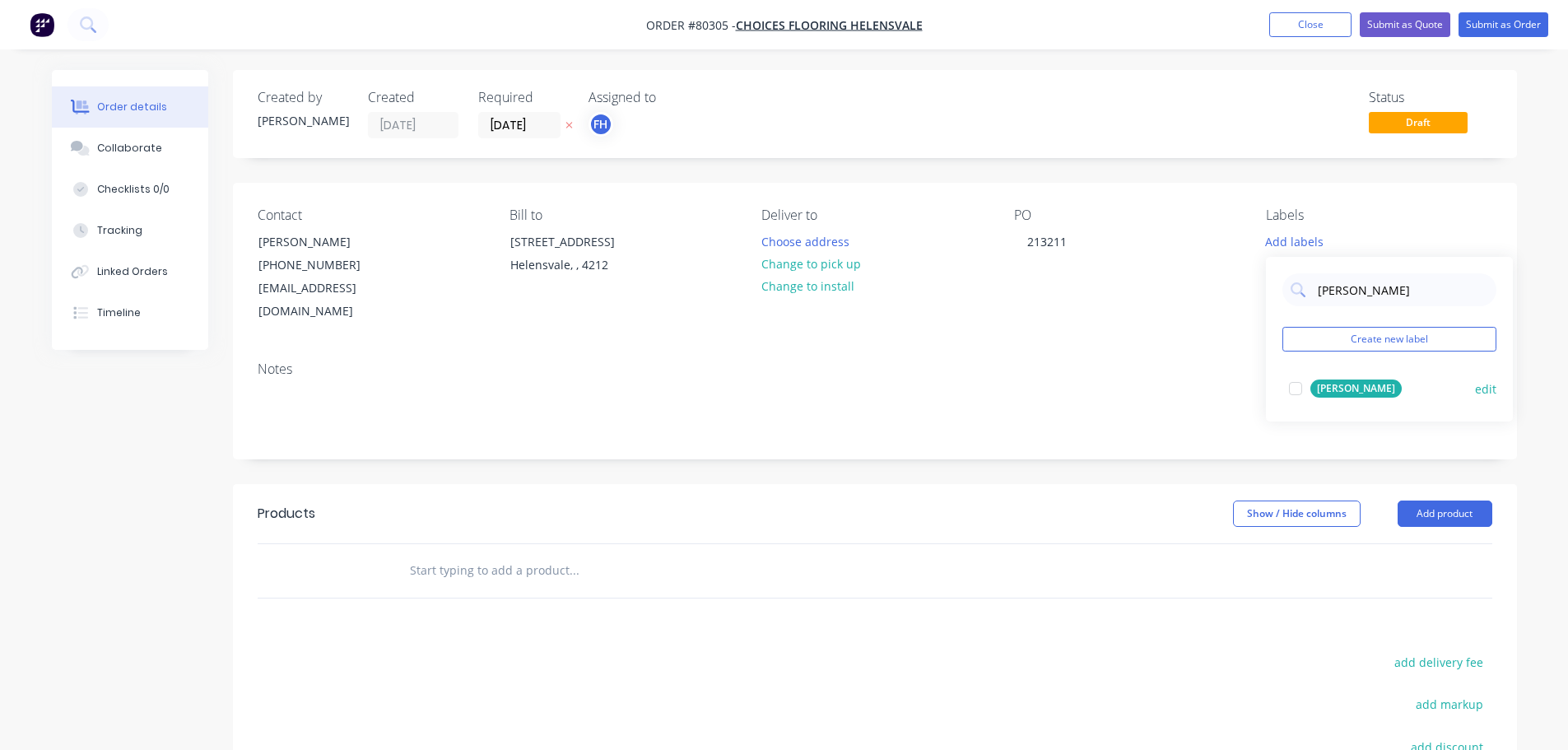
click at [1294, 390] on div at bounding box center [1296, 389] width 33 height 33
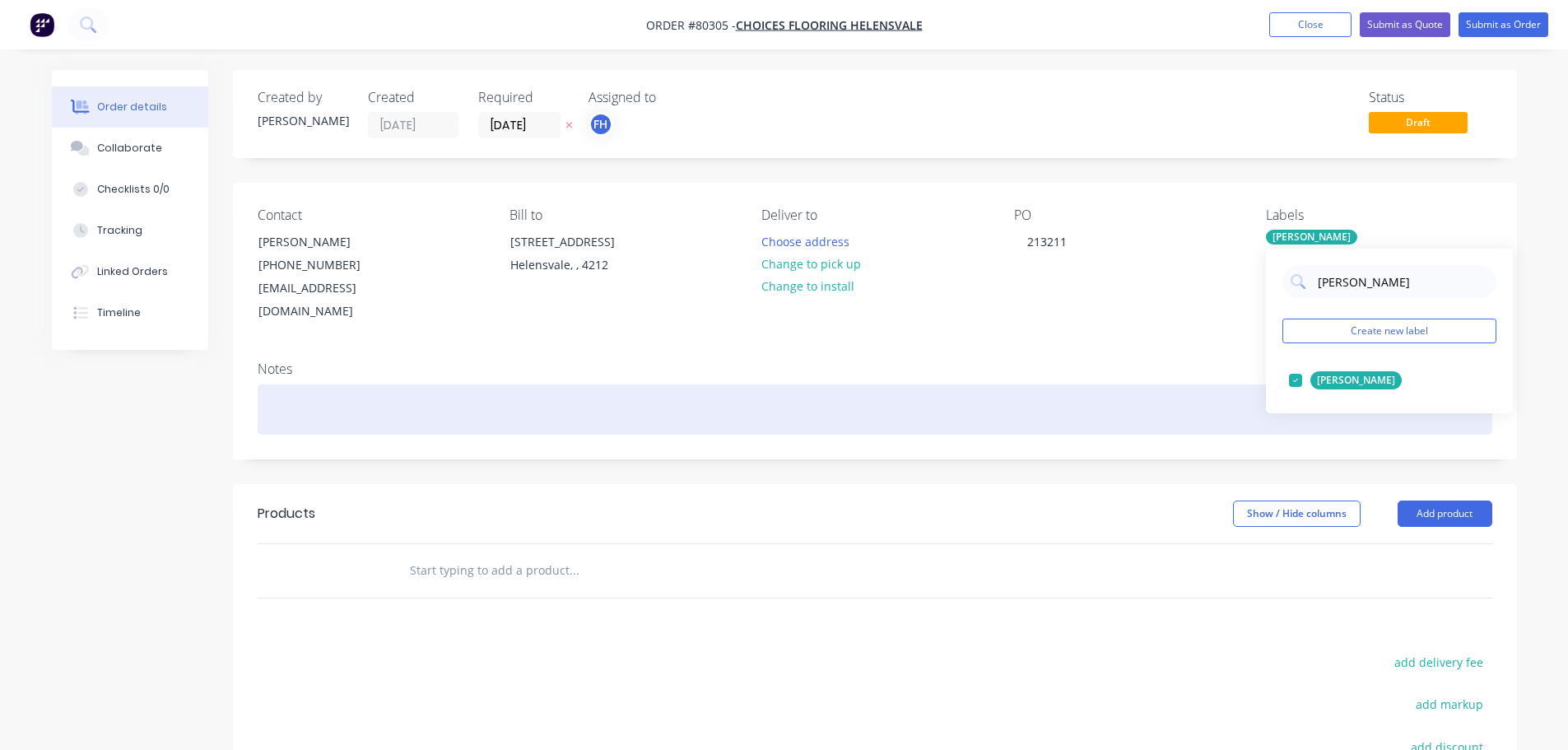
click at [333, 397] on div at bounding box center [875, 409] width 1235 height 50
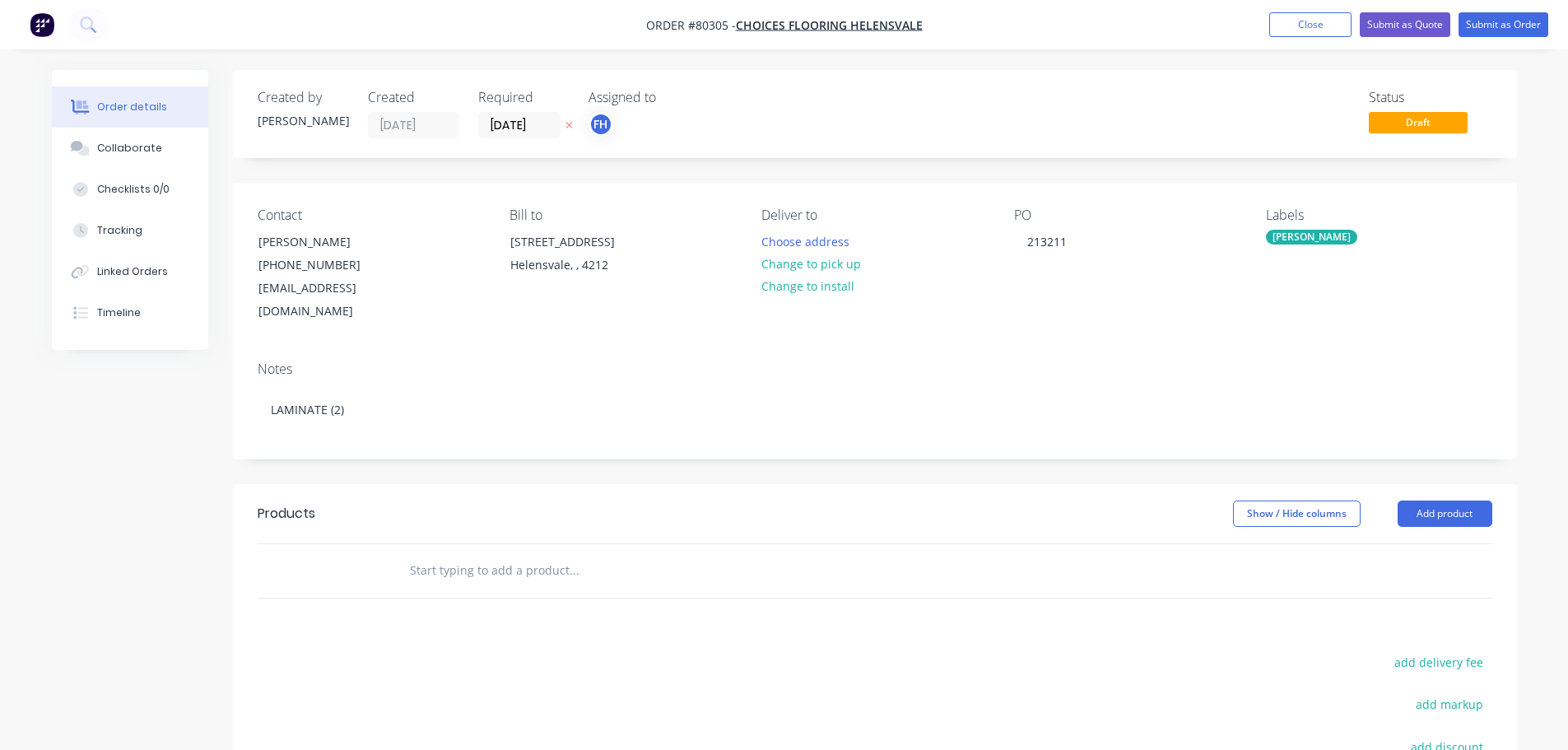
click at [422, 555] on input "text" at bounding box center [574, 571] width 329 height 33
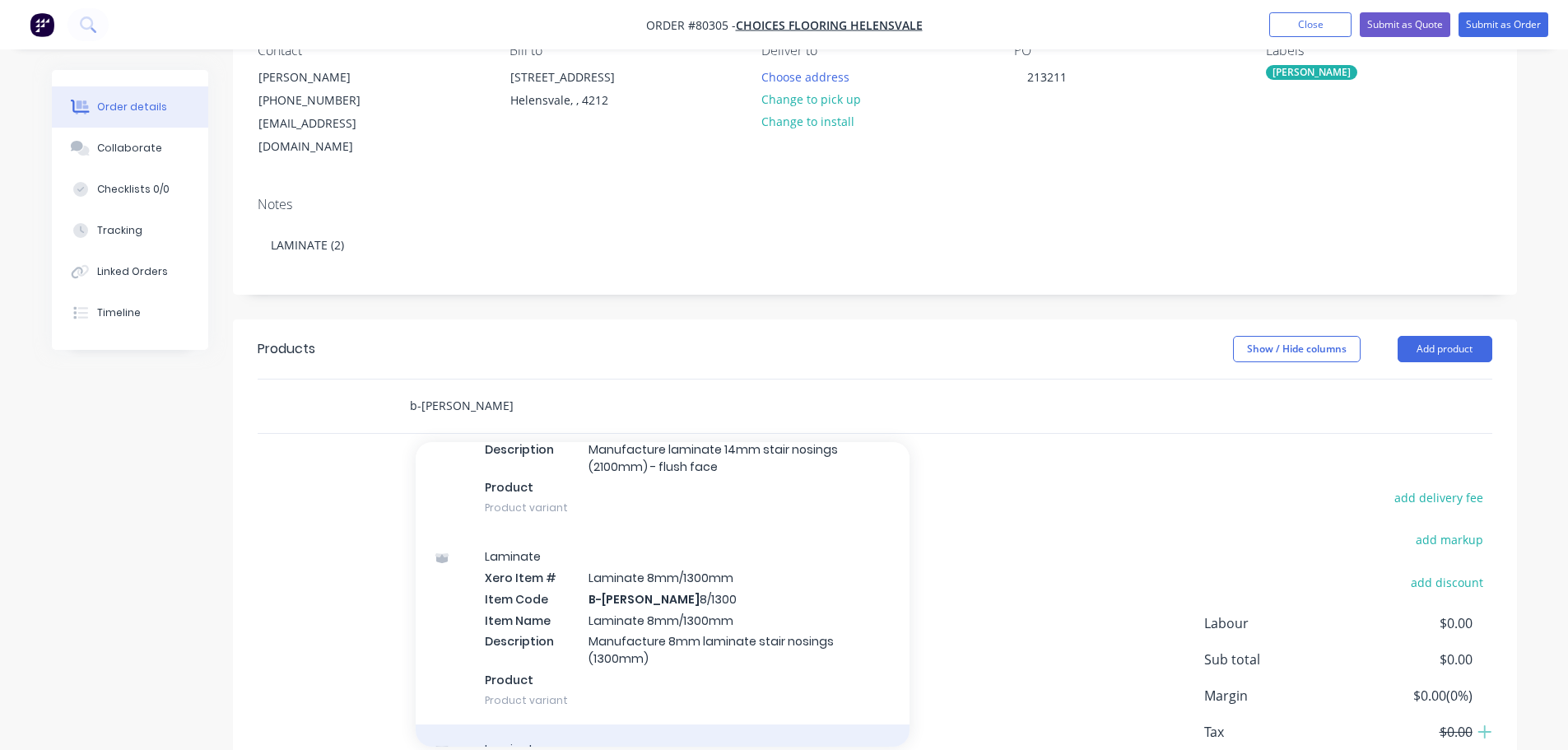
scroll to position [2058, 0]
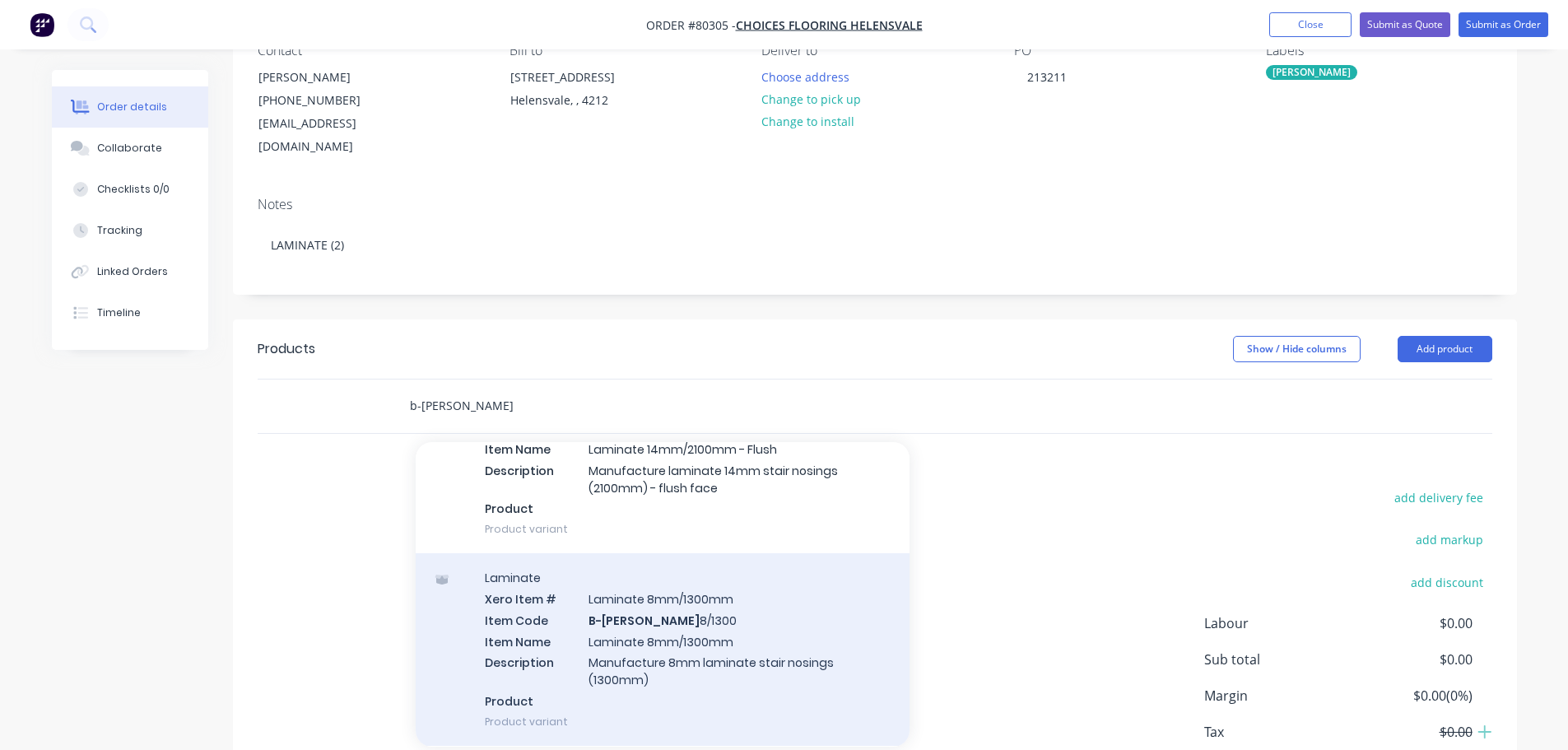
type input "b-lam"
click at [690, 620] on div "Laminate Xero Item # Laminate 8mm/1300mm Item Code B-Lam 8/1300 Item Name Lamin…" at bounding box center [662, 650] width 494 height 193
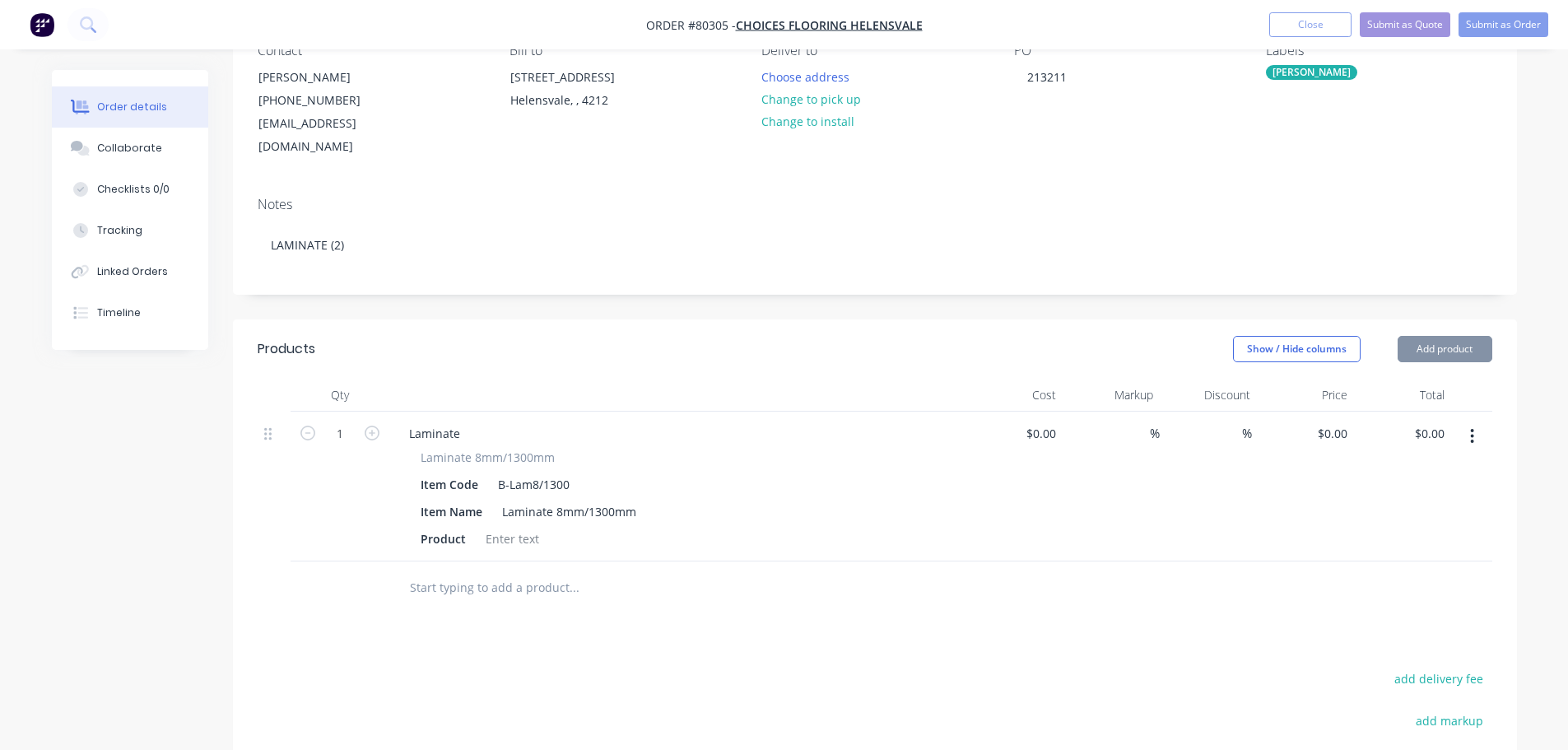
type input "$42.00"
click at [520, 527] on div at bounding box center [512, 538] width 66 height 24
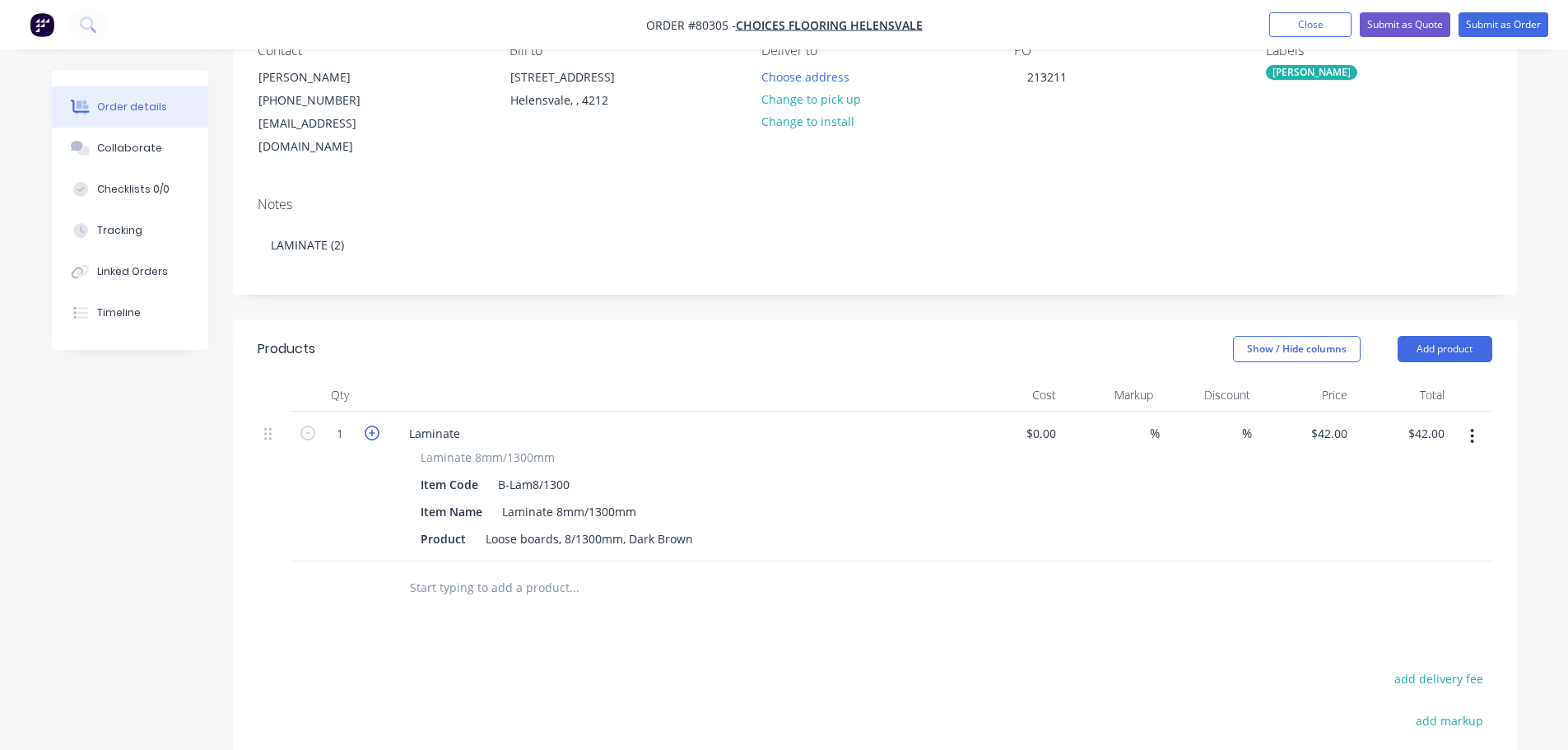
click at [369, 426] on icon "button" at bounding box center [372, 432] width 14 height 14
type input "2"
type input "$84.00"
click at [462, 572] on input "text" at bounding box center [574, 588] width 329 height 33
type input "h"
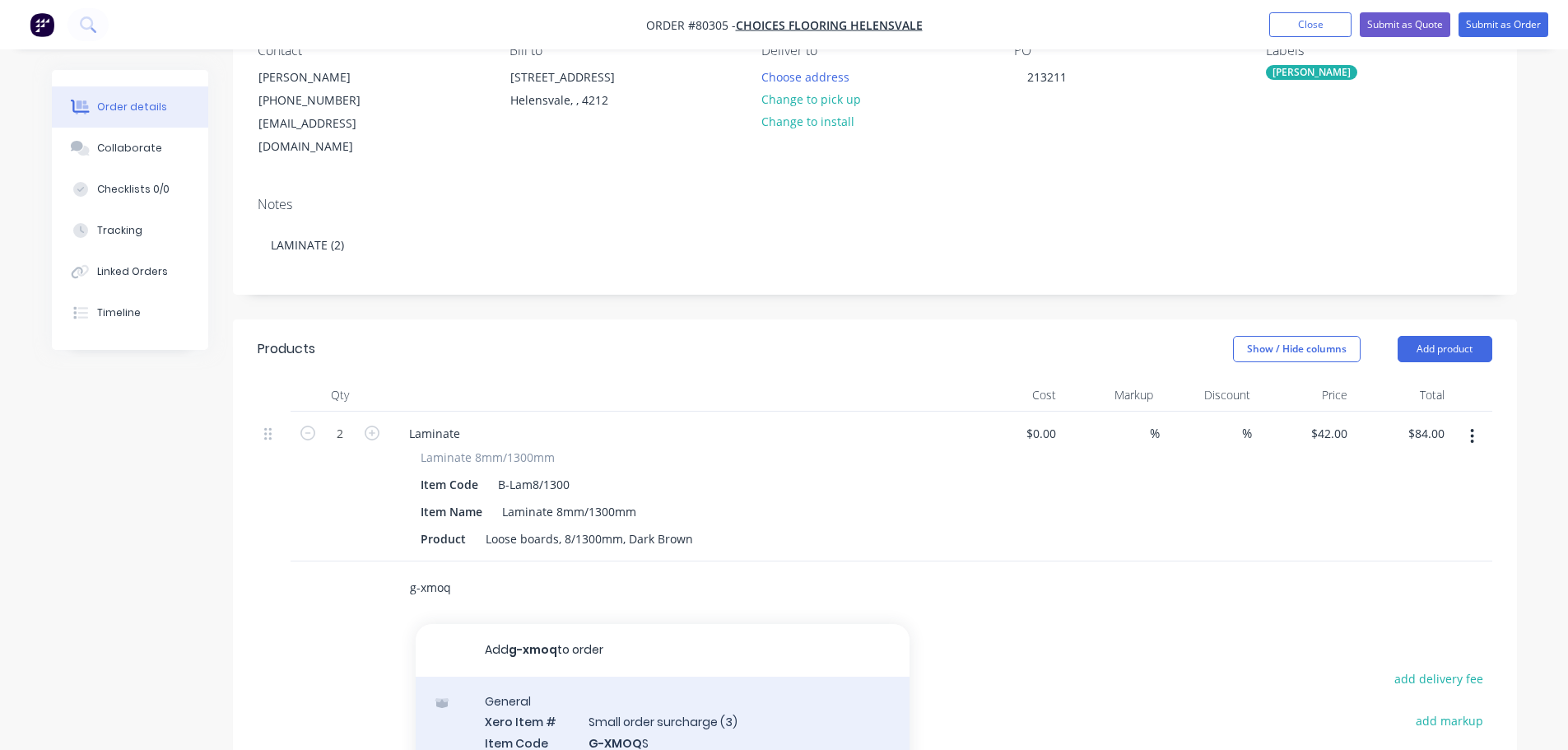
type input "g-xmoq"
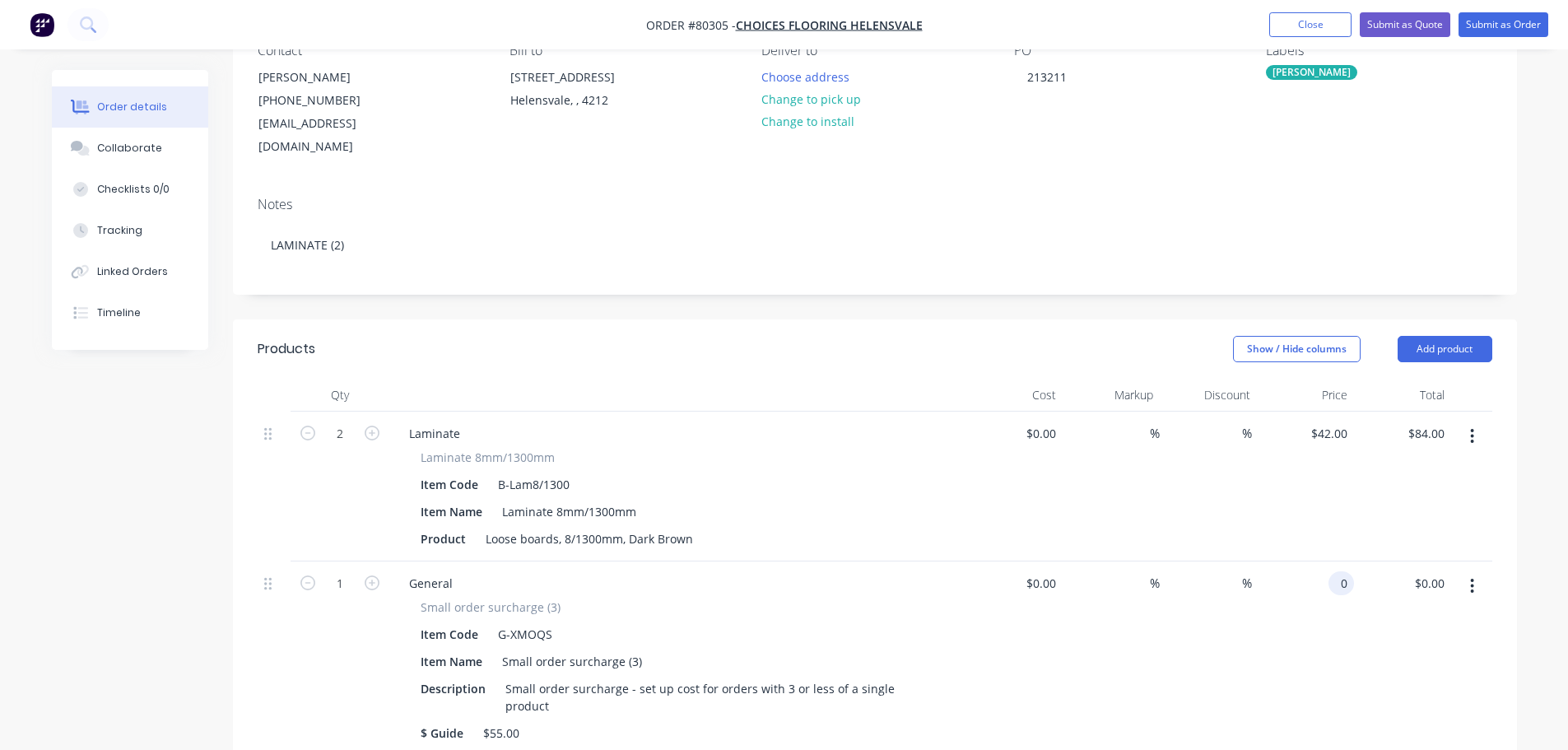
click at [1334, 572] on div "0 0" at bounding box center [1342, 583] width 26 height 24
type input "$55.00"
click at [1298, 631] on div "$55.00 $55.00" at bounding box center [1305, 659] width 97 height 194
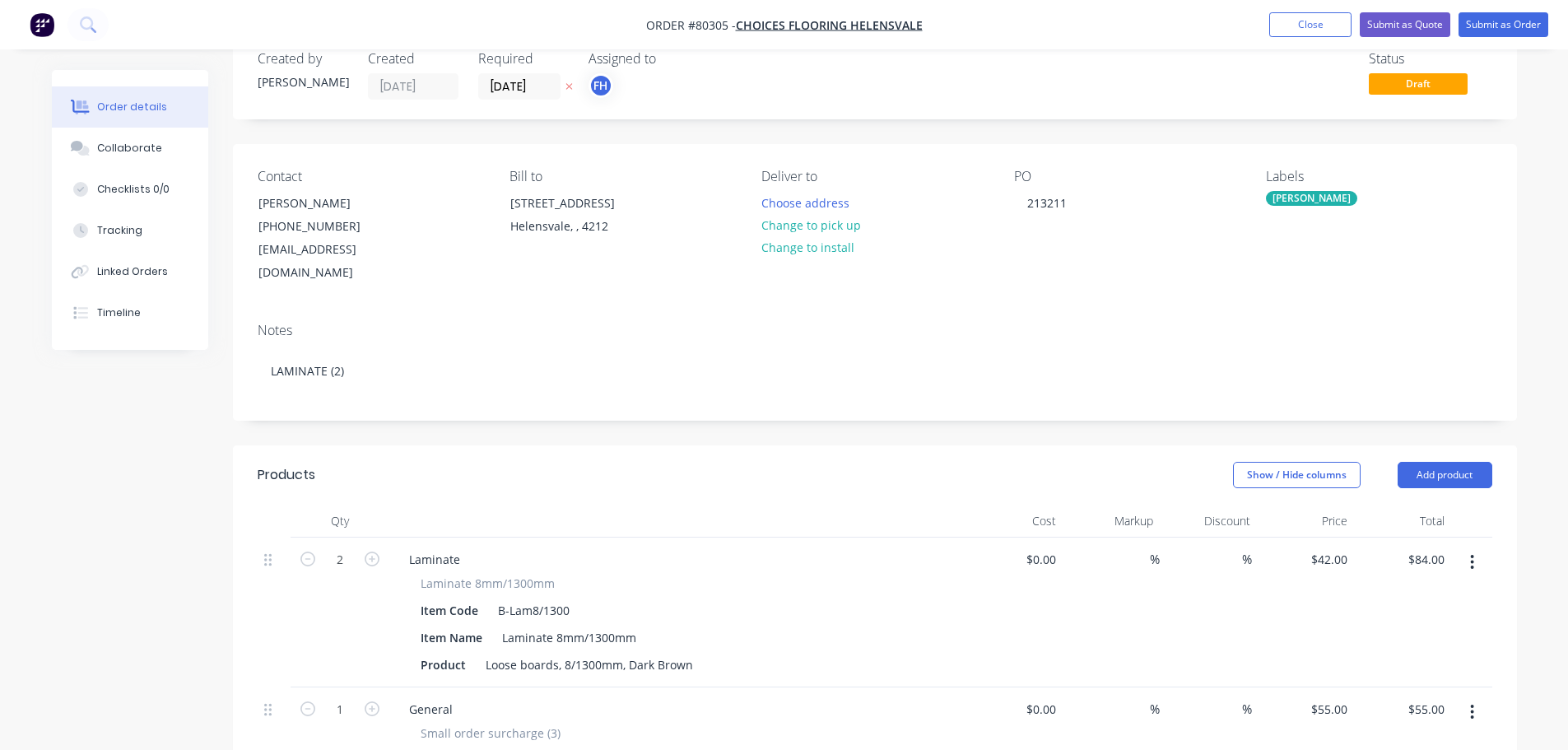
scroll to position [0, 0]
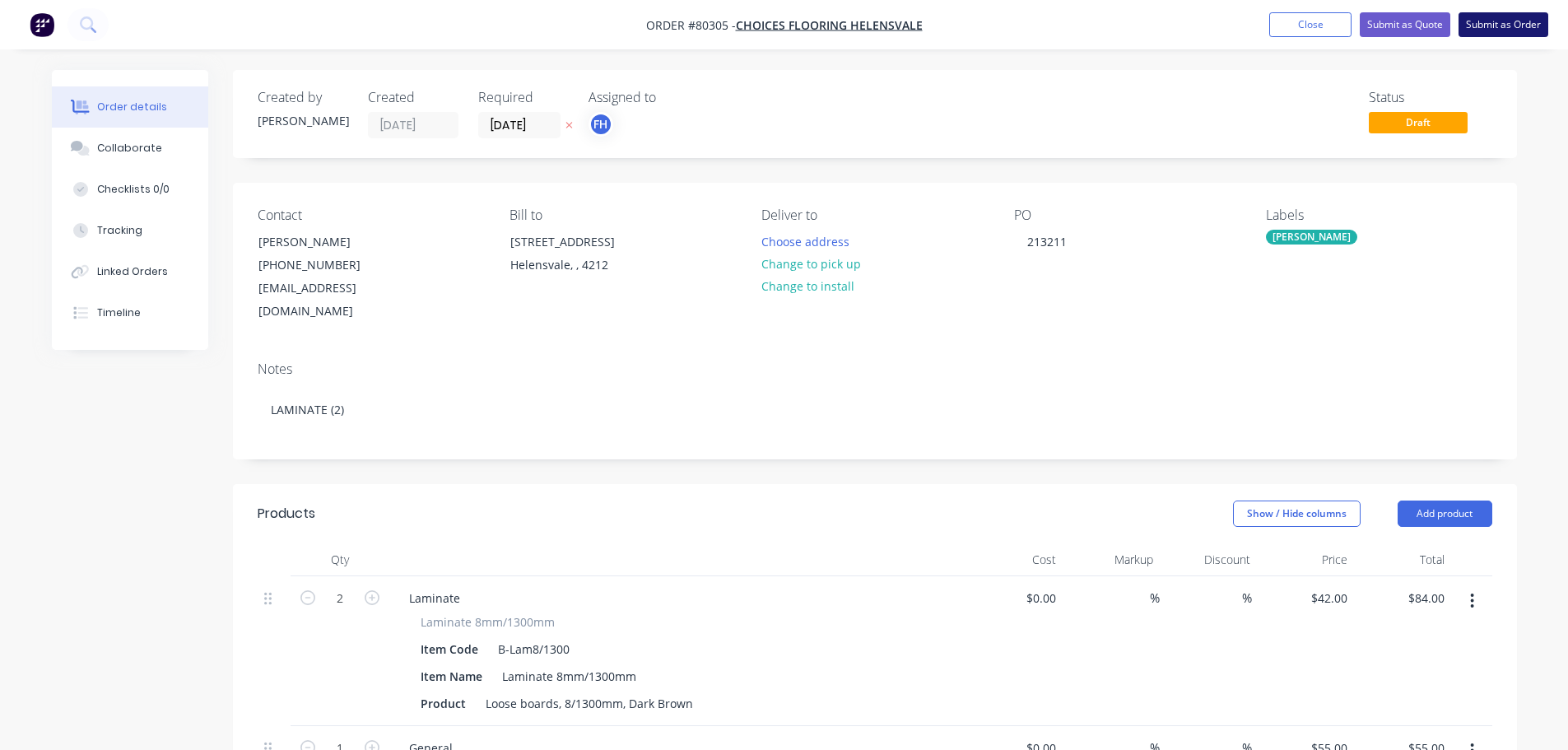
click at [1512, 27] on button "Submit as Order" at bounding box center [1504, 25] width 90 height 25
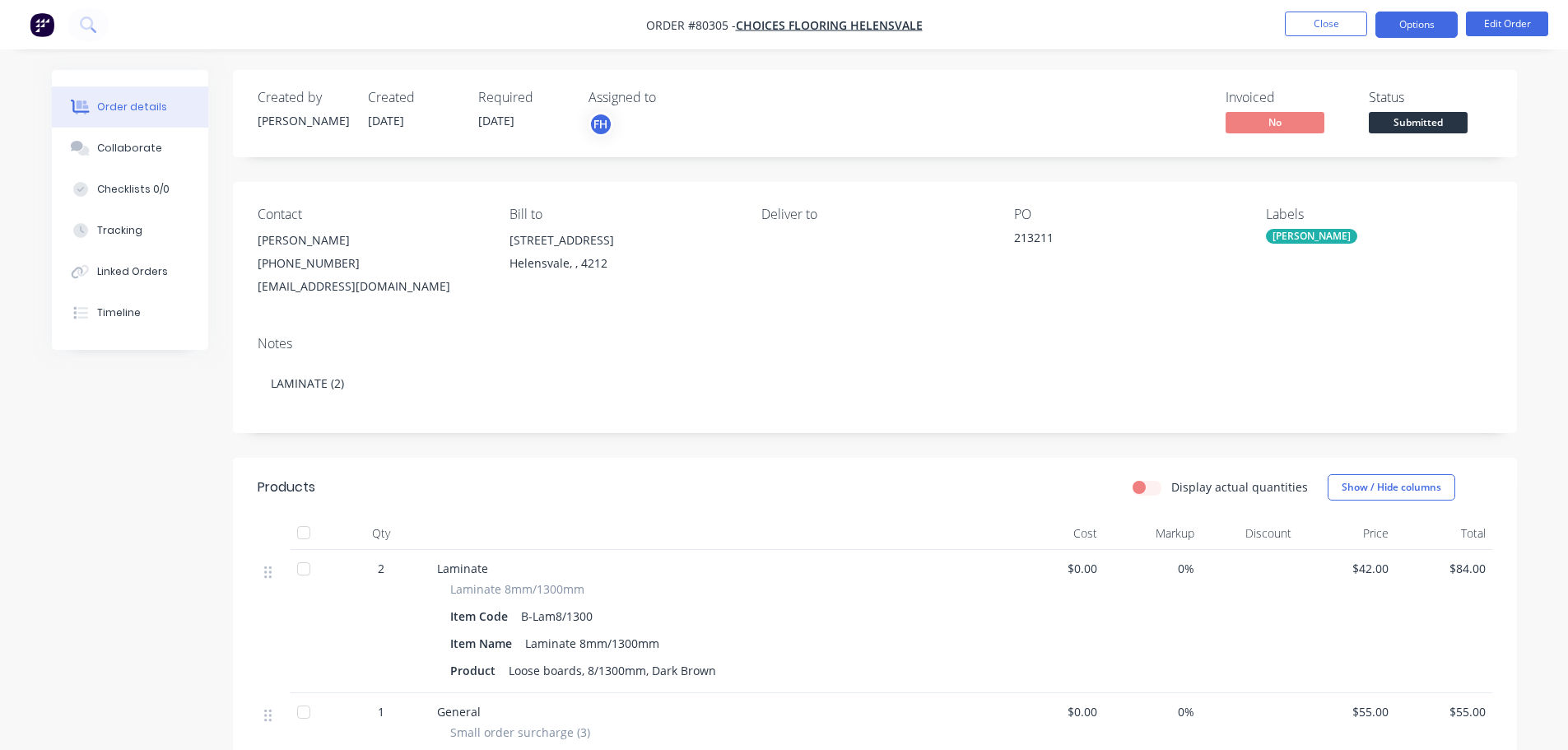
click at [1424, 32] on button "Options" at bounding box center [1417, 24] width 83 height 26
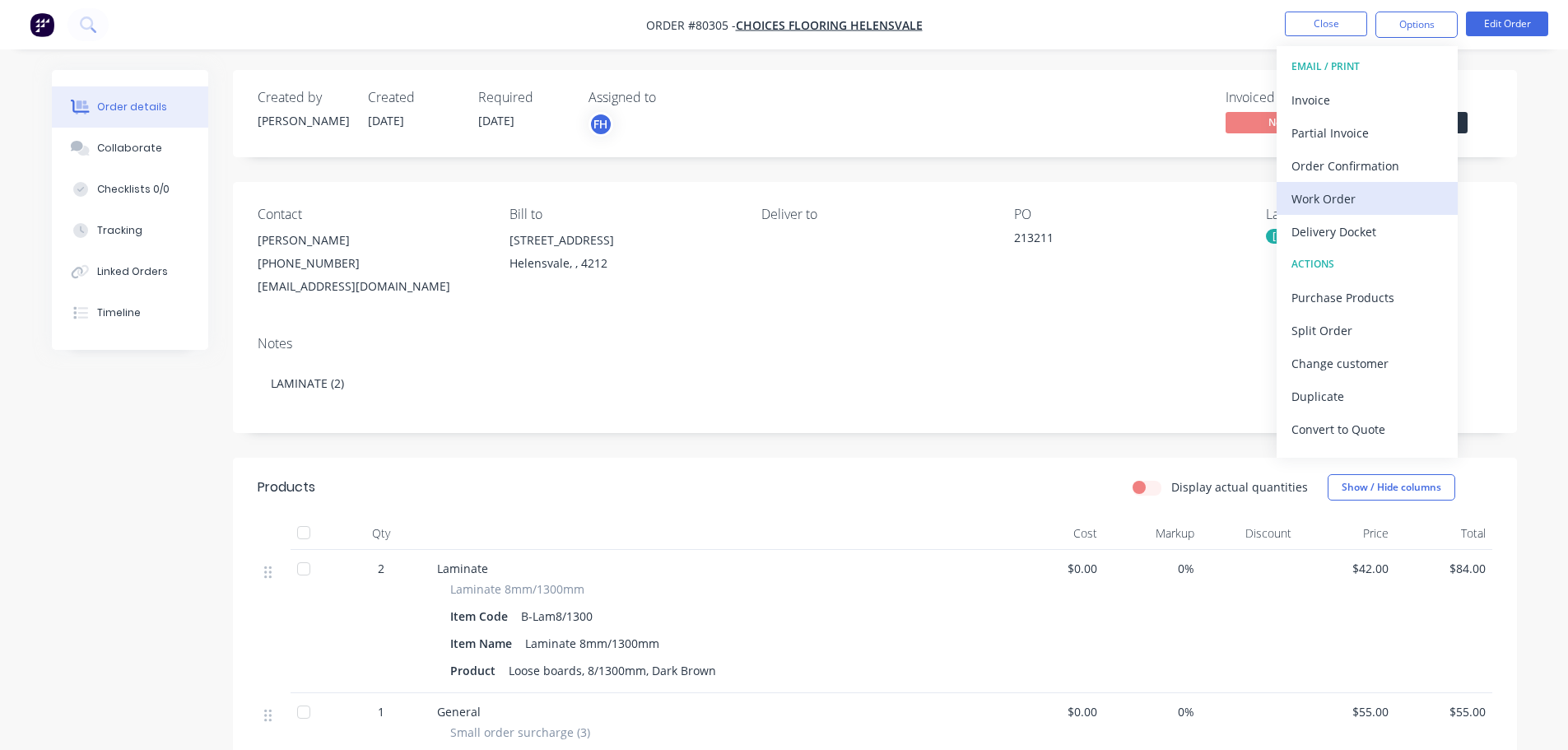
click at [1329, 203] on div "Work Order" at bounding box center [1367, 198] width 151 height 24
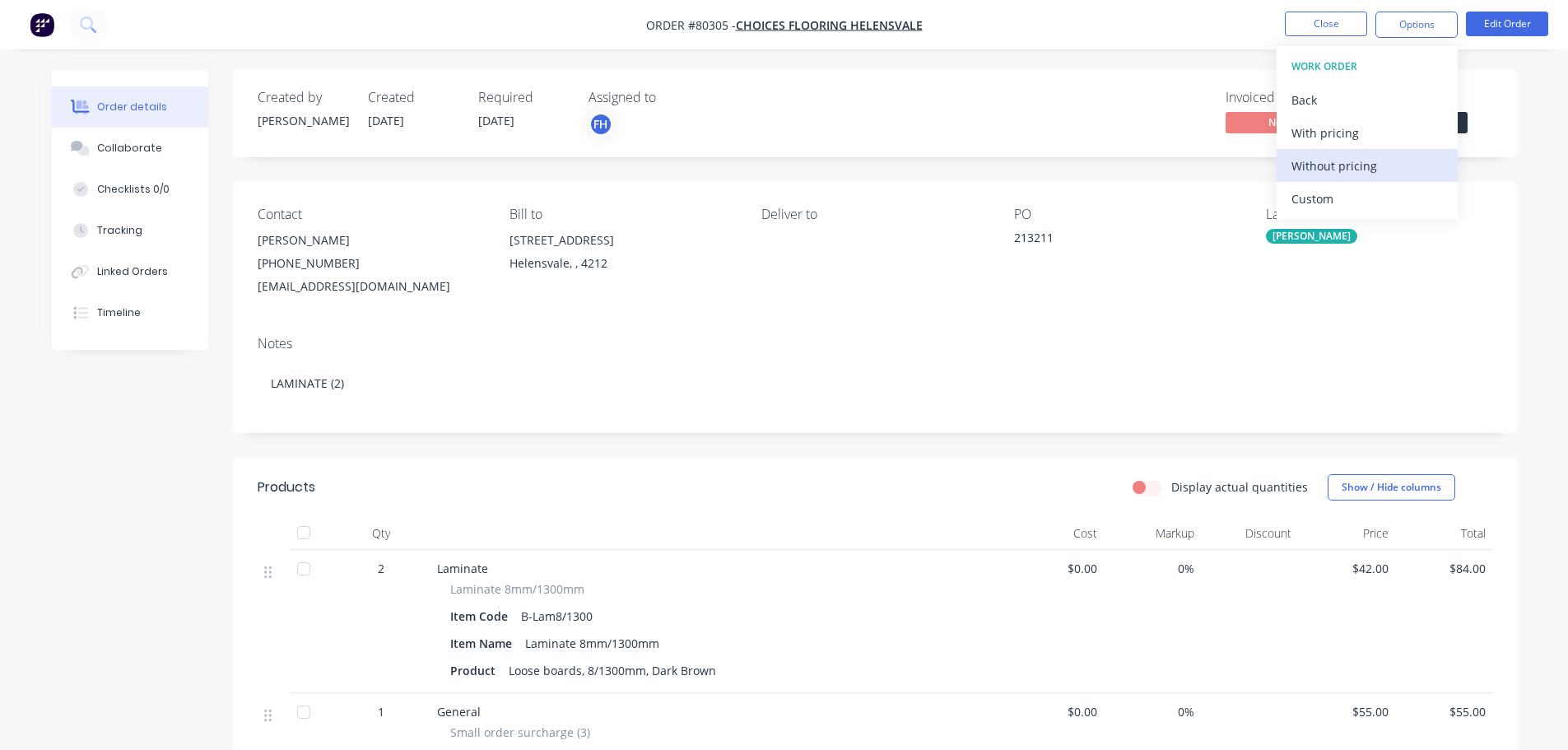
click at [1324, 171] on div "Without pricing" at bounding box center [1367, 166] width 151 height 24
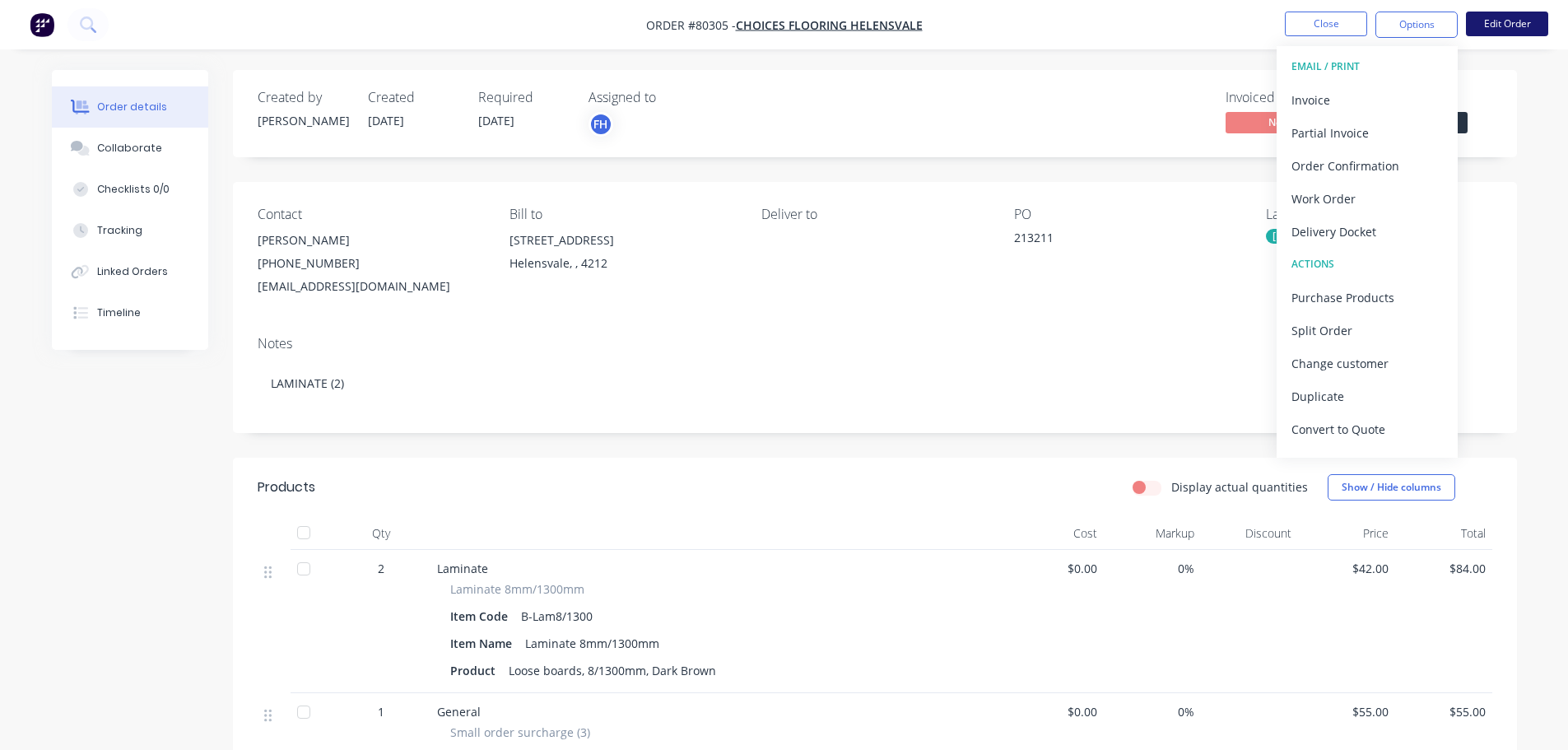
click at [1496, 20] on button "Edit Order" at bounding box center [1507, 24] width 83 height 25
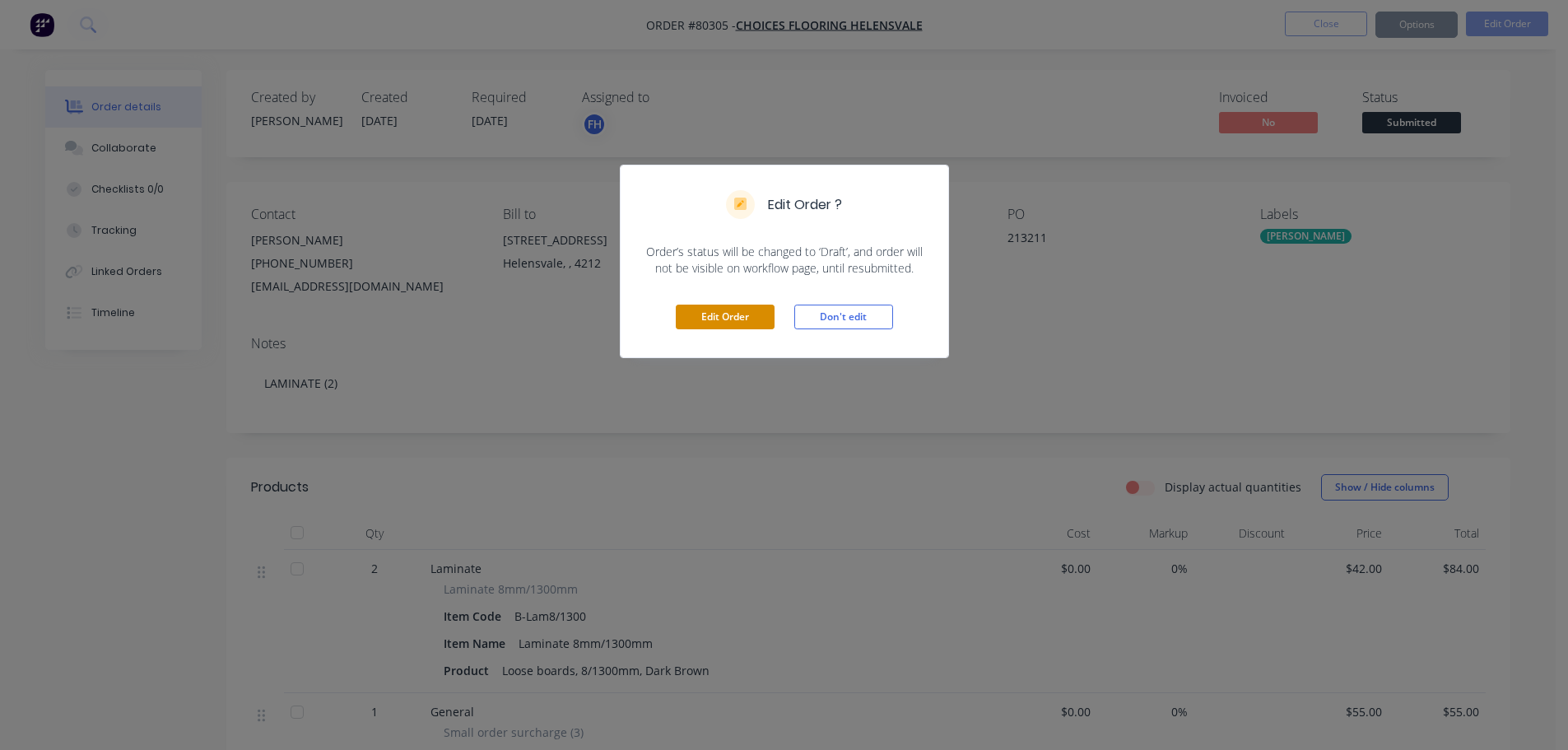
click at [718, 310] on button "Edit Order" at bounding box center [725, 317] width 99 height 25
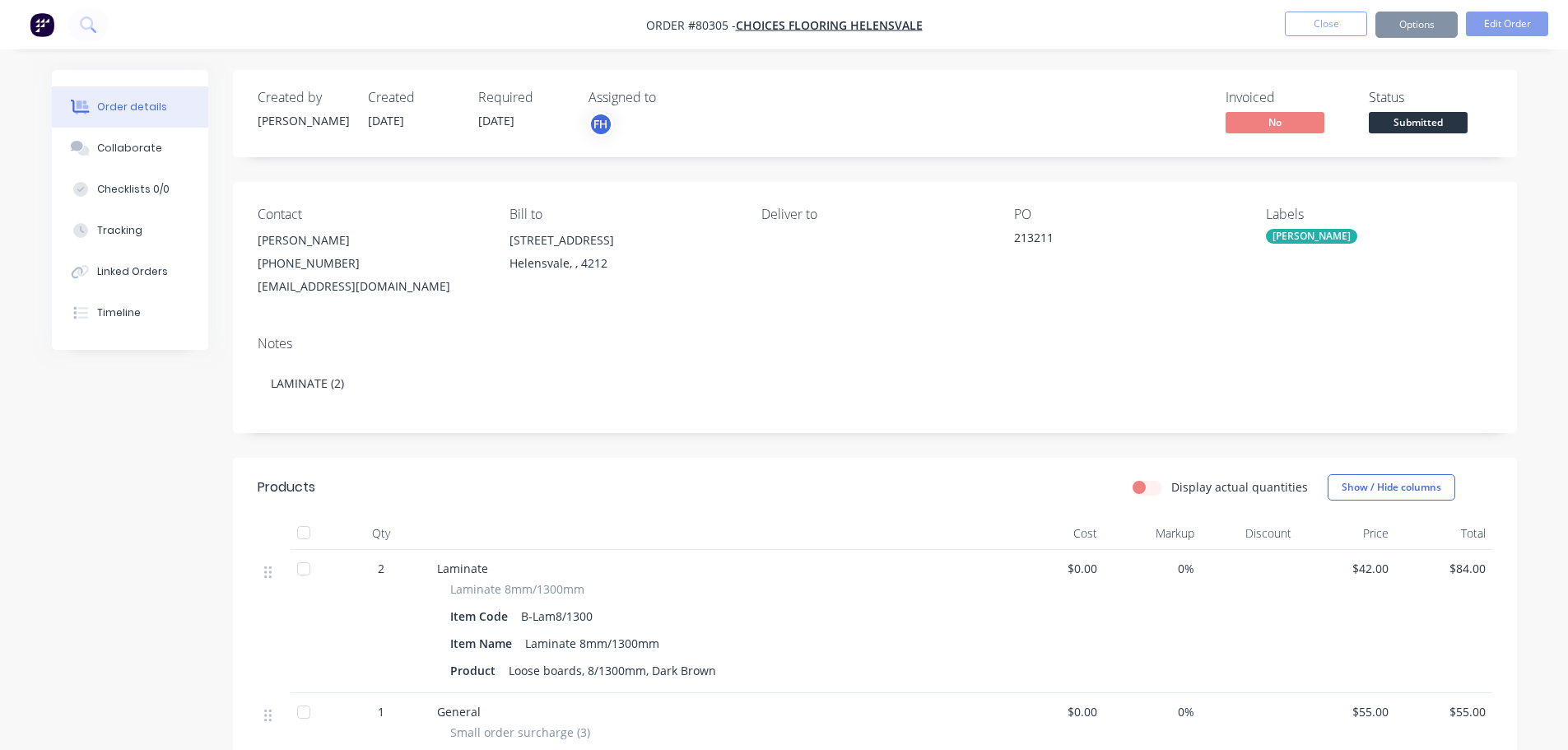
click at [504, 122] on span "[DATE]" at bounding box center [497, 120] width 37 height 15
click at [514, 120] on span "[DATE]" at bounding box center [497, 120] width 37 height 15
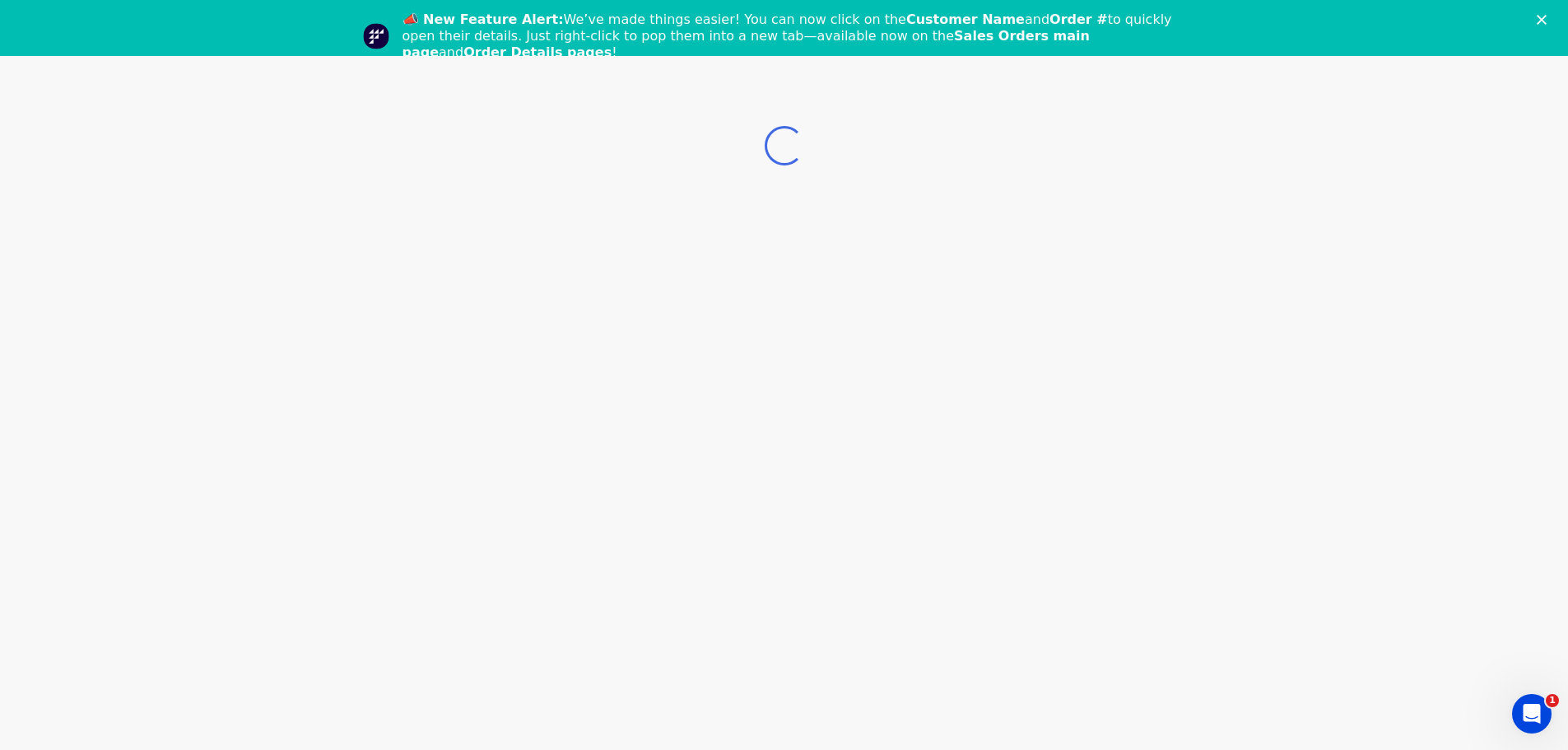
click at [1547, 17] on icon "Close" at bounding box center [1542, 19] width 10 height 10
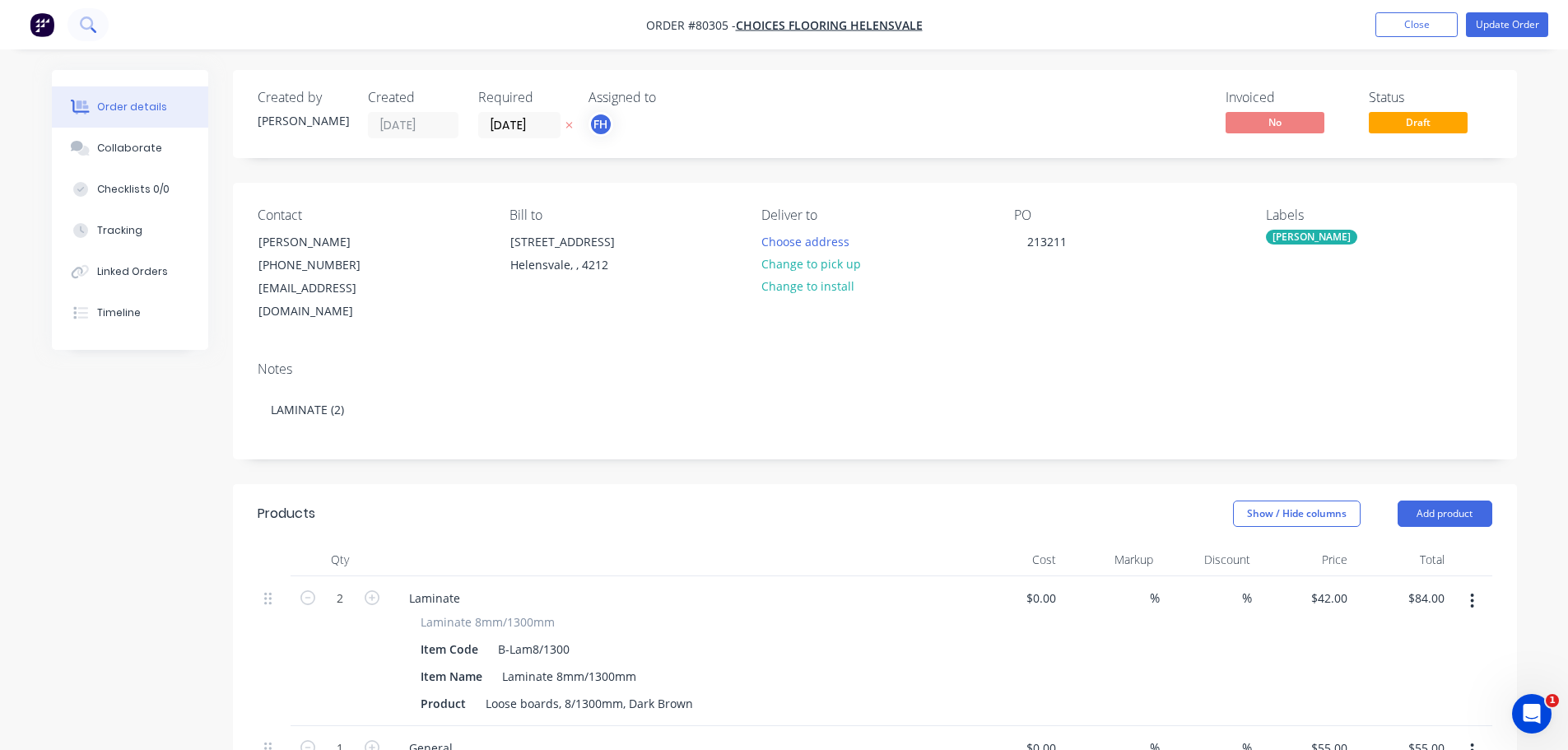
click at [94, 26] on icon at bounding box center [88, 24] width 15 height 15
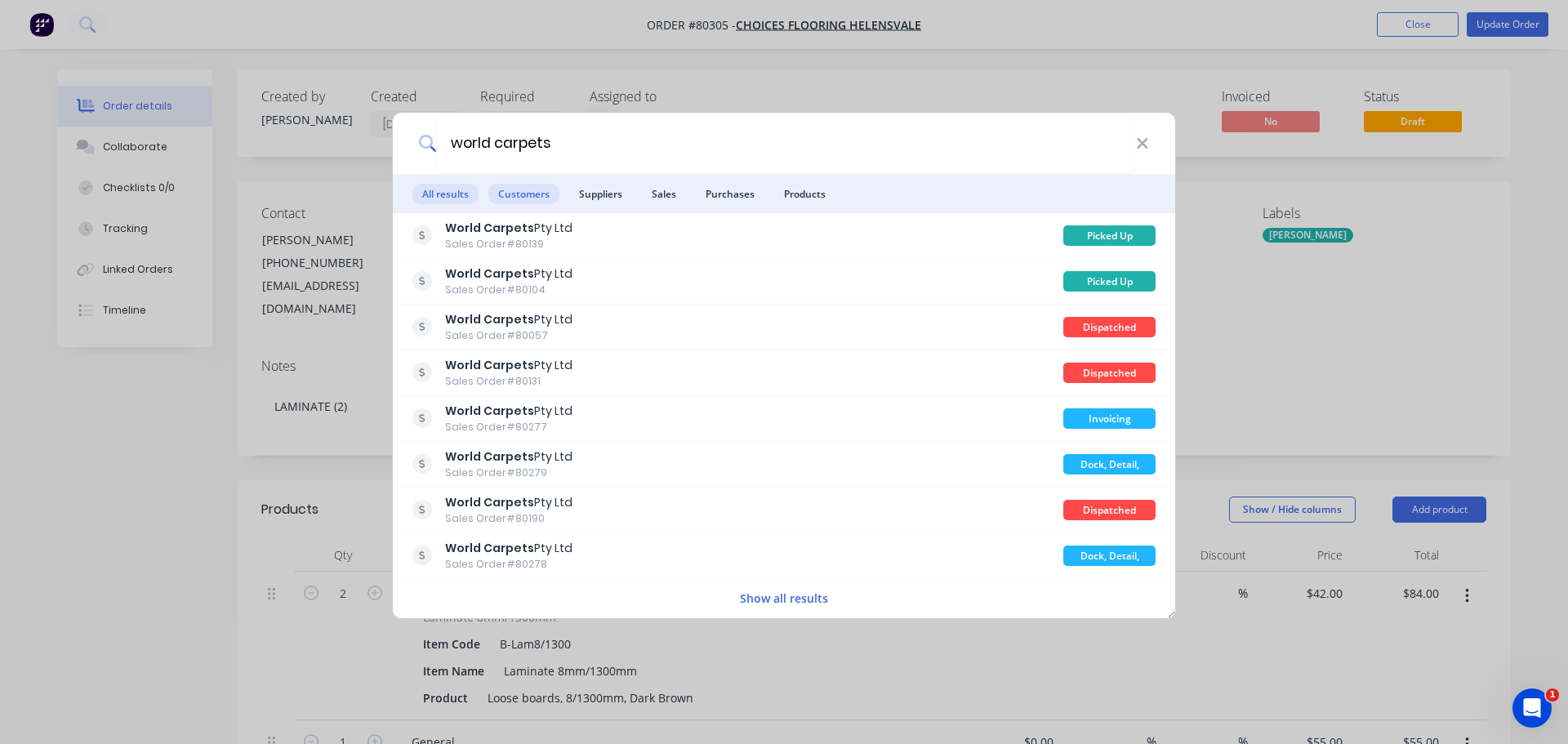
type input "world carpets"
click at [509, 203] on span "Customers" at bounding box center [523, 193] width 71 height 20
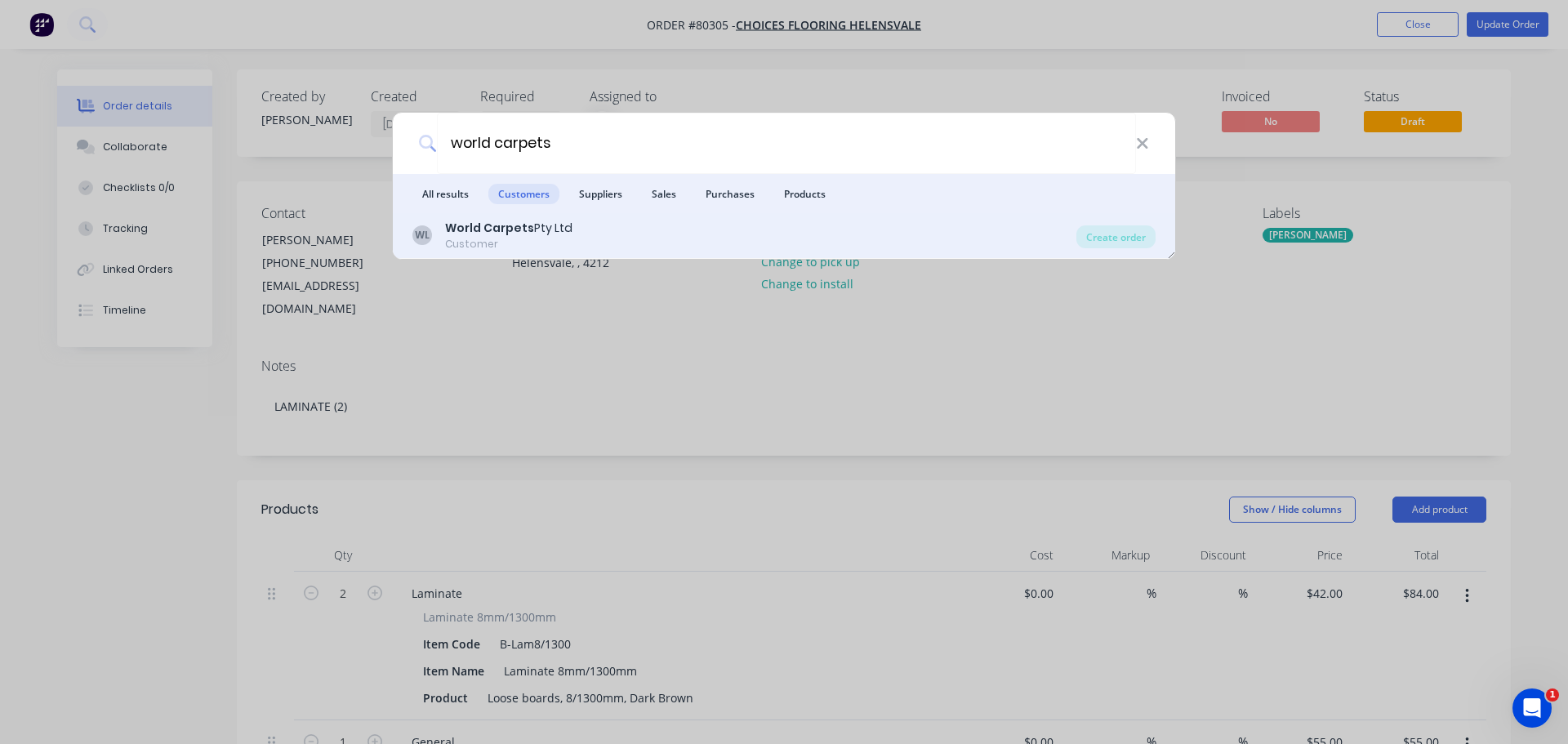
click at [506, 236] on div "World Carpets Pty Ltd" at bounding box center [508, 228] width 127 height 17
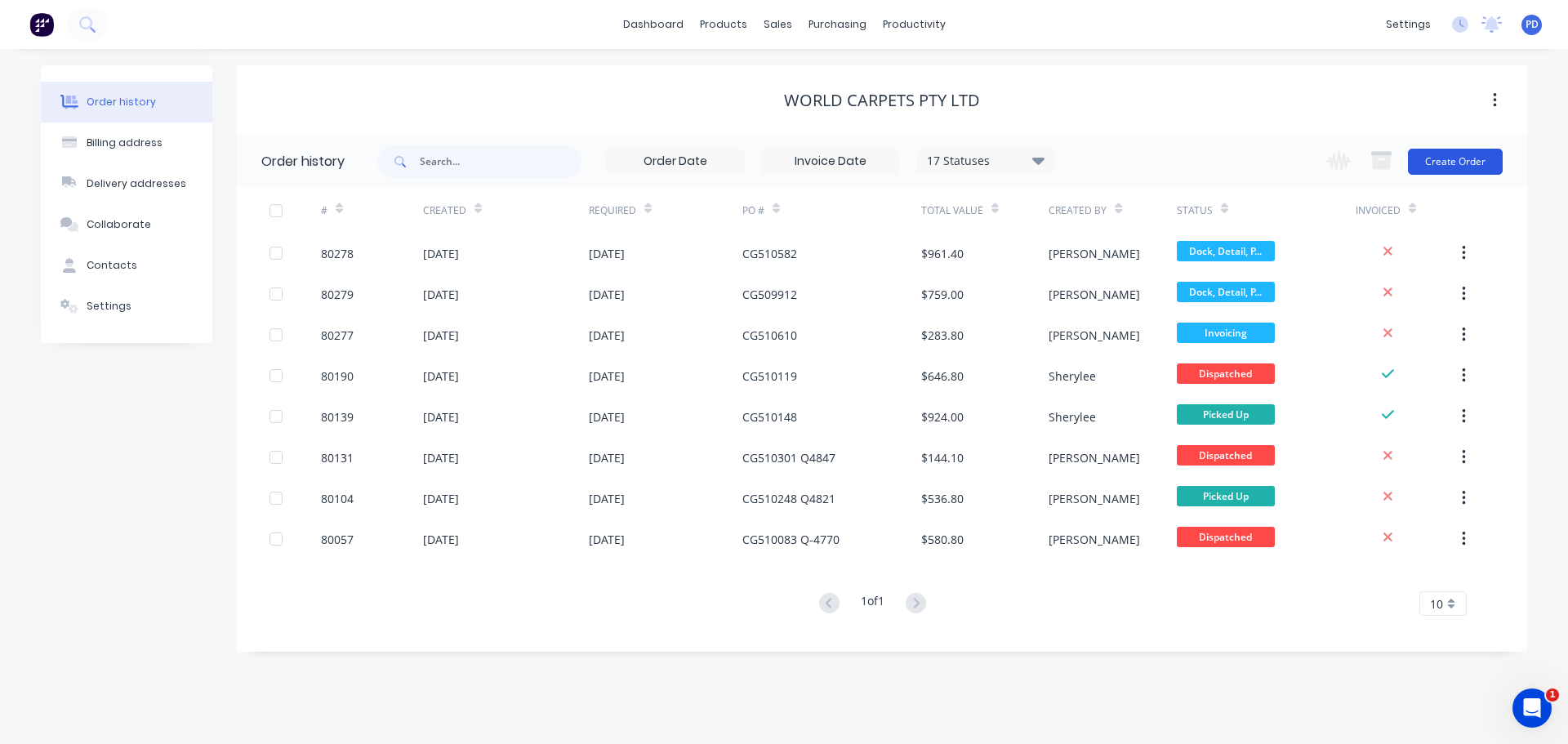
click at [1466, 166] on button "Create Order" at bounding box center [1455, 161] width 95 height 26
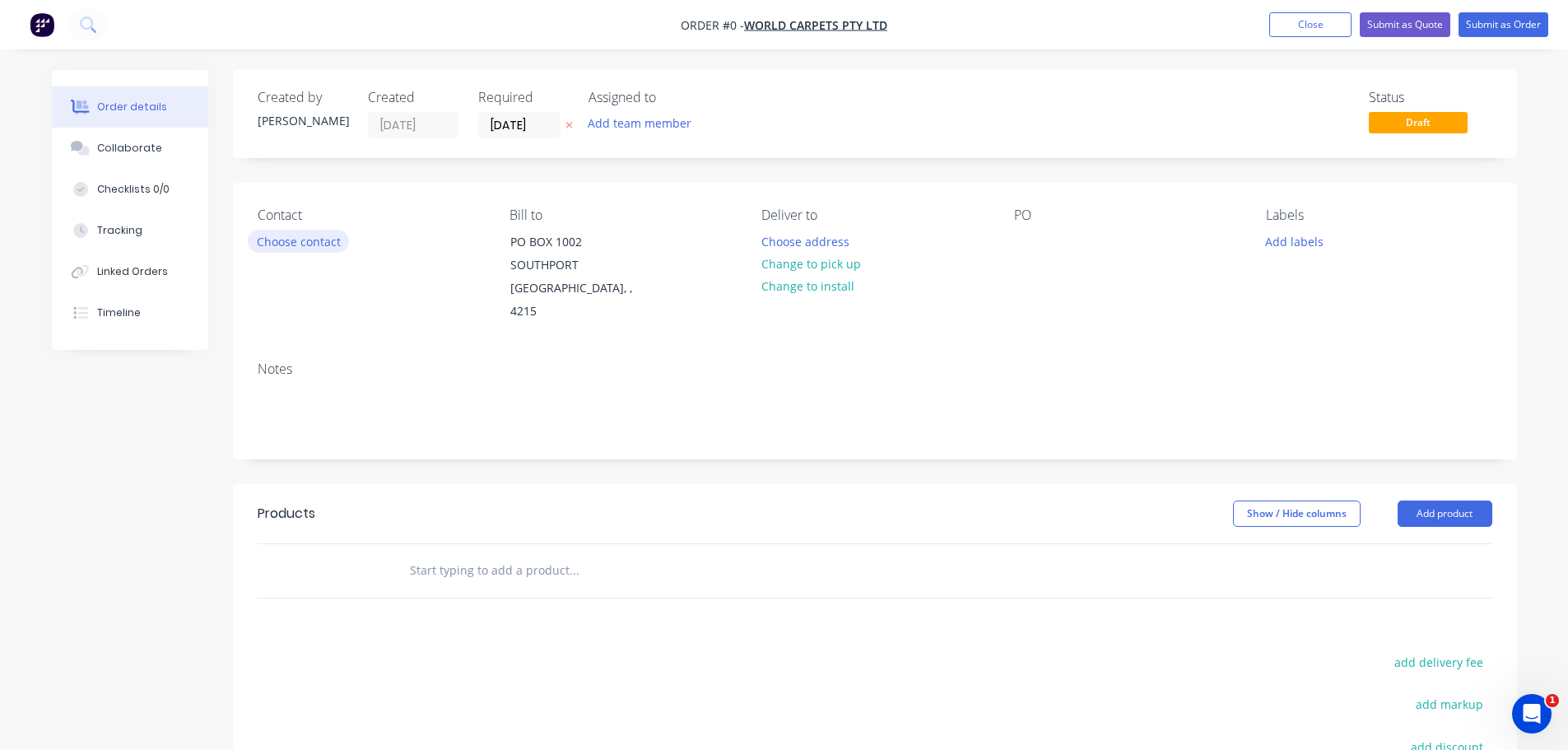
click at [304, 237] on button "Choose contact" at bounding box center [297, 241] width 101 height 22
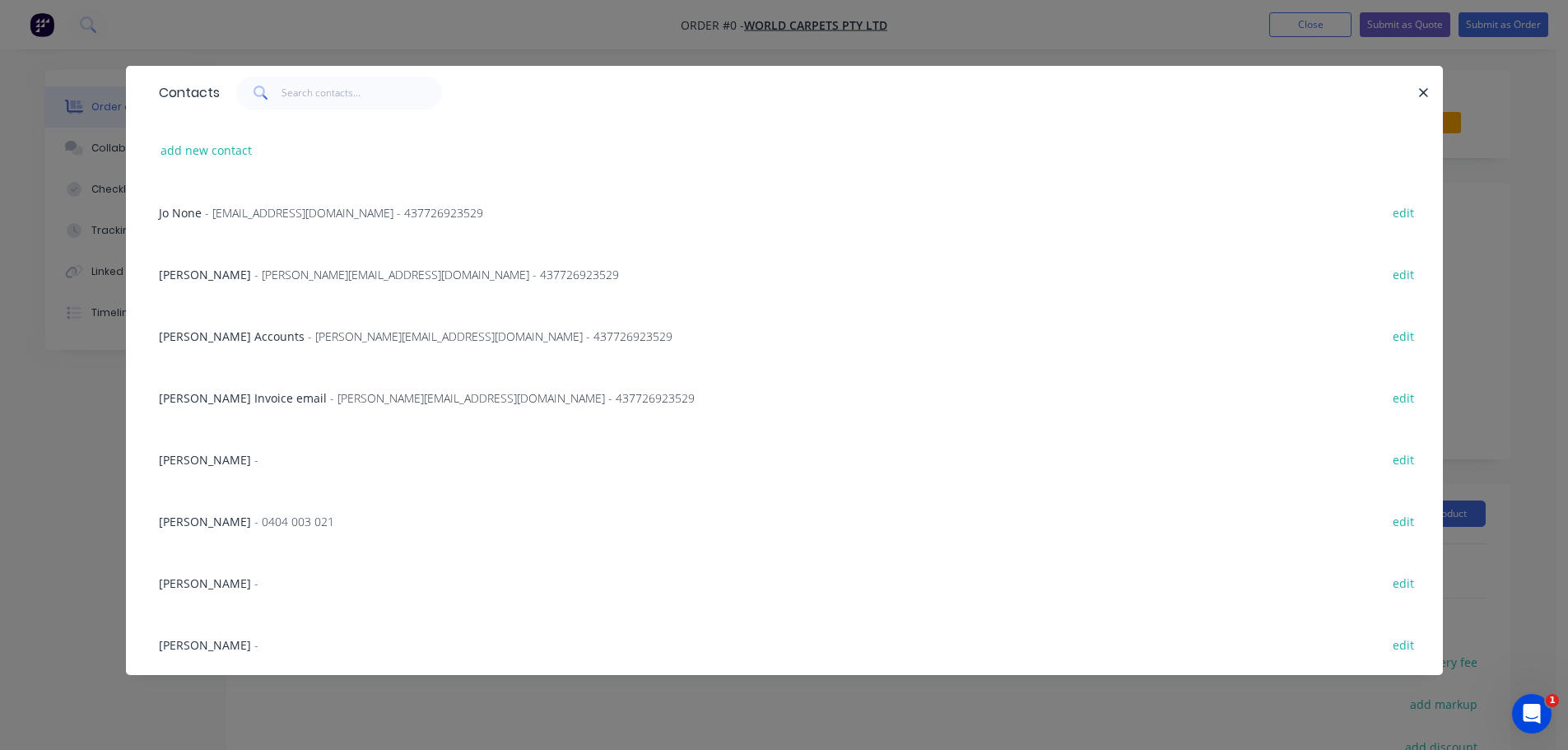
click at [286, 211] on span "- [EMAIL_ADDRESS][DOMAIN_NAME] - 437726923529" at bounding box center [344, 213] width 278 height 15
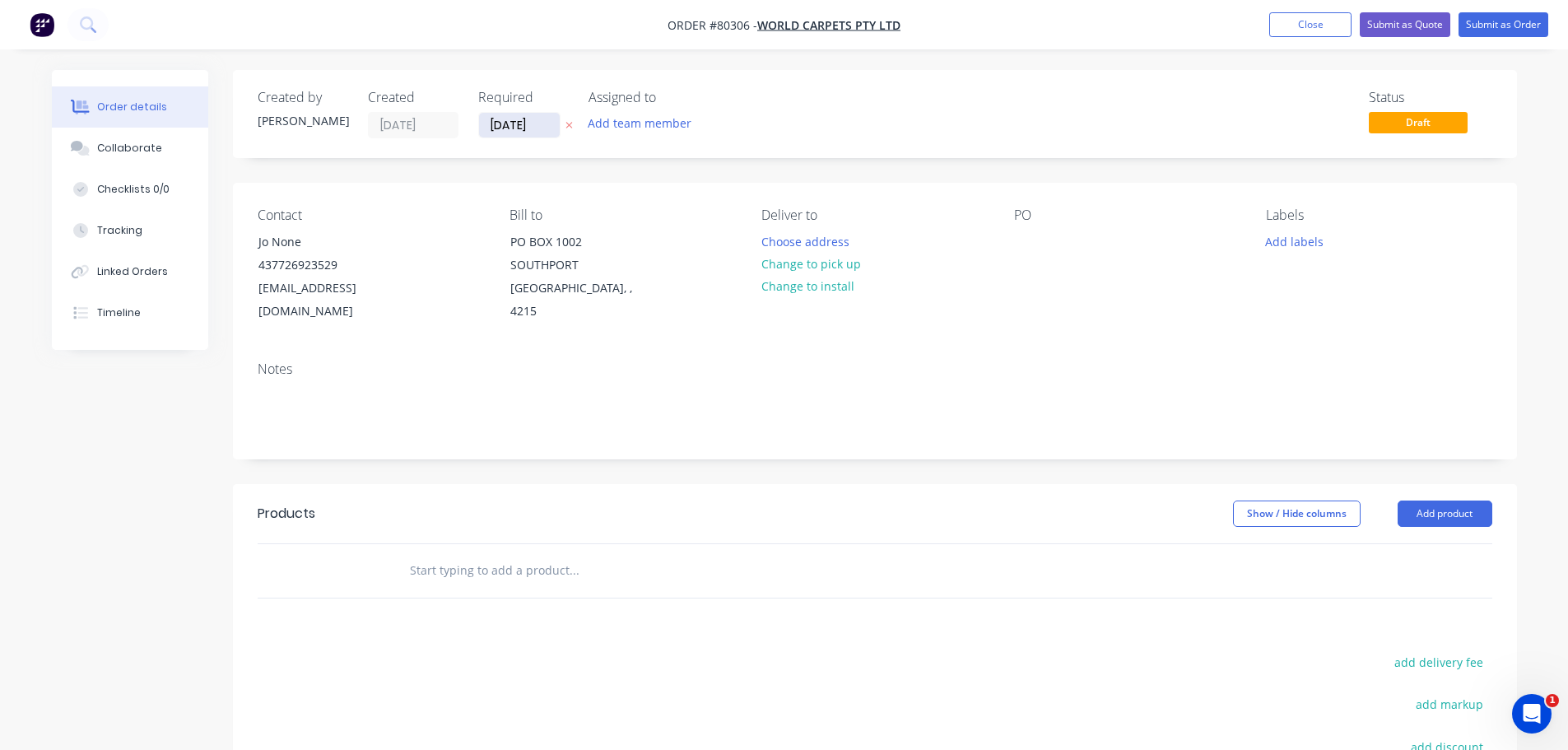
click at [533, 131] on input "[DATE]" at bounding box center [520, 125] width 81 height 25
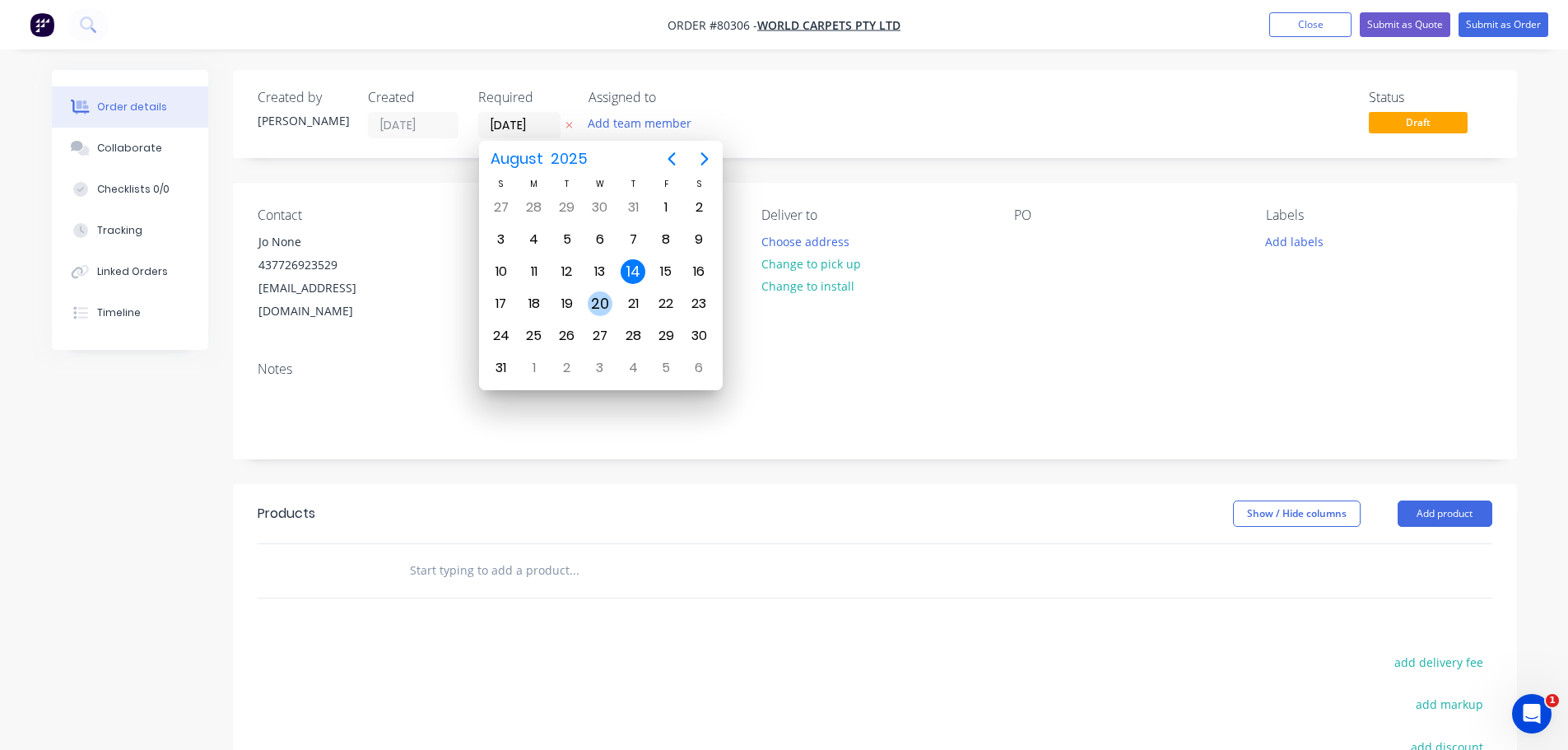
click at [596, 303] on div "20" at bounding box center [601, 304] width 25 height 25
type input "[DATE]"
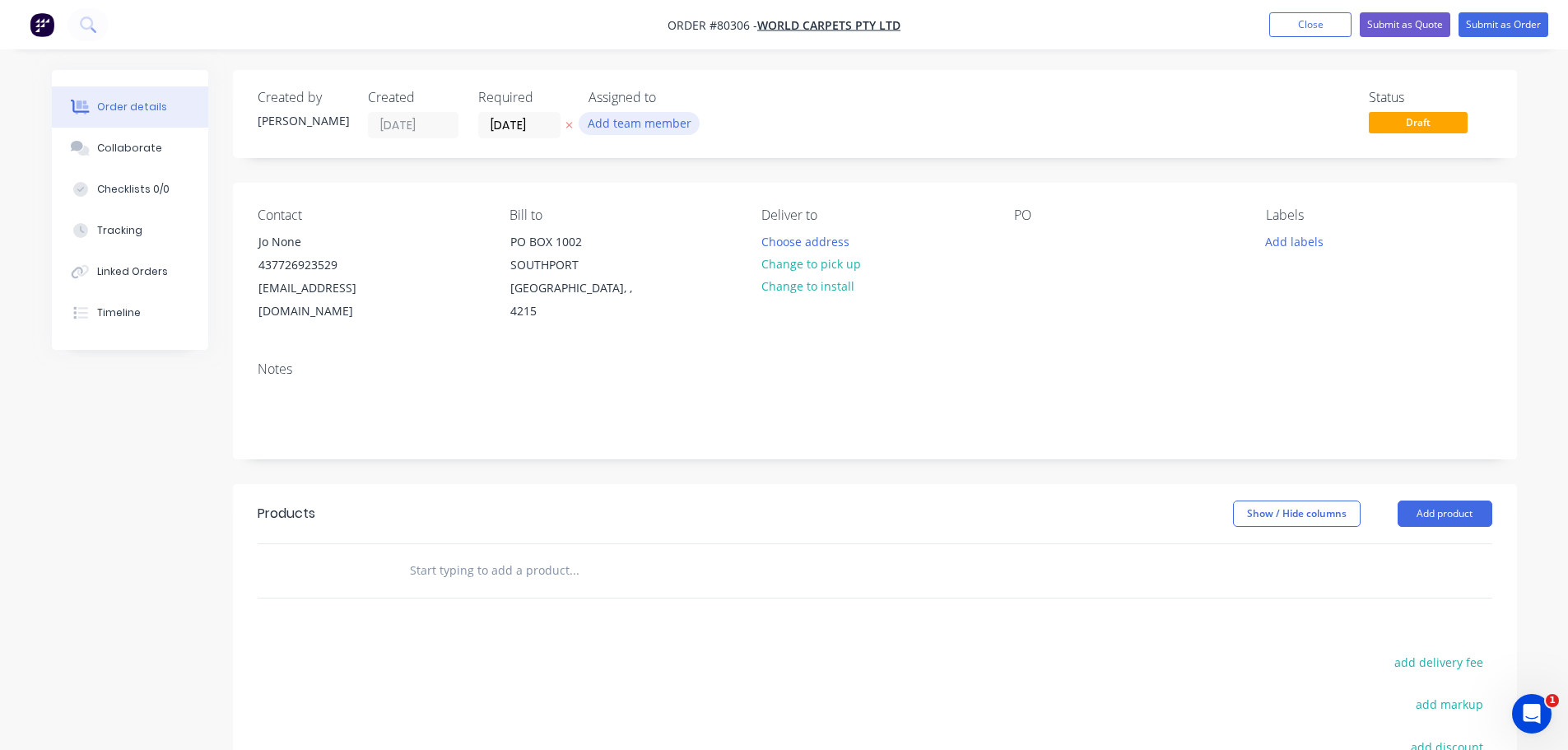
click at [618, 127] on button "Add team member" at bounding box center [639, 122] width 121 height 22
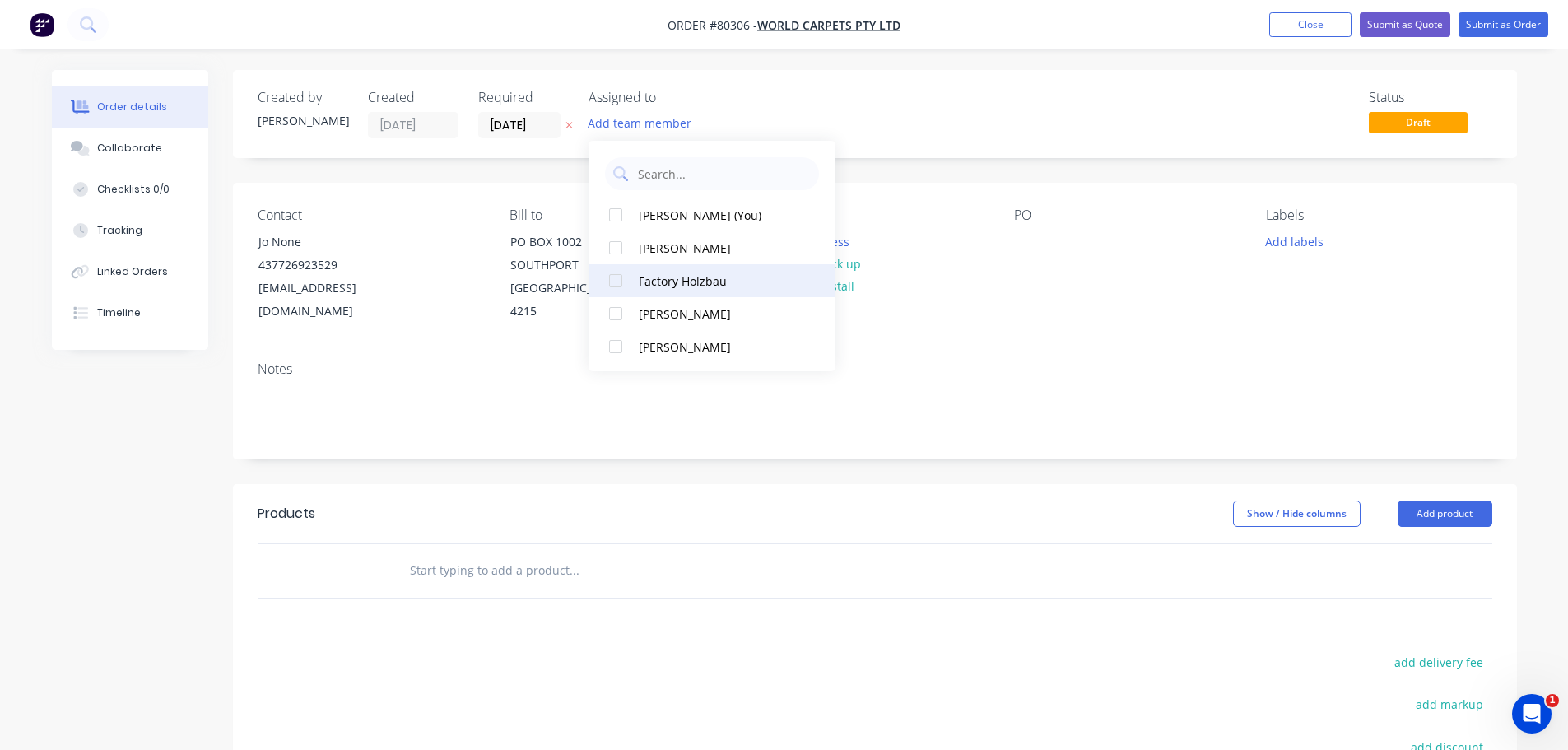
click at [613, 279] on div at bounding box center [616, 281] width 33 height 33
click at [902, 299] on div "Deliver to Choose address Change to pick up Change to install" at bounding box center [874, 266] width 225 height 116
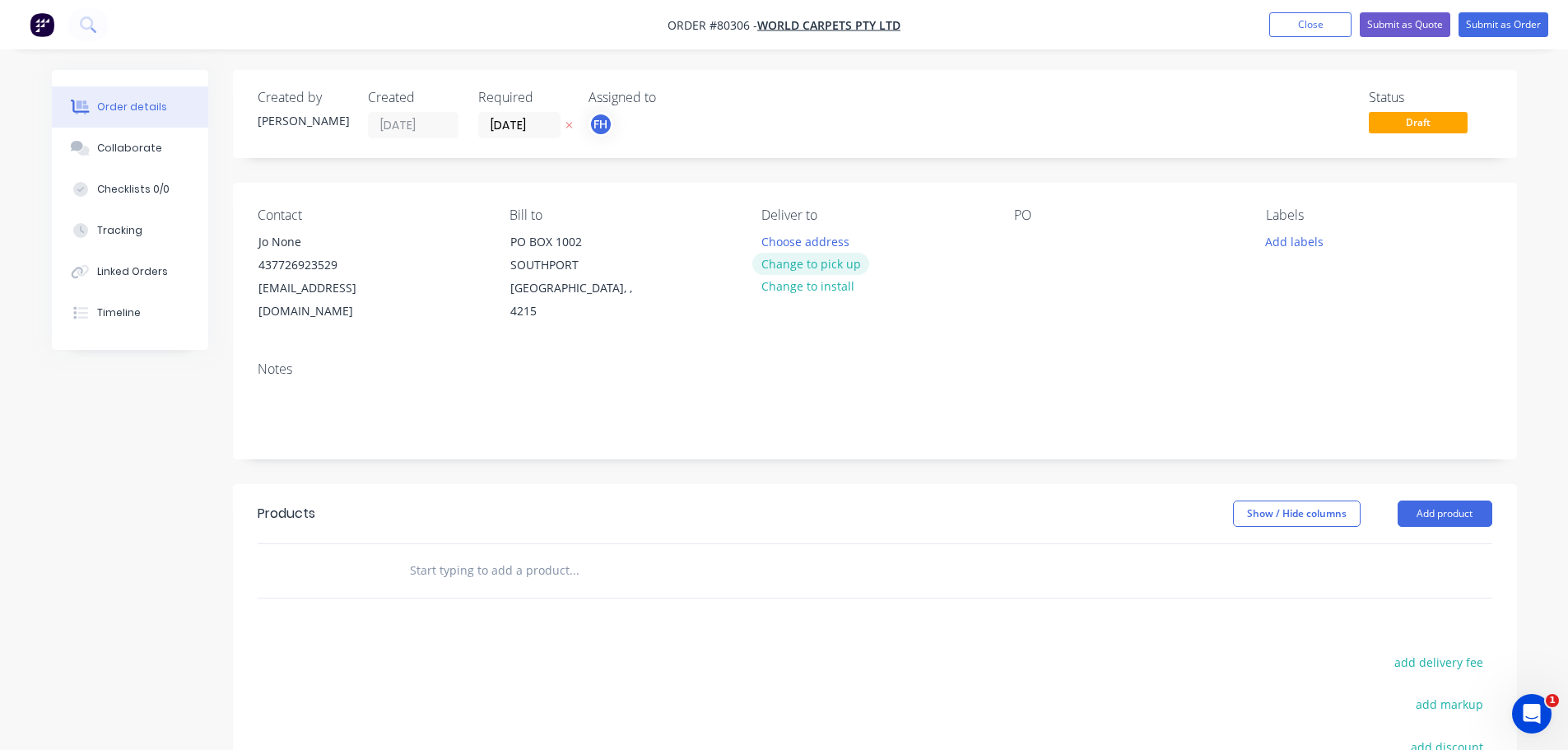
click at [856, 269] on button "Change to pick up" at bounding box center [810, 264] width 116 height 22
click at [1037, 245] on div at bounding box center [1027, 242] width 26 height 24
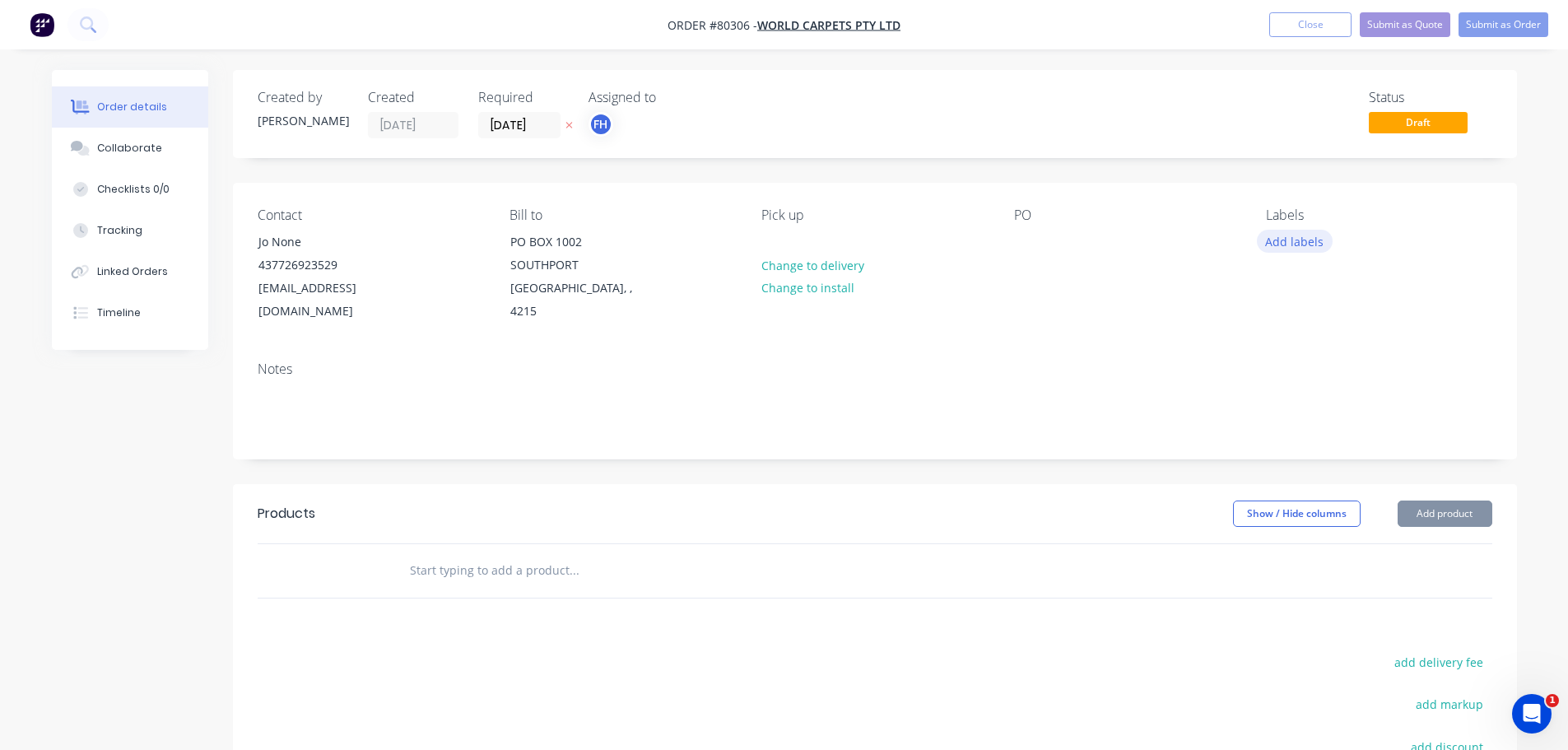
click at [1303, 239] on button "Add labels" at bounding box center [1295, 241] width 76 height 22
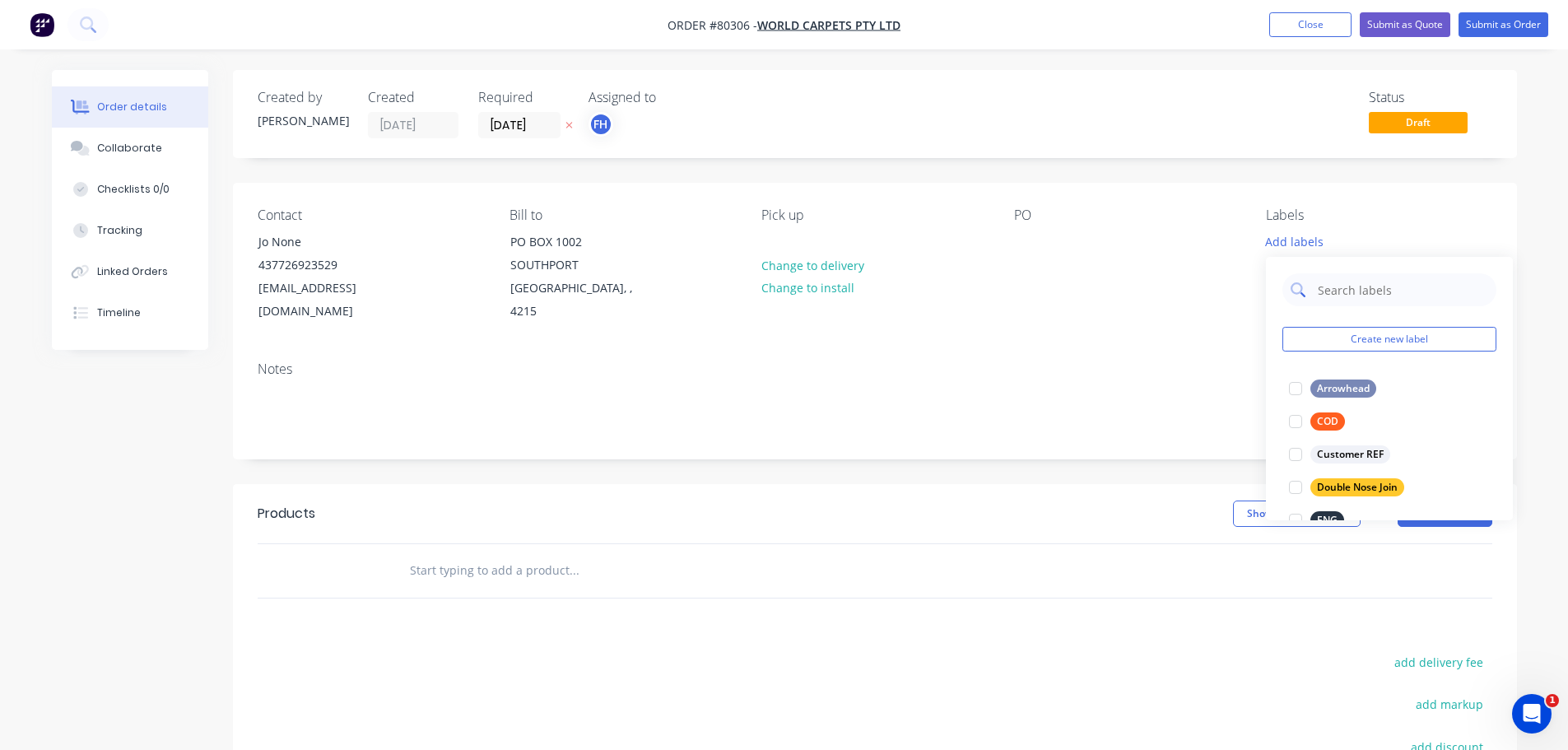
click at [1374, 295] on input "text" at bounding box center [1402, 290] width 172 height 33
type input "lvt"
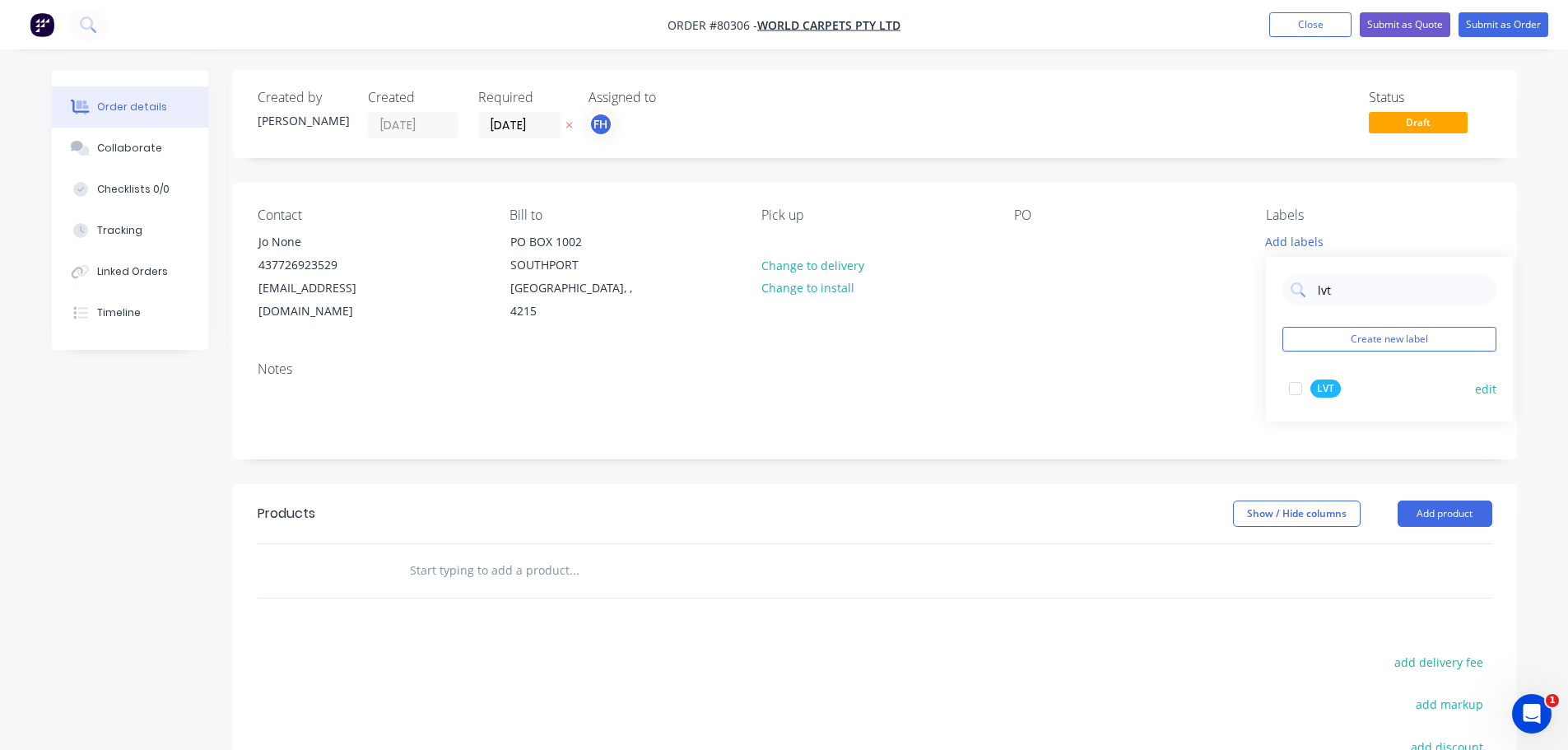
click at [1297, 386] on div at bounding box center [1296, 389] width 33 height 33
click at [254, 368] on div "Notes" at bounding box center [875, 403] width 1284 height 111
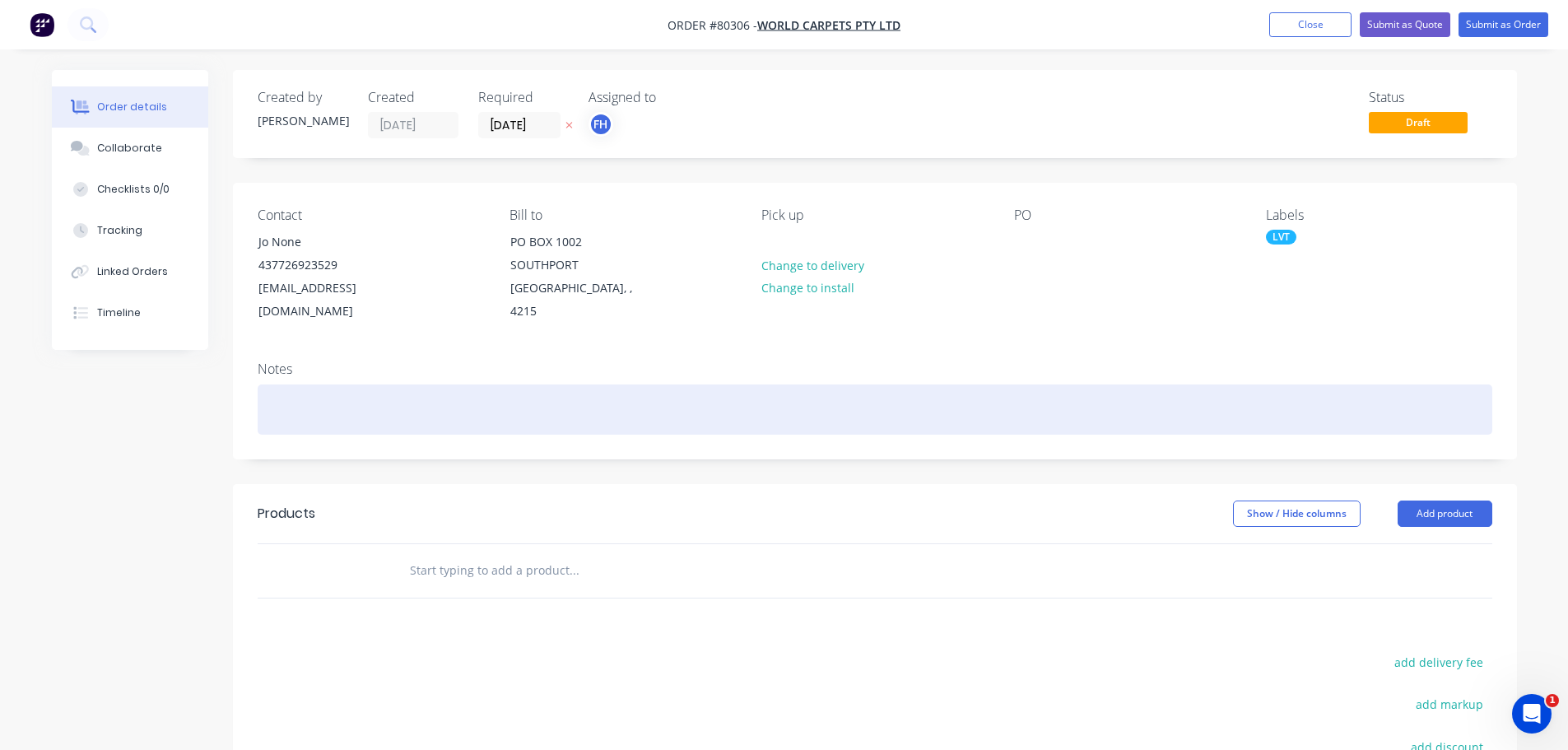
click at [271, 384] on div at bounding box center [875, 409] width 1235 height 50
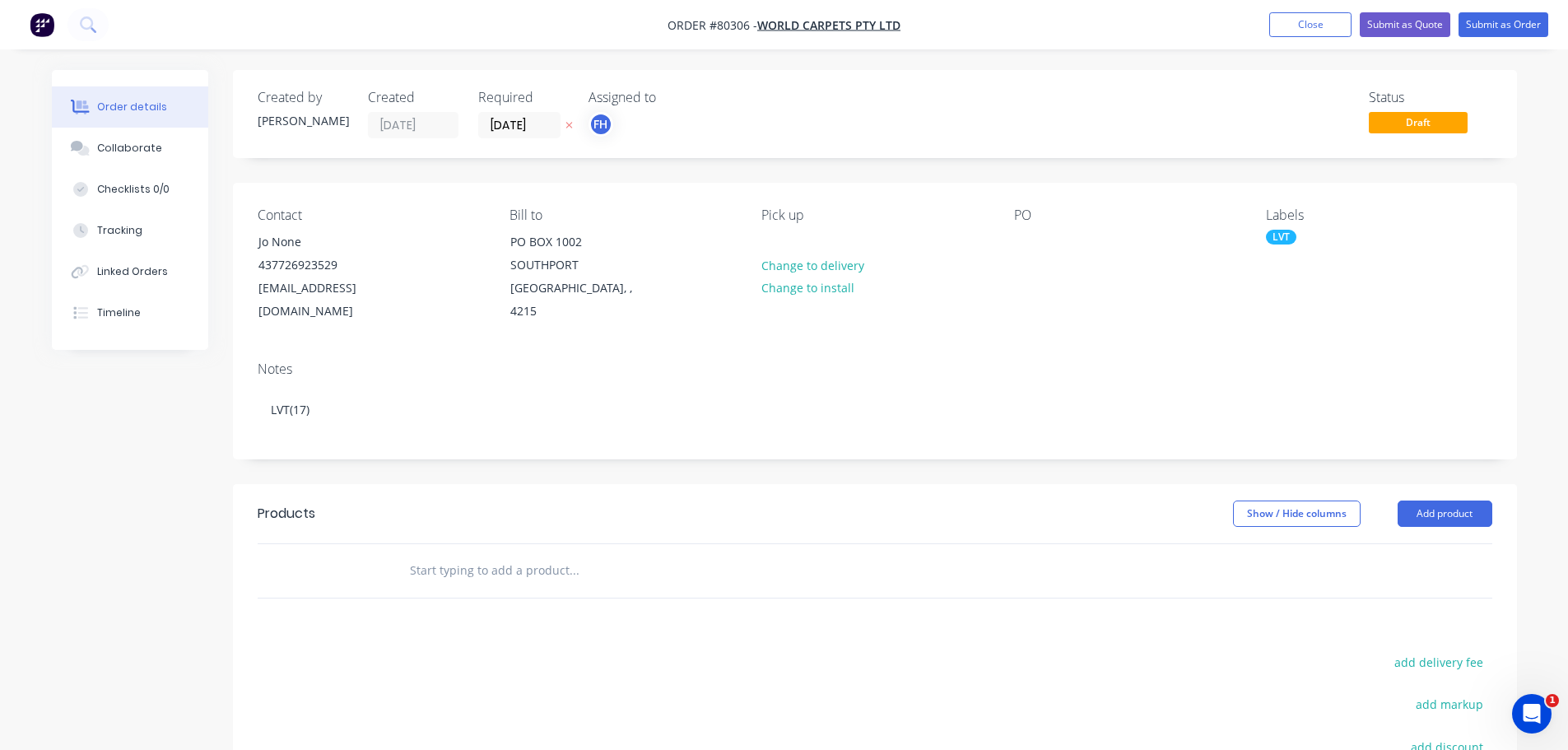
click at [414, 555] on input "text" at bounding box center [574, 571] width 329 height 33
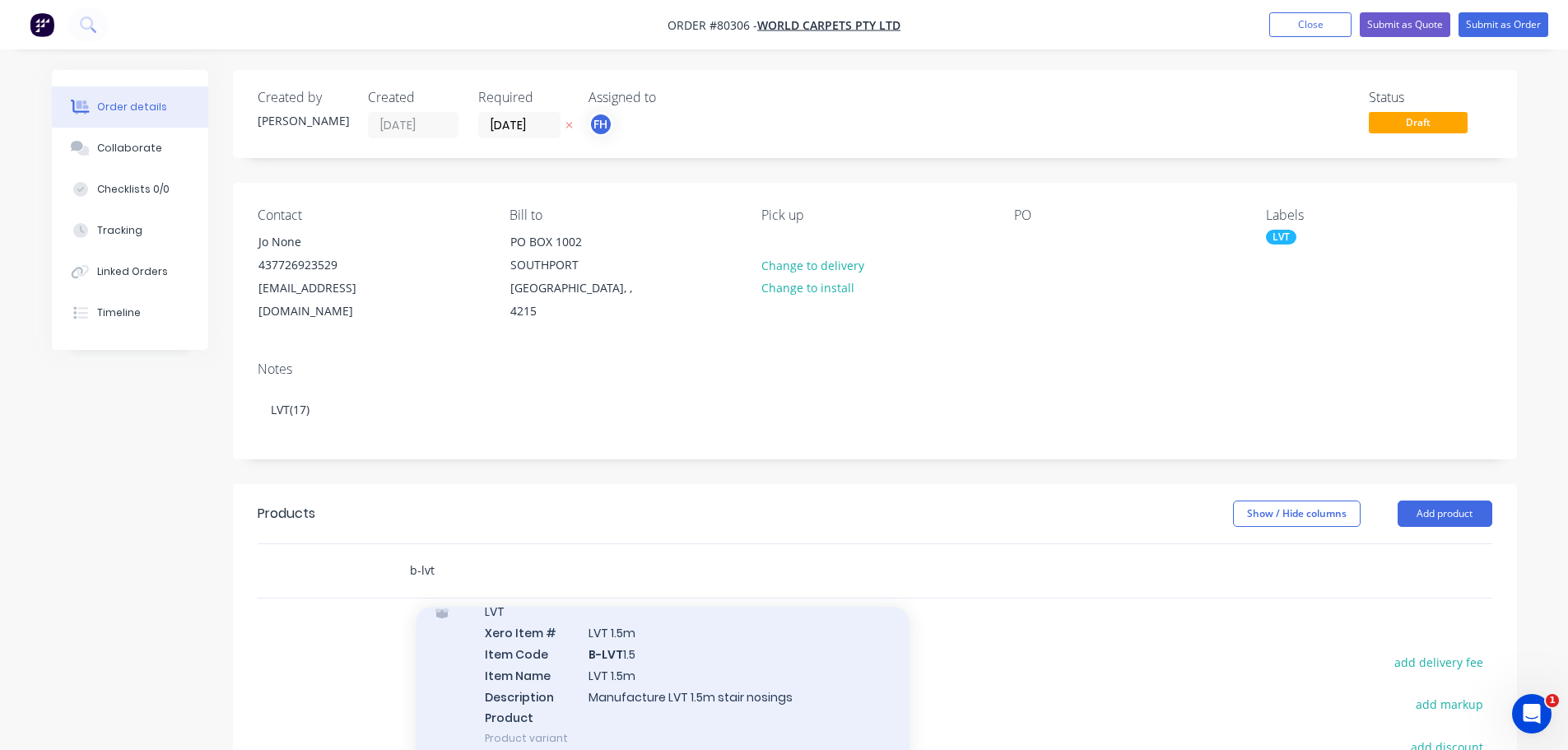
type input "b-lvt"
click at [527, 641] on div "LVT Xero Item # LVT 1.5m Item Code B-LVT 1.5 Item Name LVT 1.5m Description Man…" at bounding box center [662, 675] width 494 height 175
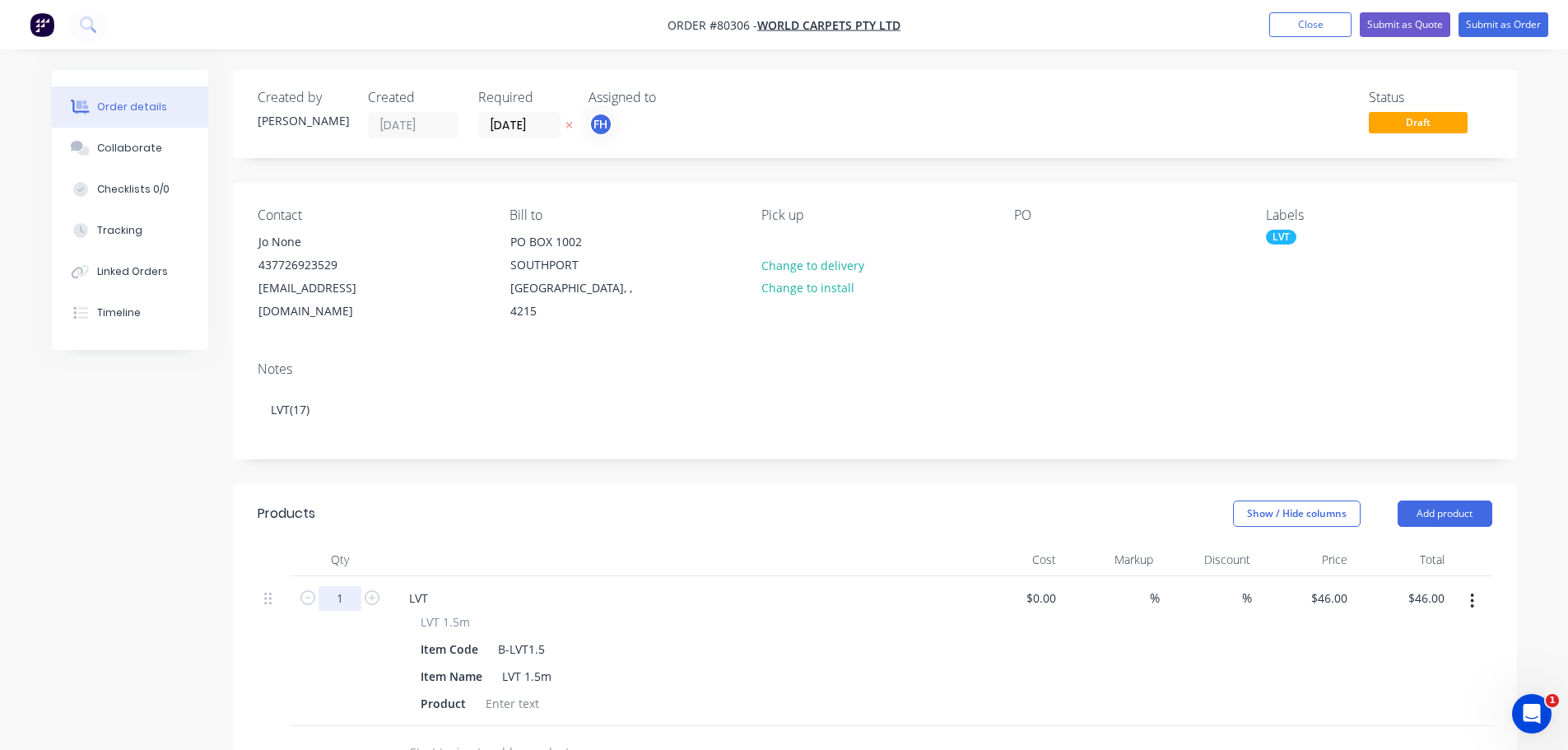
click at [350, 586] on input "1" at bounding box center [340, 599] width 42 height 25
type input "17"
type input "$782.00"
click at [499, 691] on div at bounding box center [512, 703] width 66 height 24
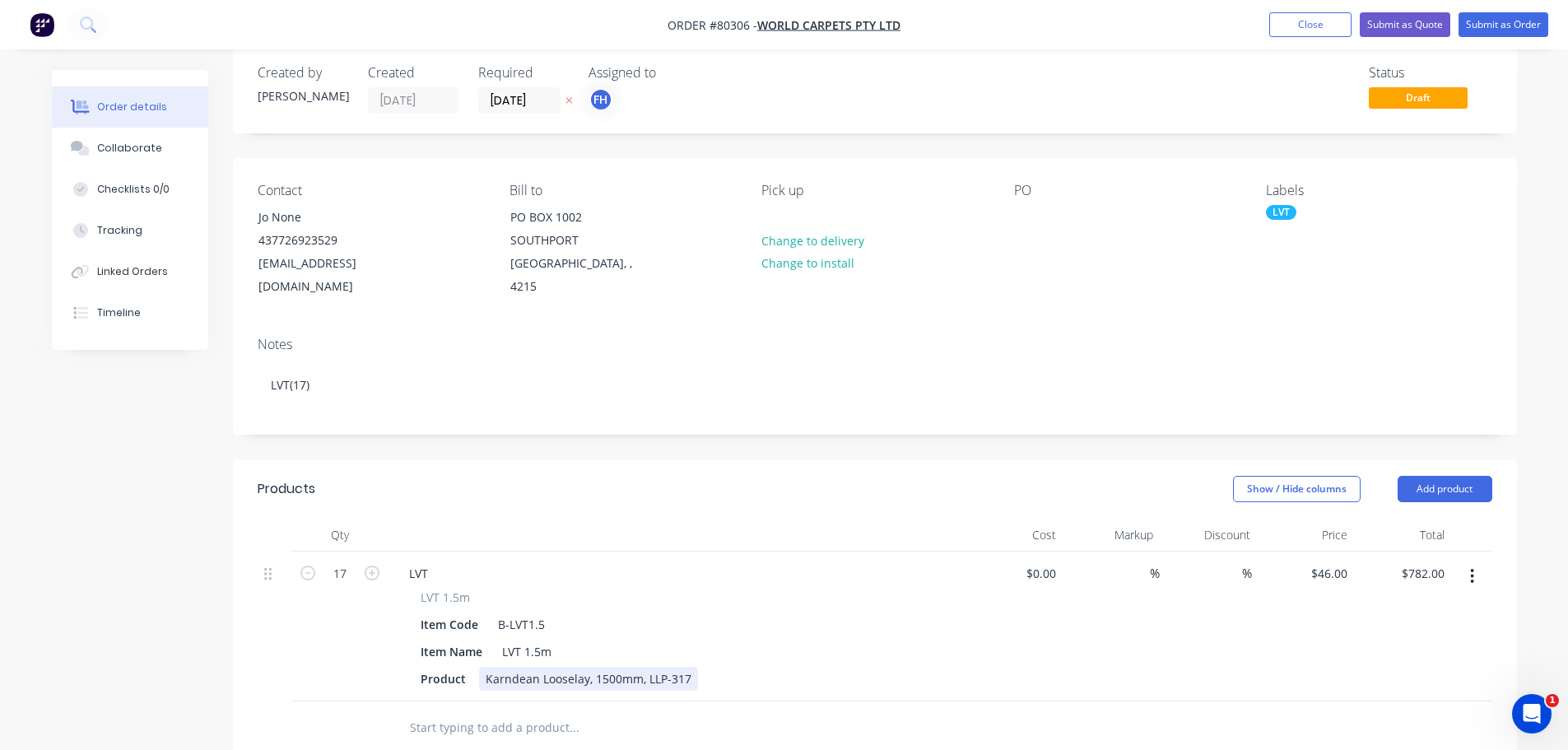
scroll to position [0, 0]
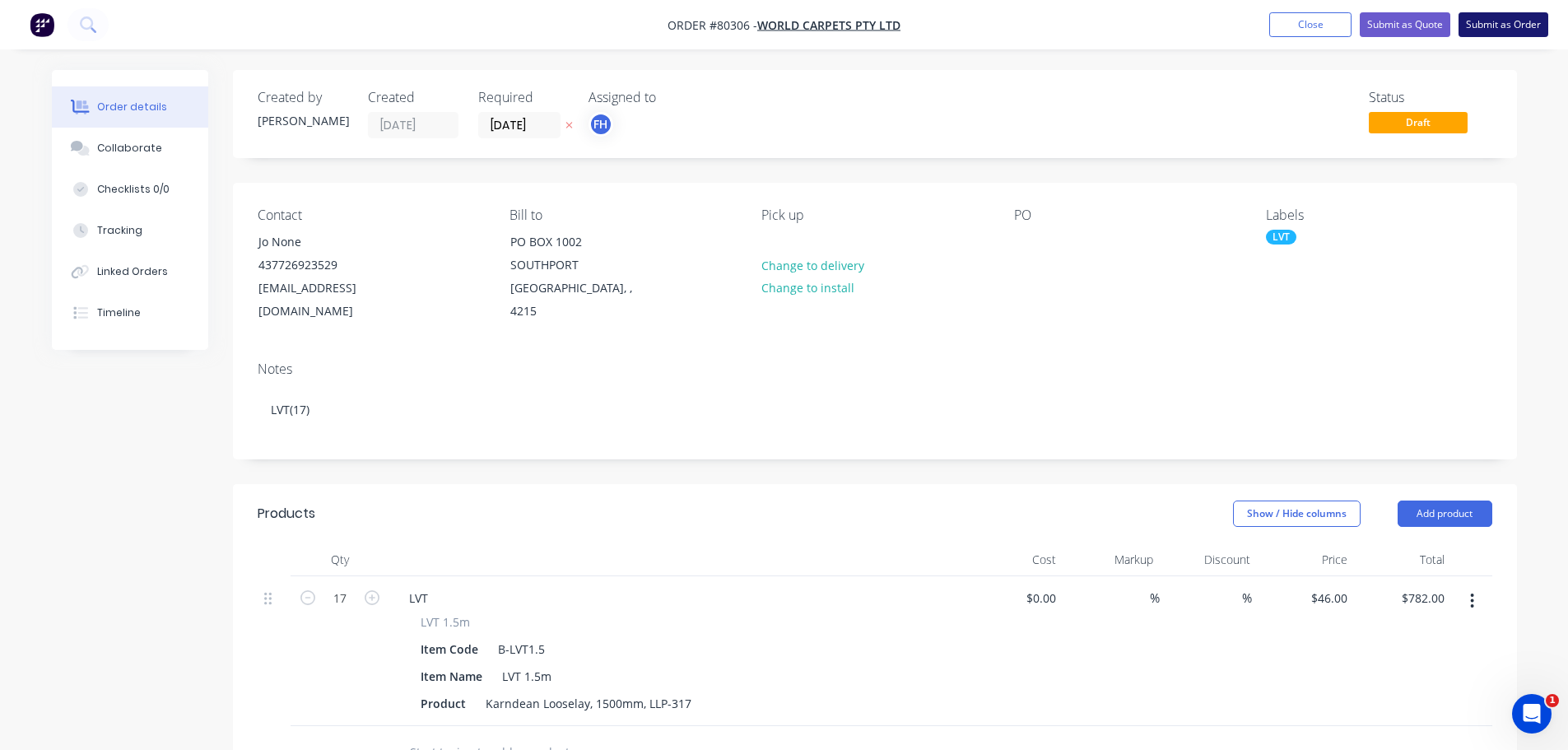
click at [1494, 27] on button "Submit as Order" at bounding box center [1504, 25] width 90 height 25
